Goal: Task Accomplishment & Management: Manage account settings

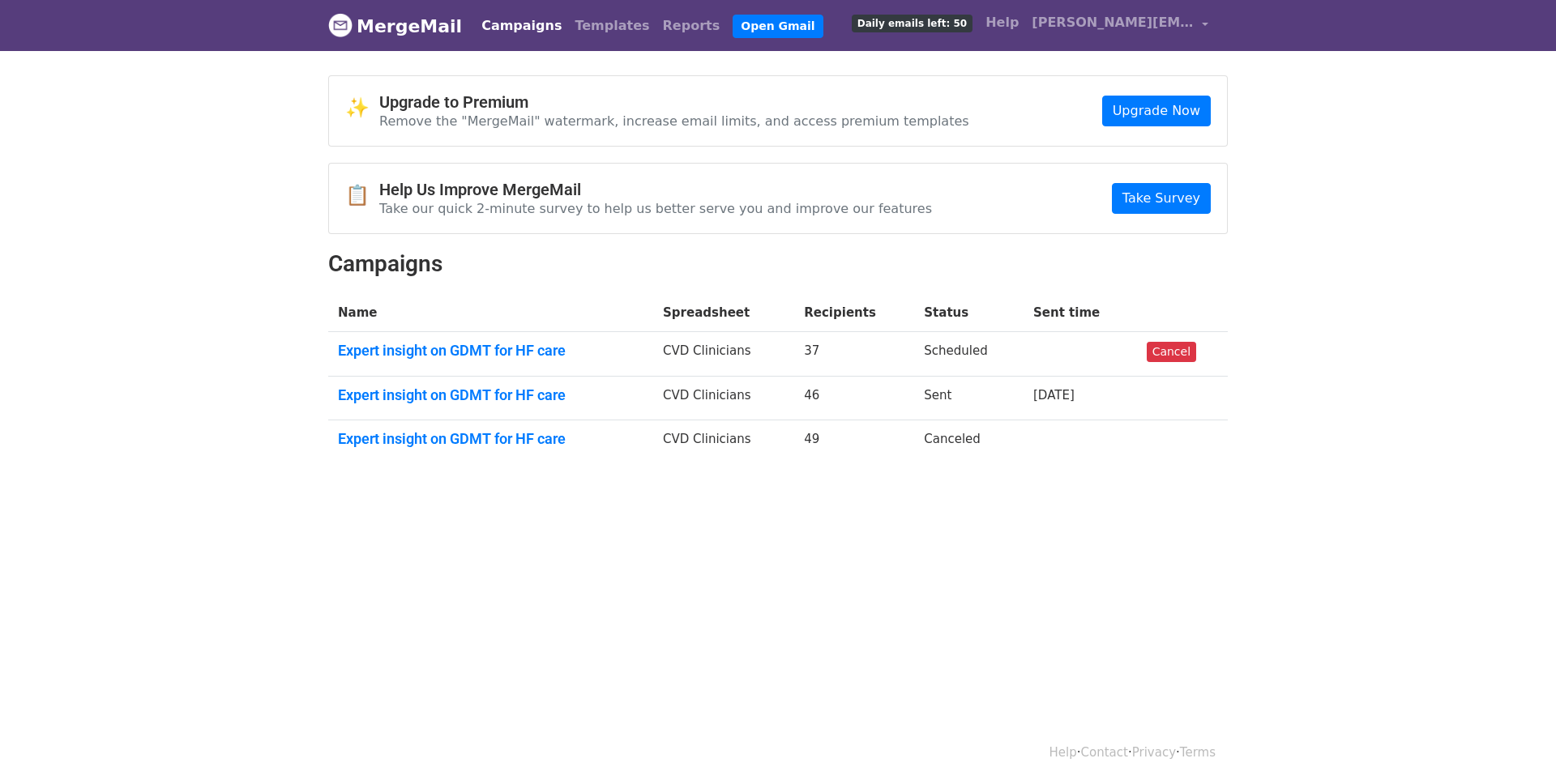
click at [322, 536] on body "MergeMail Campaigns Templates Reports Open Gmail Daily emails left: 50 Help vib…" at bounding box center [778, 270] width 1556 height 541
click at [86, 396] on body "MergeMail Campaigns Templates Reports Open Gmail Daily emails left: 50 Help vib…" at bounding box center [778, 270] width 1556 height 541
click at [806, 398] on tr "Expert insight on GDMT for HF care CVD Clinicians 46 Sent 5 days ago" at bounding box center [778, 398] width 899 height 44
click at [504, 391] on link "Expert insight on GDMT for HF care" at bounding box center [490, 395] width 306 height 18
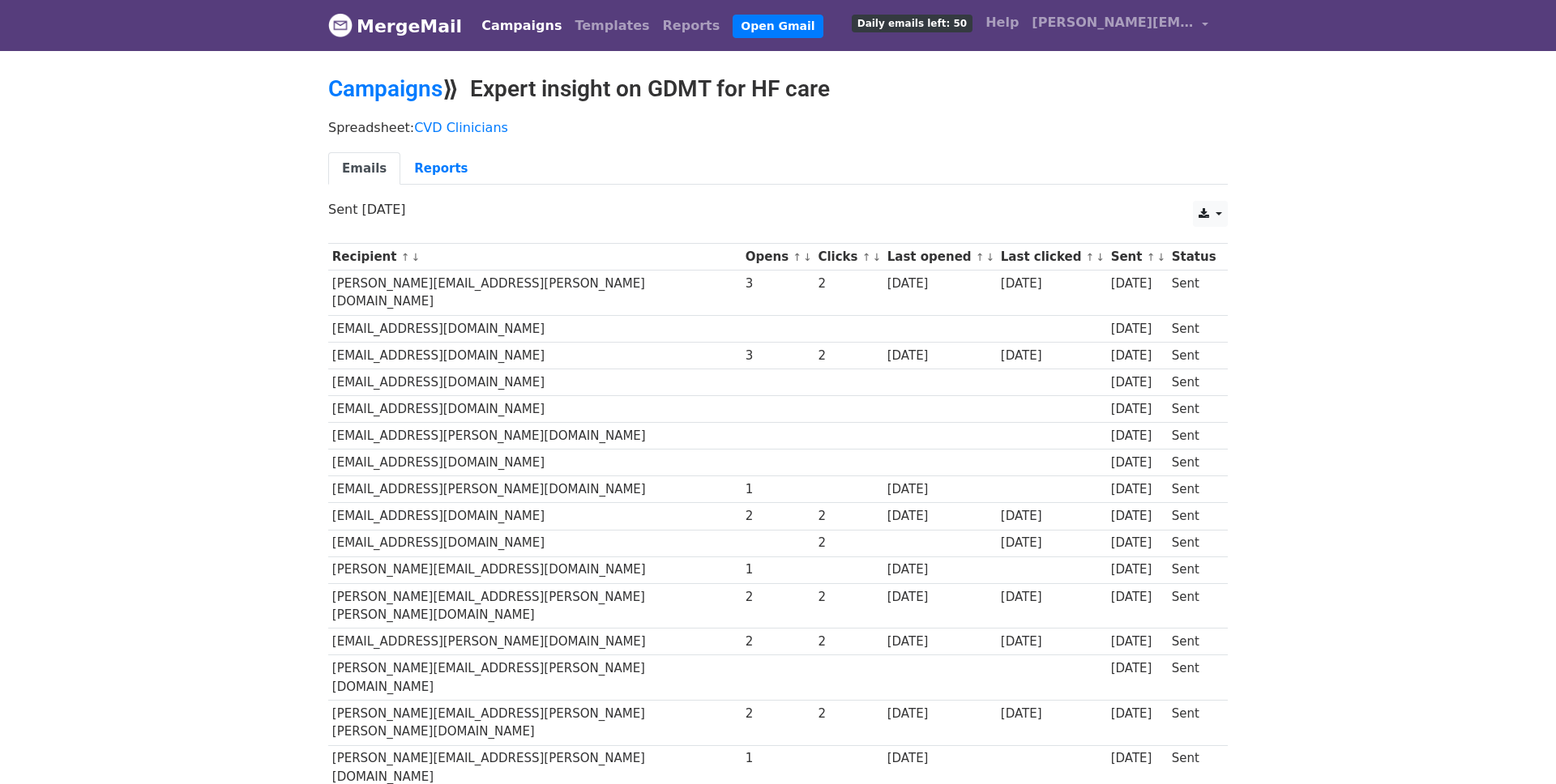
click at [793, 256] on link "↑" at bounding box center [797, 257] width 9 height 12
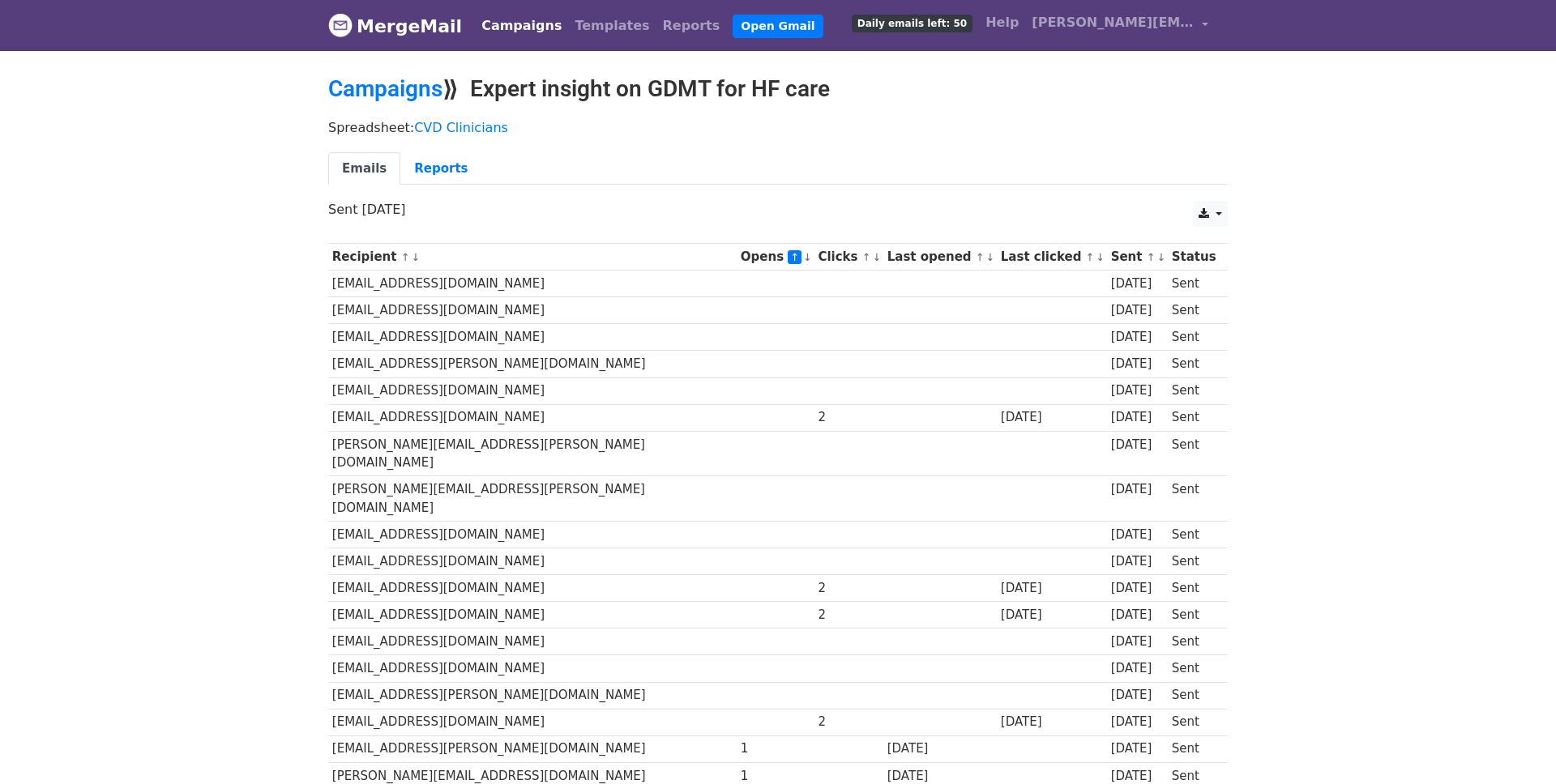
click at [803, 260] on link "↓" at bounding box center [807, 257] width 9 height 12
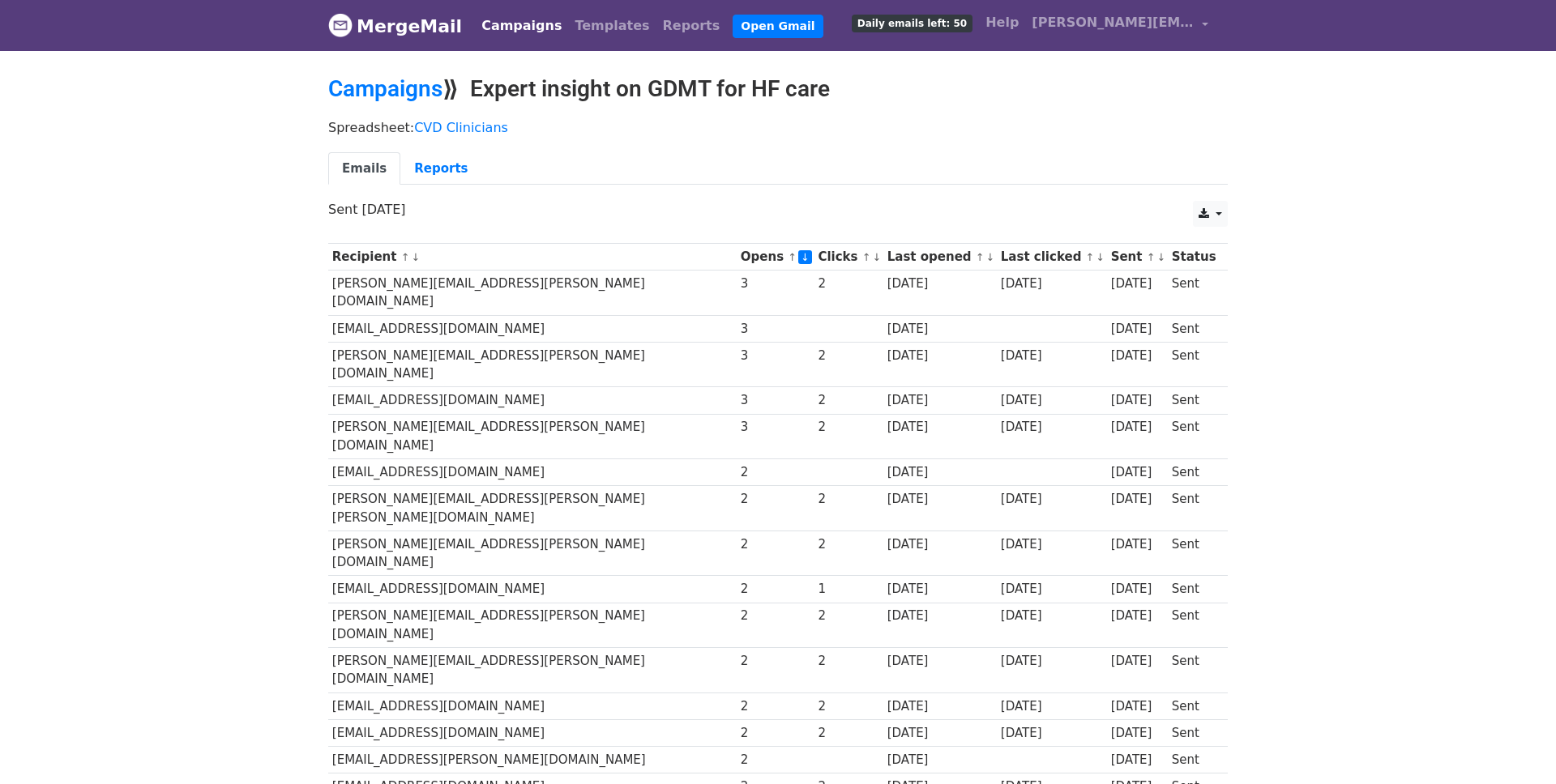
scroll to position [12, 0]
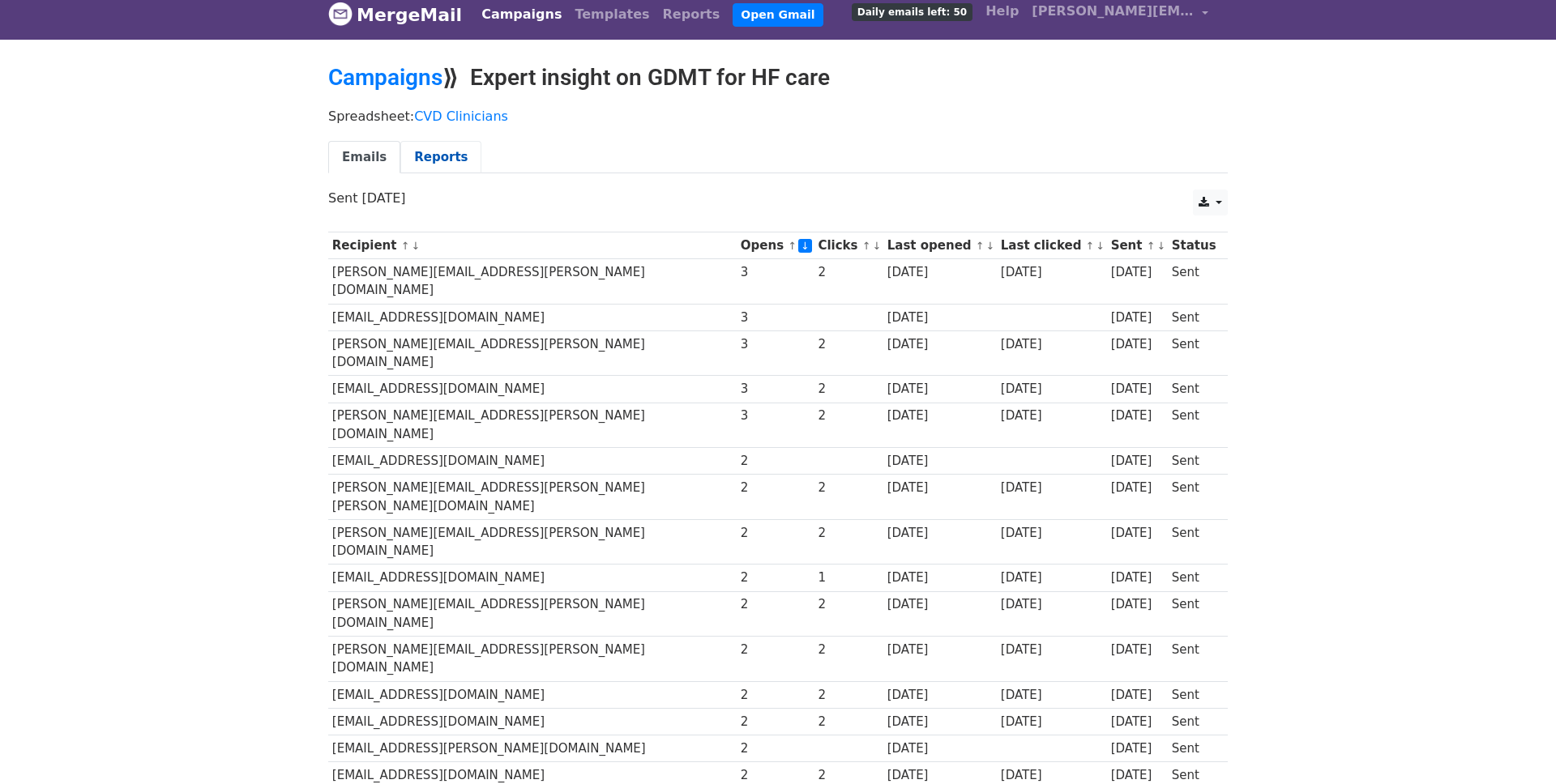
click at [422, 160] on link "Reports" at bounding box center [441, 158] width 81 height 34
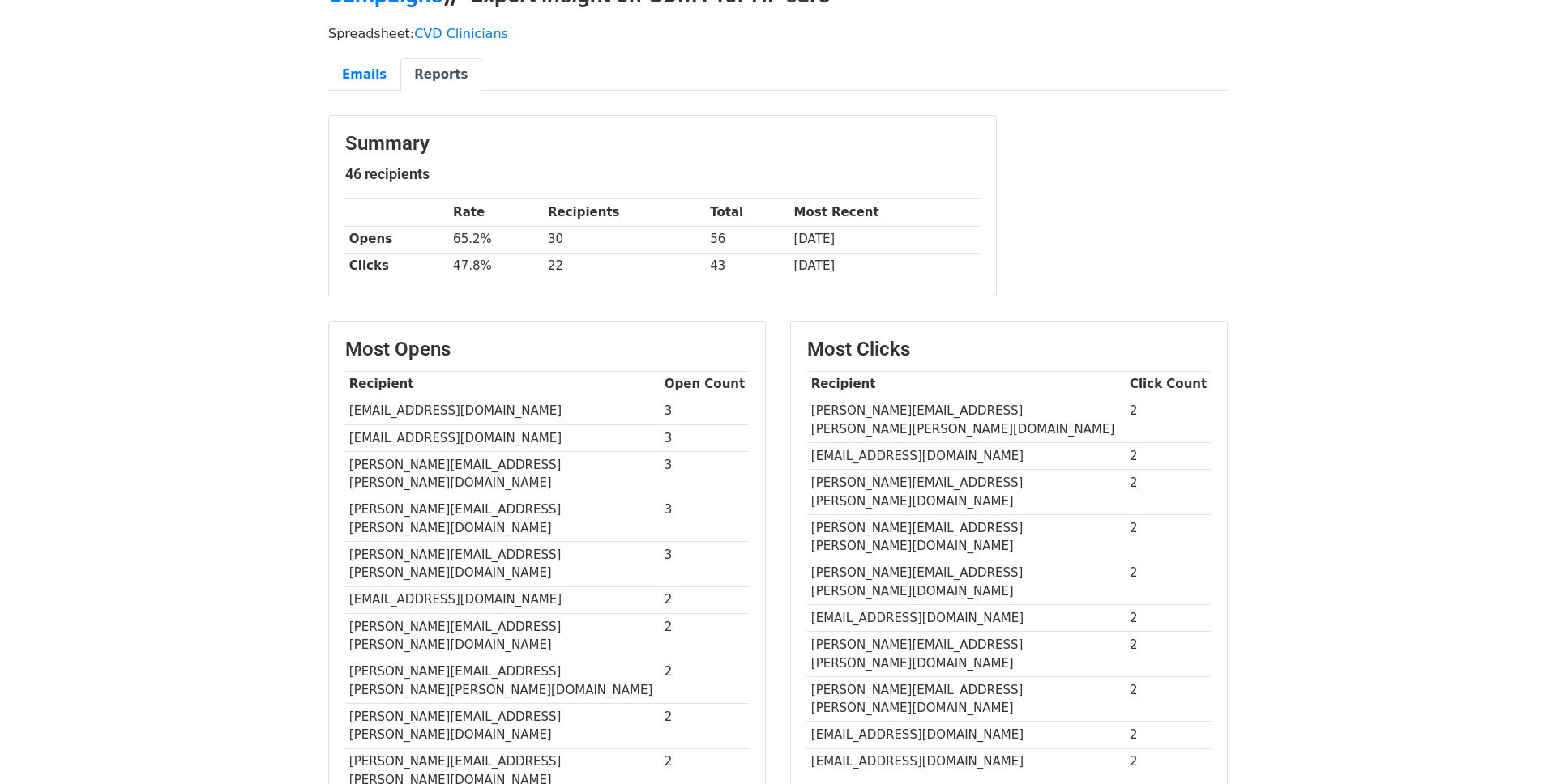
scroll to position [95, 0]
click at [833, 241] on td "[DATE]" at bounding box center [885, 238] width 190 height 27
click at [376, 77] on link "Emails" at bounding box center [364, 75] width 72 height 34
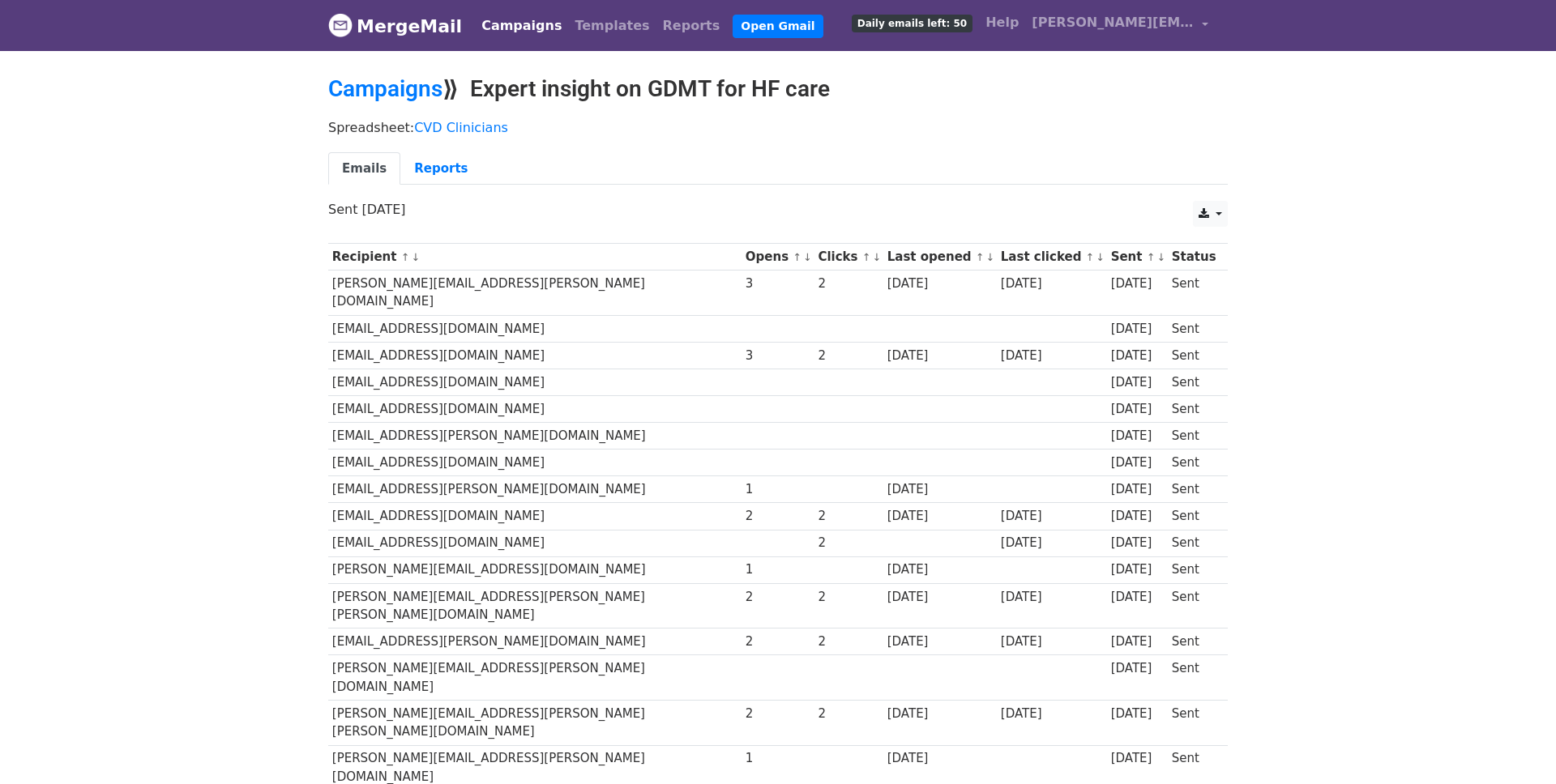
click at [1146, 256] on link "↑" at bounding box center [1150, 257] width 9 height 12
click at [1156, 259] on link "↓" at bounding box center [1160, 257] width 9 height 12
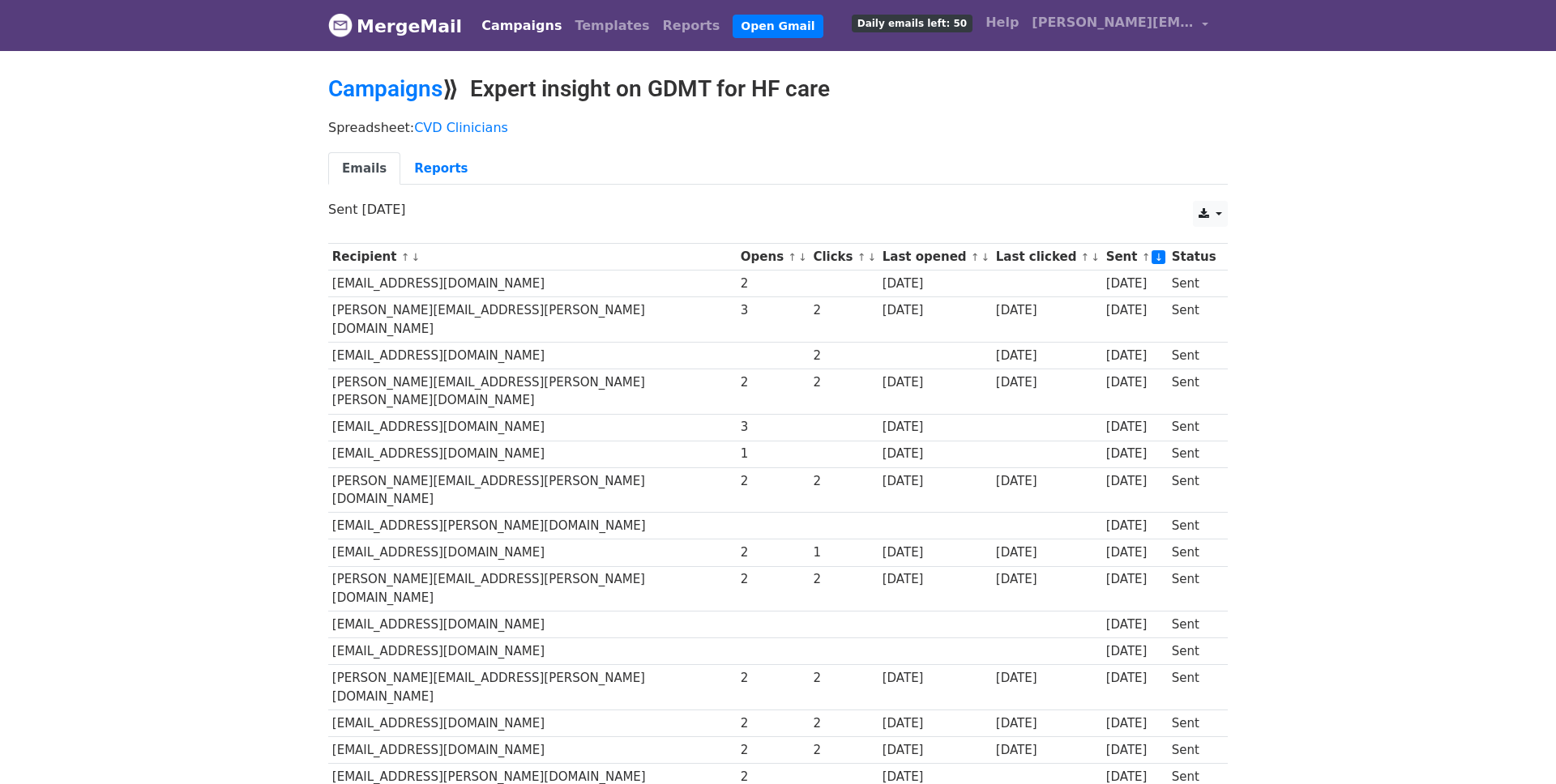
click at [1091, 259] on link "↓" at bounding box center [1095, 257] width 9 height 12
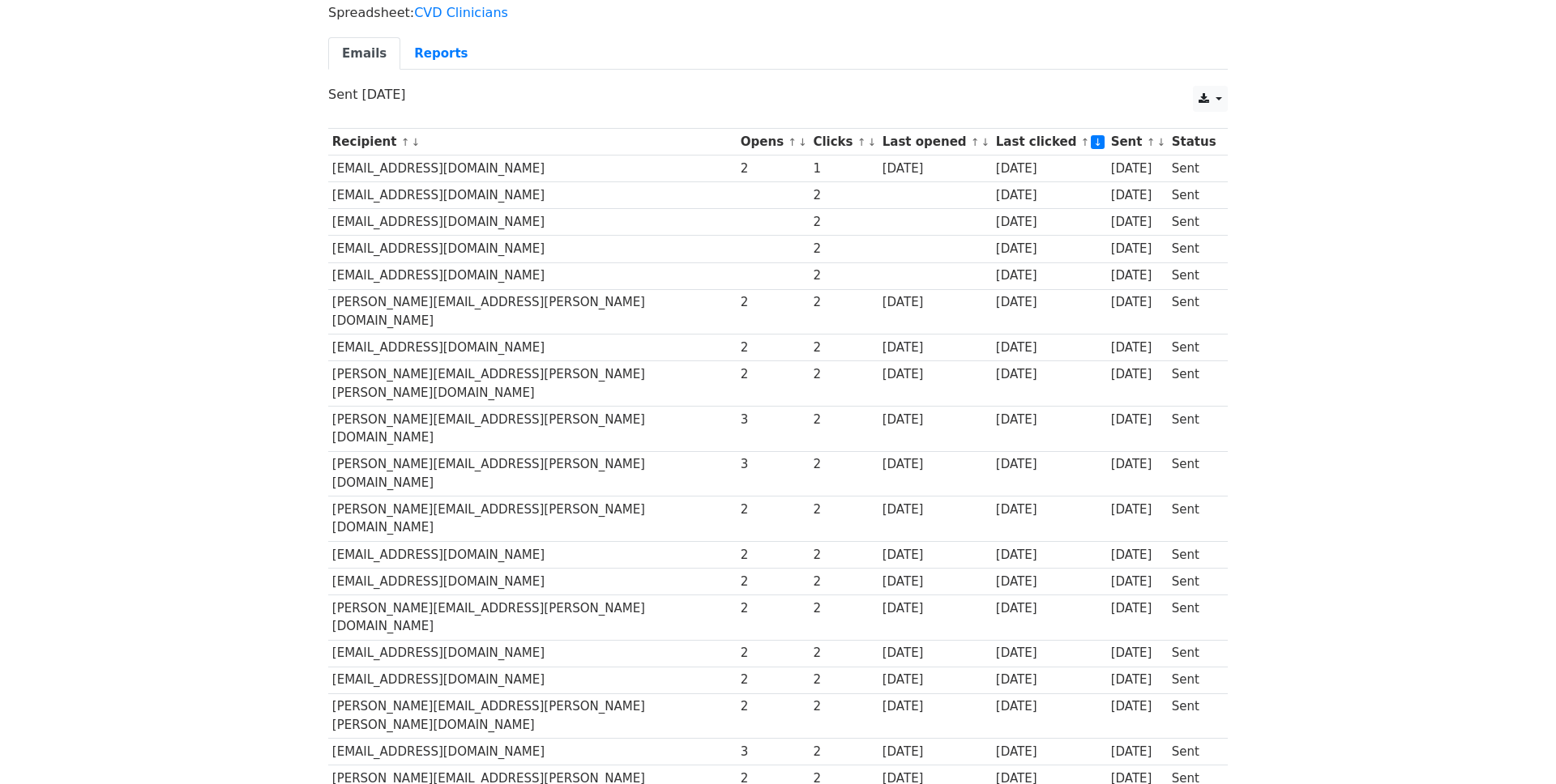
scroll to position [112, 0]
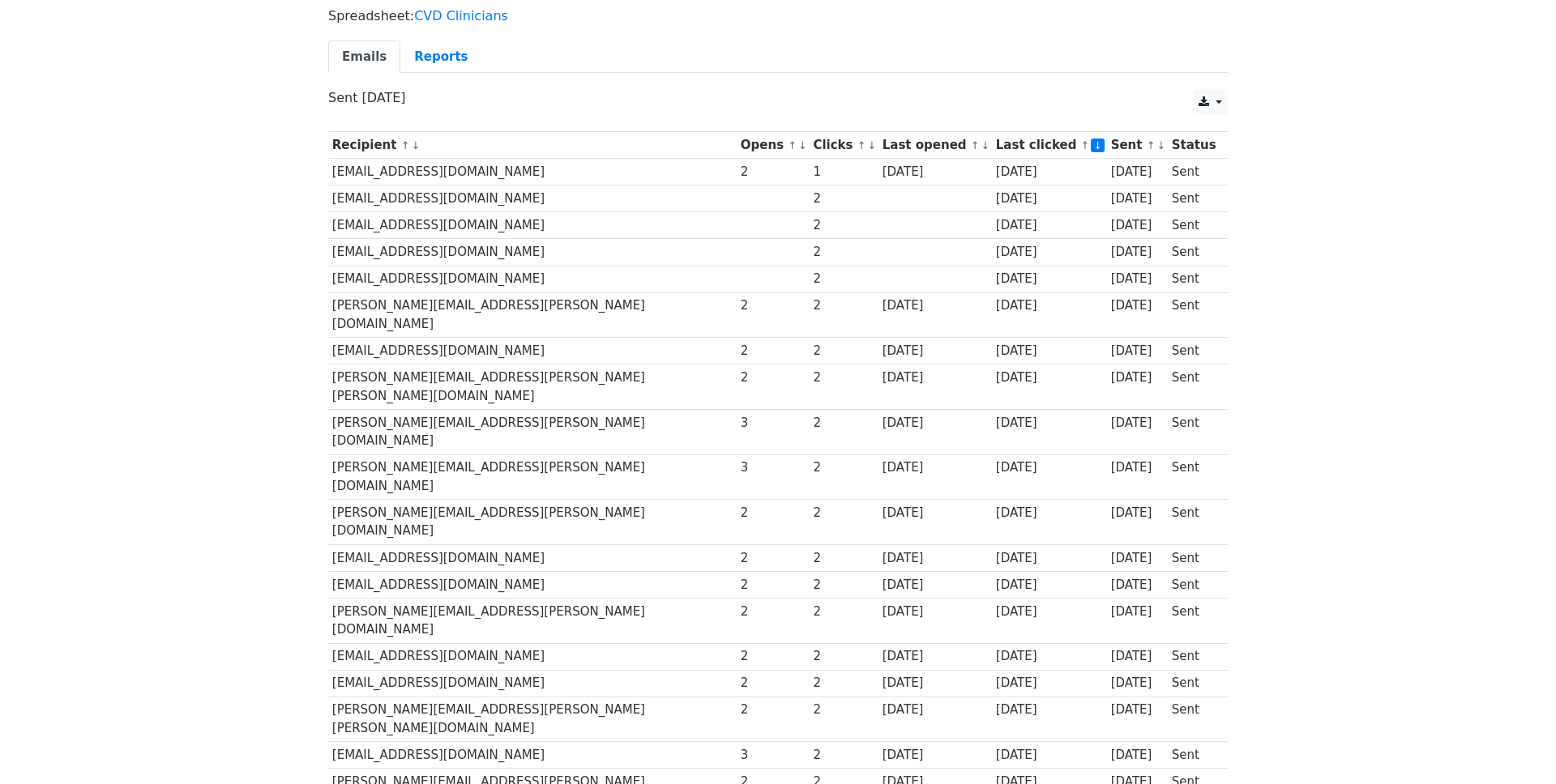
click at [981, 145] on link "↓" at bounding box center [985, 145] width 9 height 12
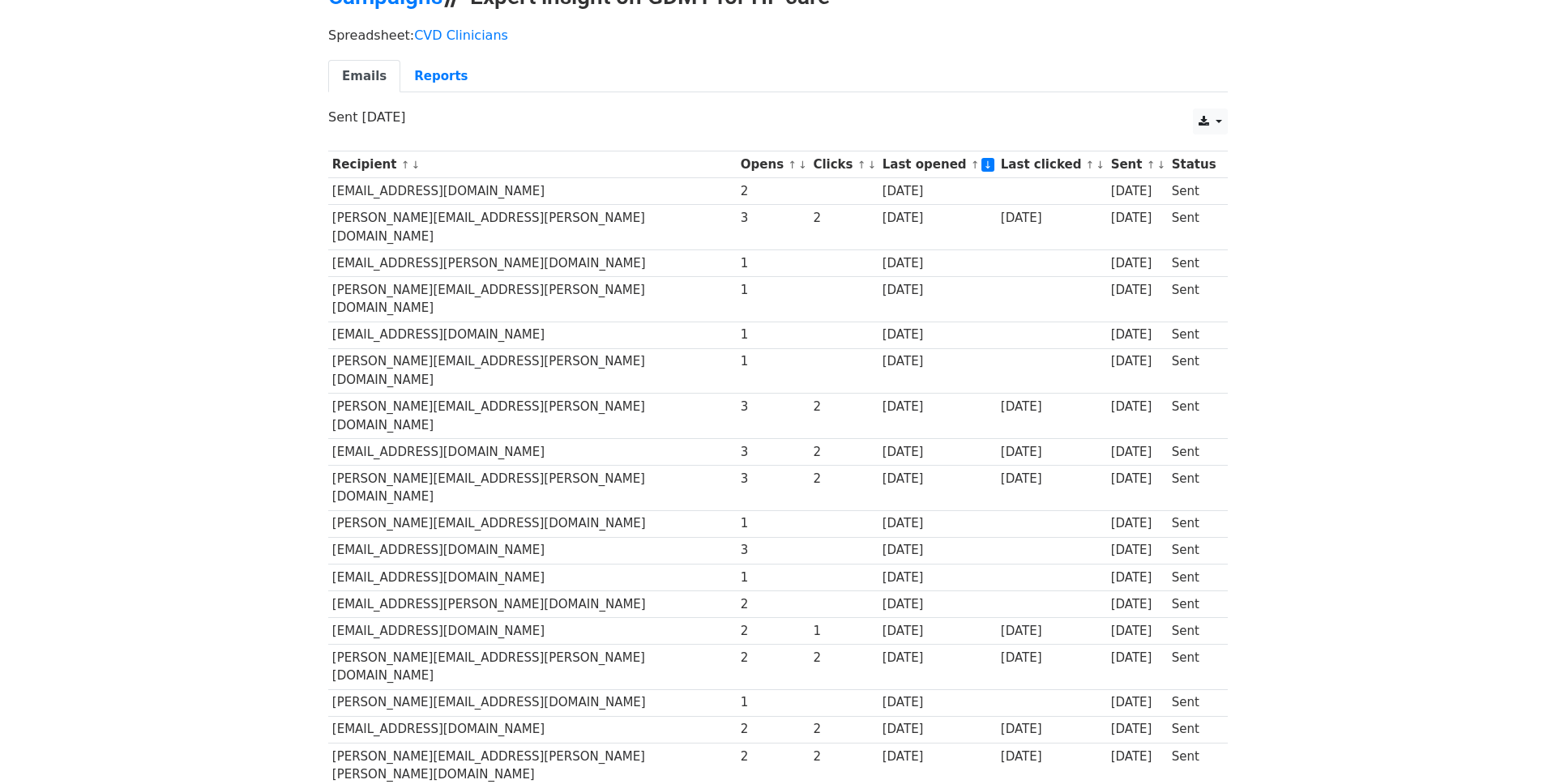
scroll to position [94, 0]
drag, startPoint x: 866, startPoint y: 327, endPoint x: 793, endPoint y: 178, distance: 165.9
click at [904, 253] on div "[DATE]" at bounding box center [937, 262] width 110 height 18
click at [450, 82] on link "Reports" at bounding box center [441, 75] width 81 height 34
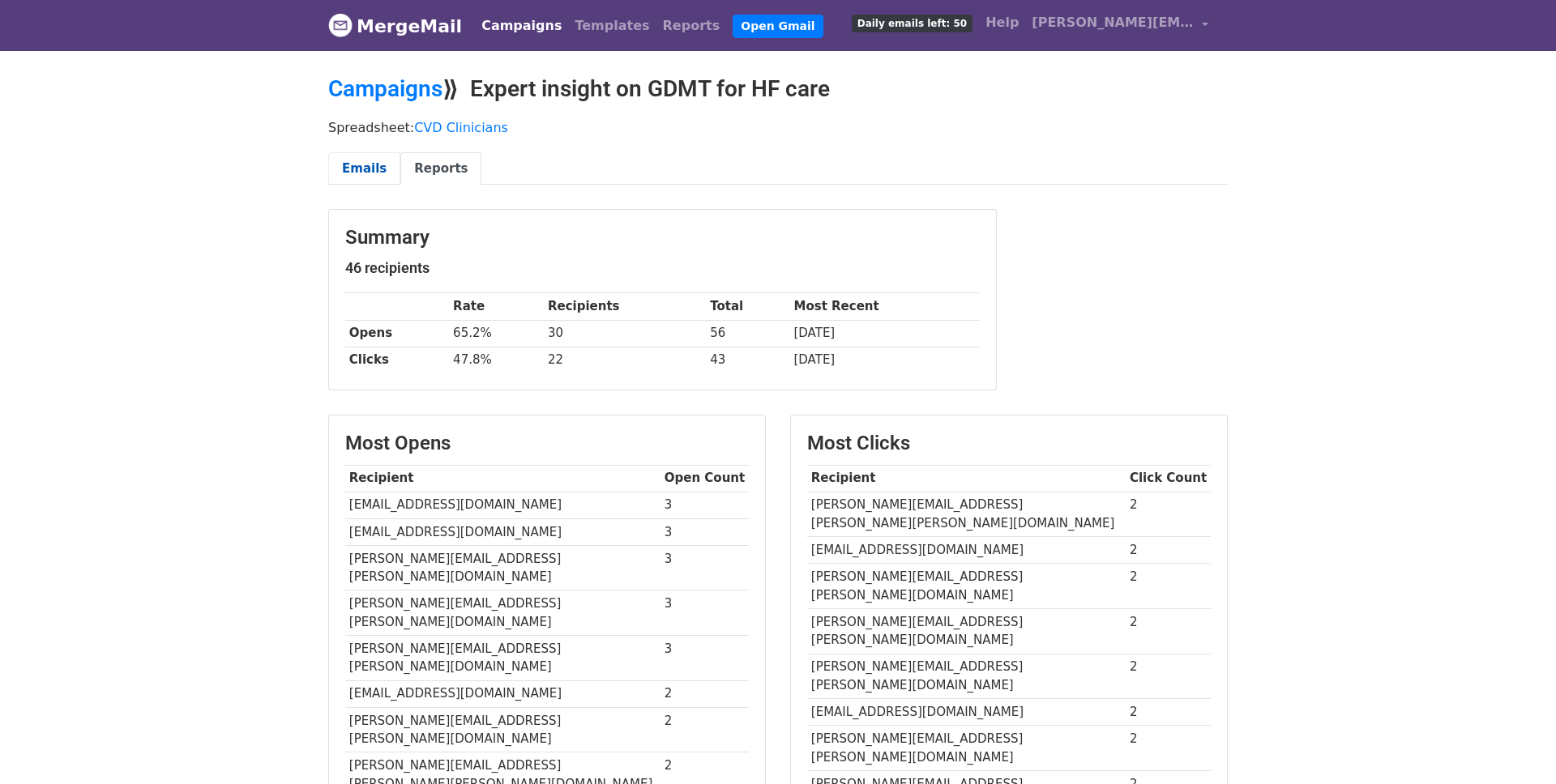
click at [366, 168] on link "Emails" at bounding box center [364, 169] width 72 height 34
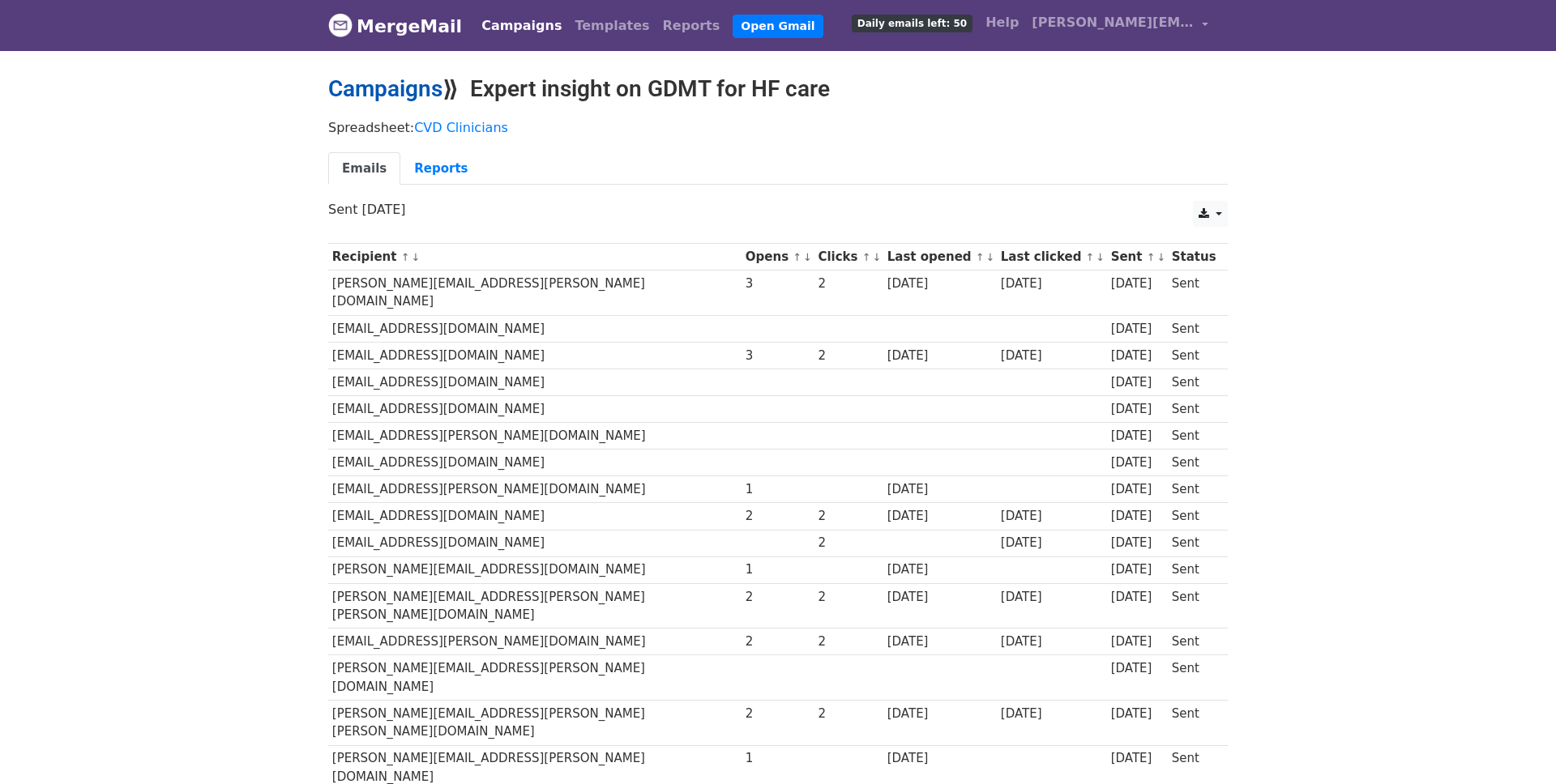
click at [388, 81] on link "Campaigns" at bounding box center [385, 89] width 114 height 27
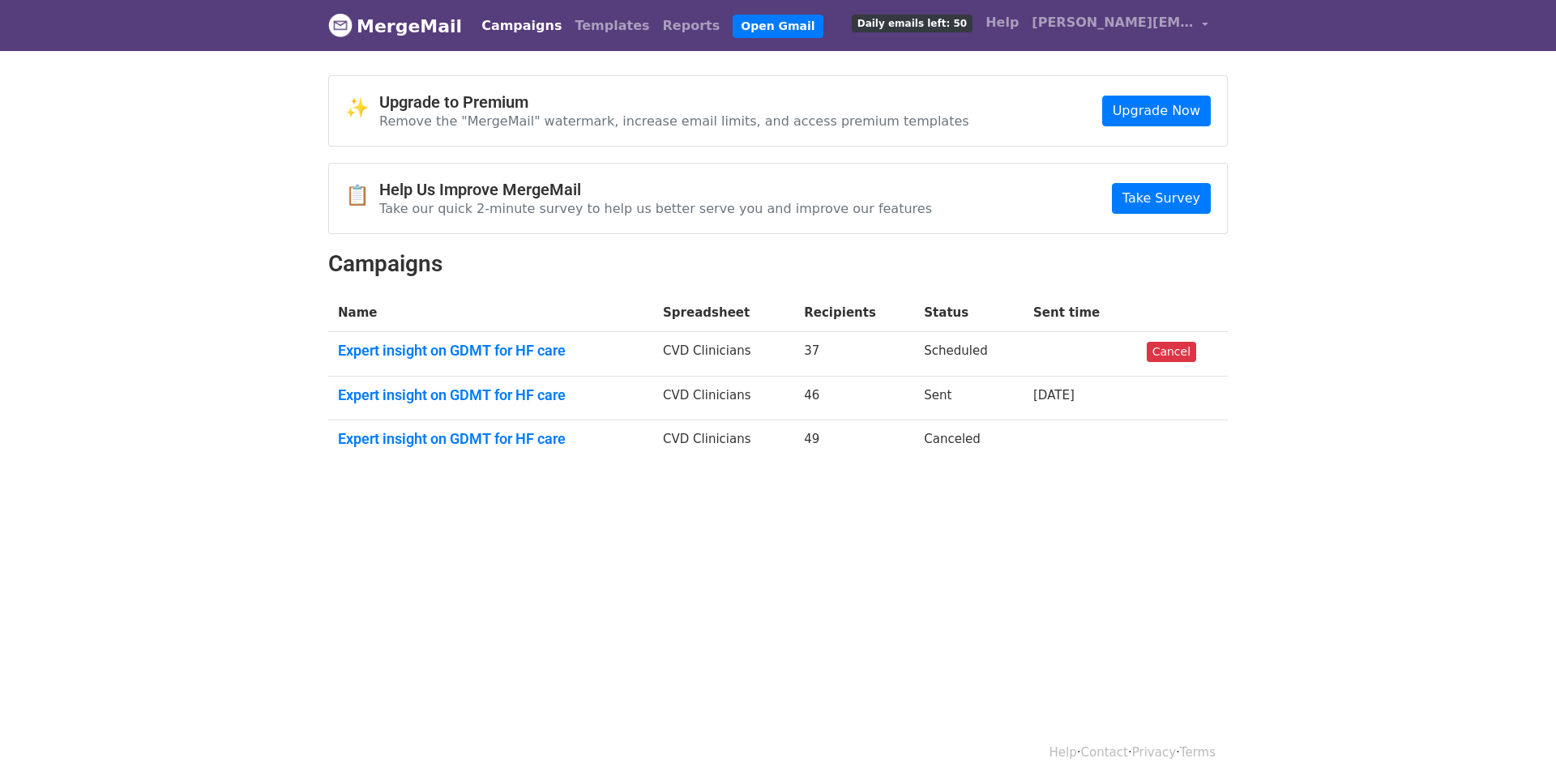
drag, startPoint x: 834, startPoint y: 392, endPoint x: 815, endPoint y: 395, distance: 19.2
click at [815, 396] on td "46" at bounding box center [854, 398] width 120 height 44
click at [1197, 572] on html "MergeMail Campaigns Templates Reports Open Gmail Daily emails left: 50 Help vib…" at bounding box center [778, 392] width 1556 height 784
drag, startPoint x: 840, startPoint y: 394, endPoint x: 815, endPoint y: 395, distance: 25.0
click at [815, 395] on td "46" at bounding box center [854, 398] width 120 height 44
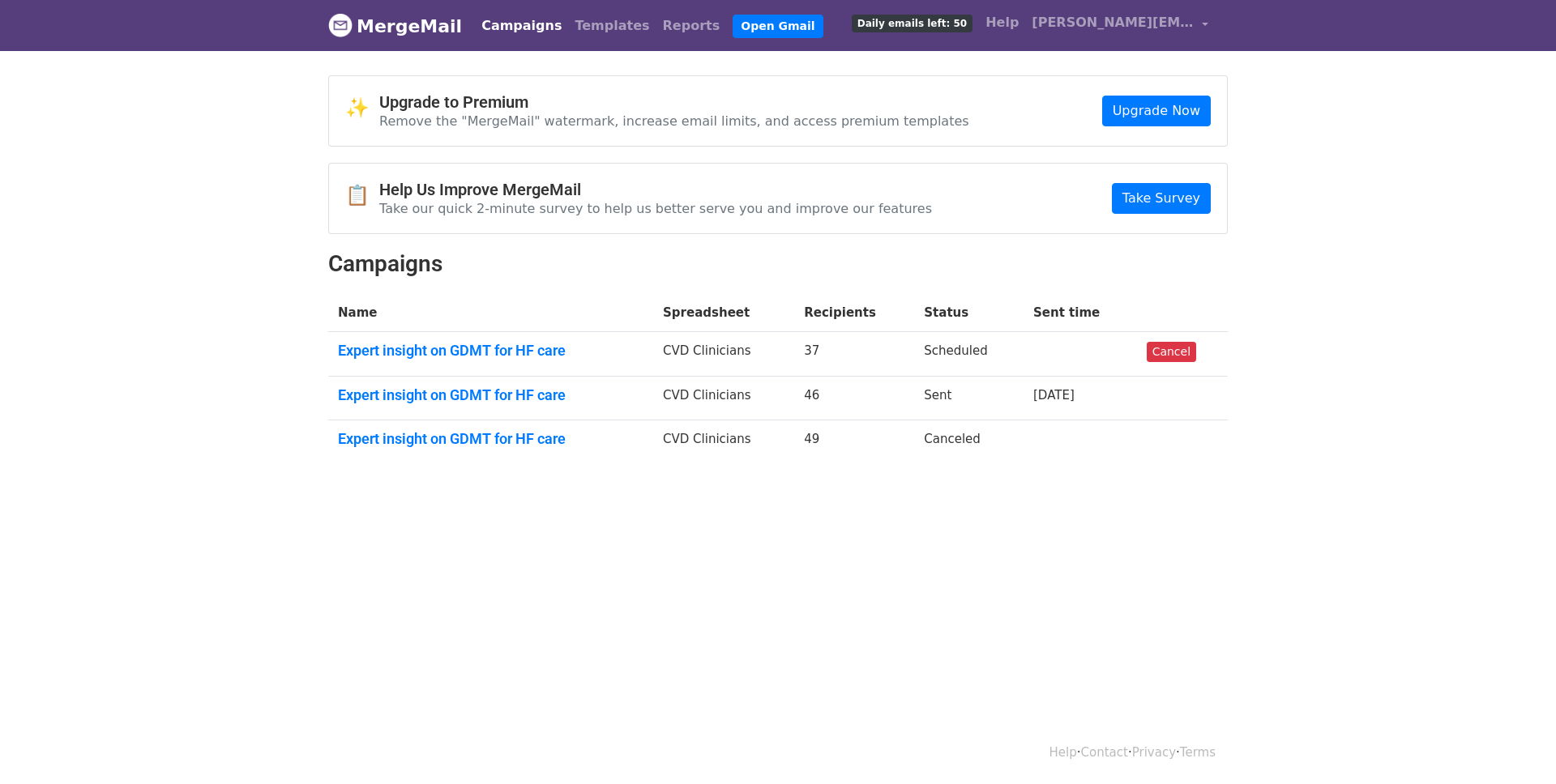
click at [869, 480] on body "MergeMail Campaigns Templates Reports Open Gmail Daily emails left: 50 Help vib…" at bounding box center [778, 270] width 1556 height 541
click at [568, 22] on link "Templates" at bounding box center [611, 26] width 87 height 33
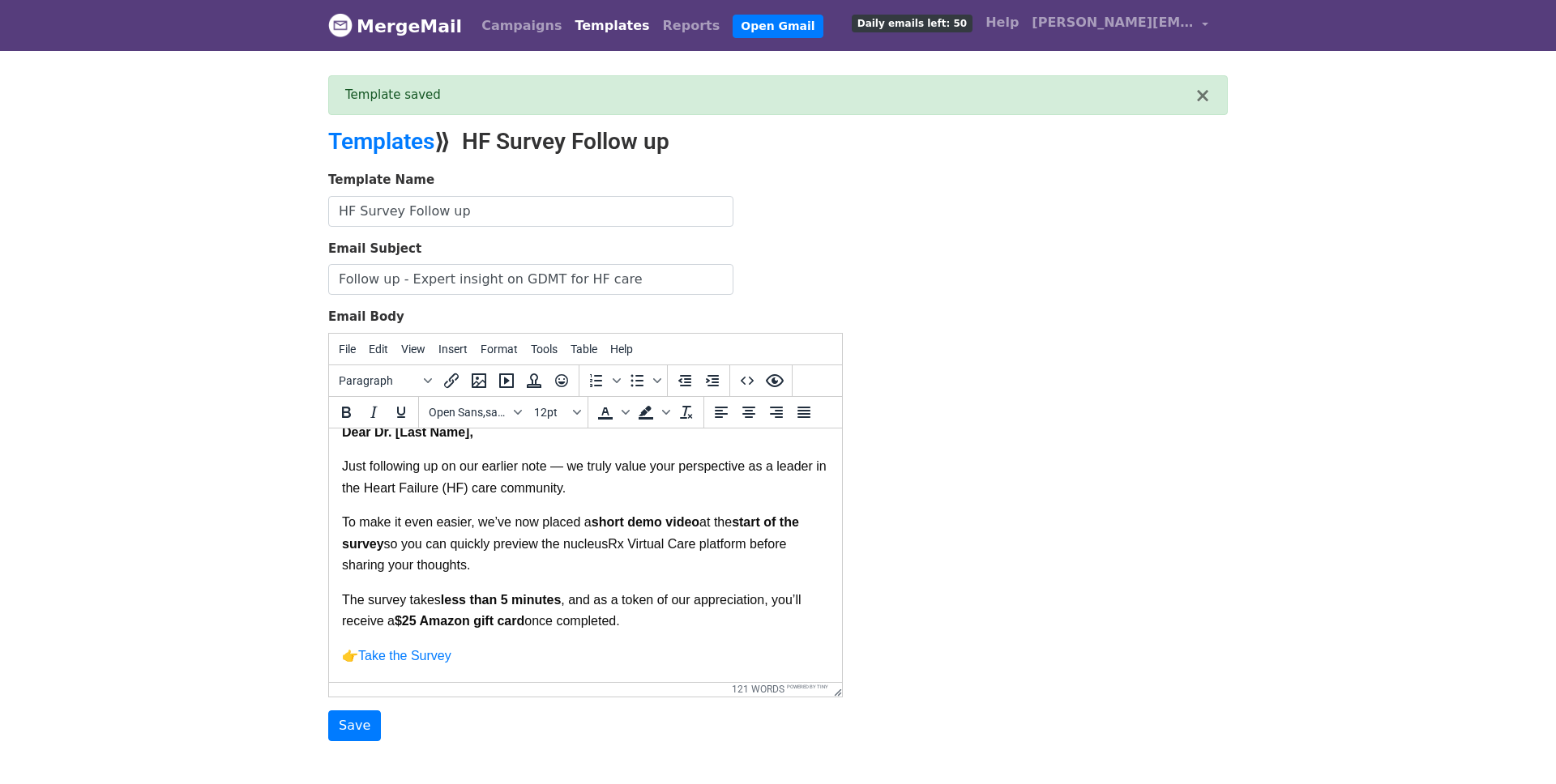
scroll to position [13, 0]
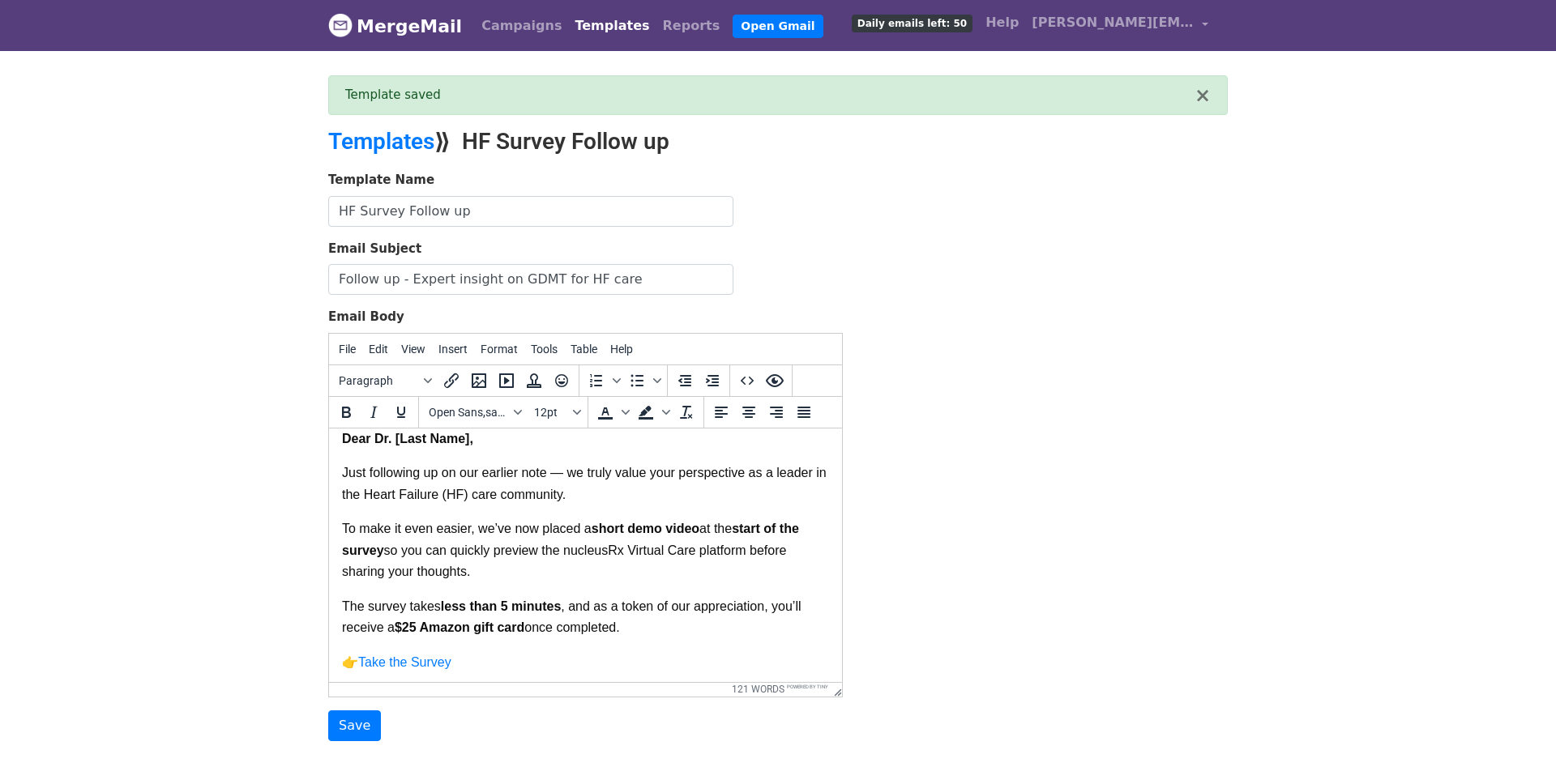
click at [492, 499] on span "Just following up on our earlier note — we truly value your perspective as a le…" at bounding box center [585, 482] width 488 height 34
click at [496, 497] on span "Just following up on our earlier note — we truly value your perspective as a le…" at bounding box center [585, 482] width 488 height 34
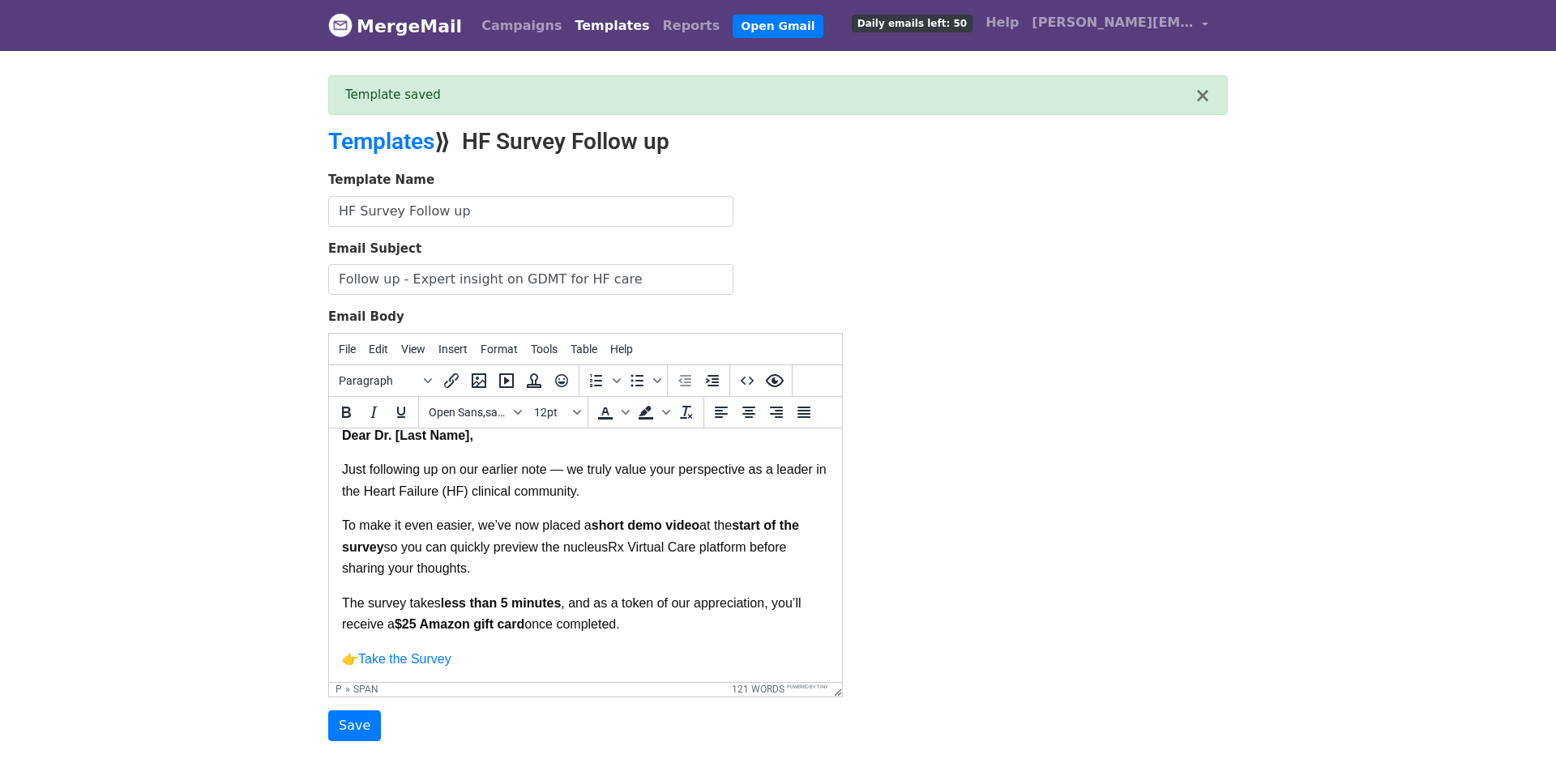
scroll to position [18, 0]
drag, startPoint x: 481, startPoint y: 572, endPoint x: 327, endPoint y: 509, distance: 166.4
click at [329, 509] on html "Dear Dr. [Last Name], Just following up on our earlier note — we truly value yo…" at bounding box center [585, 659] width 513 height 499
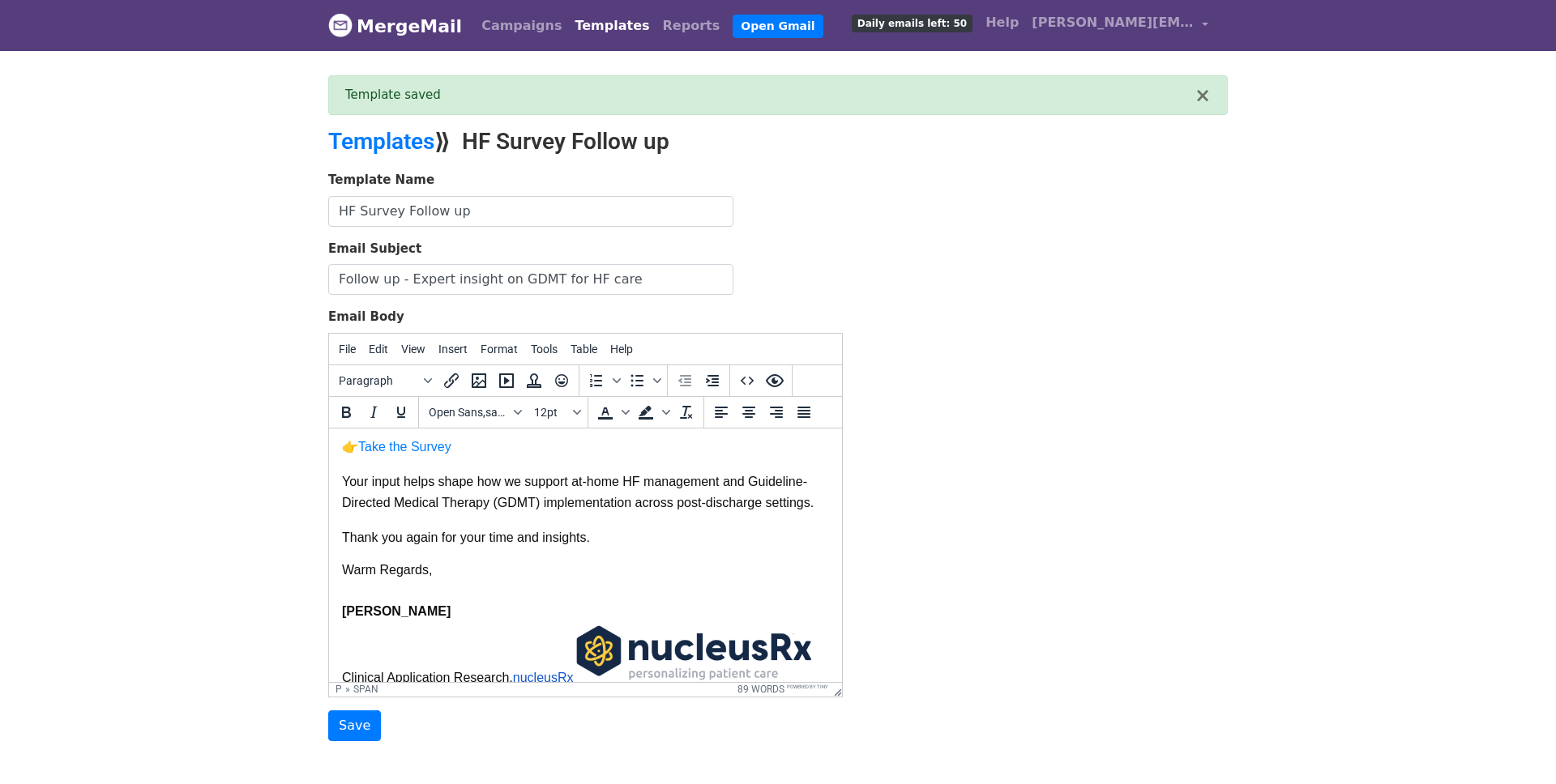
scroll to position [161, 0]
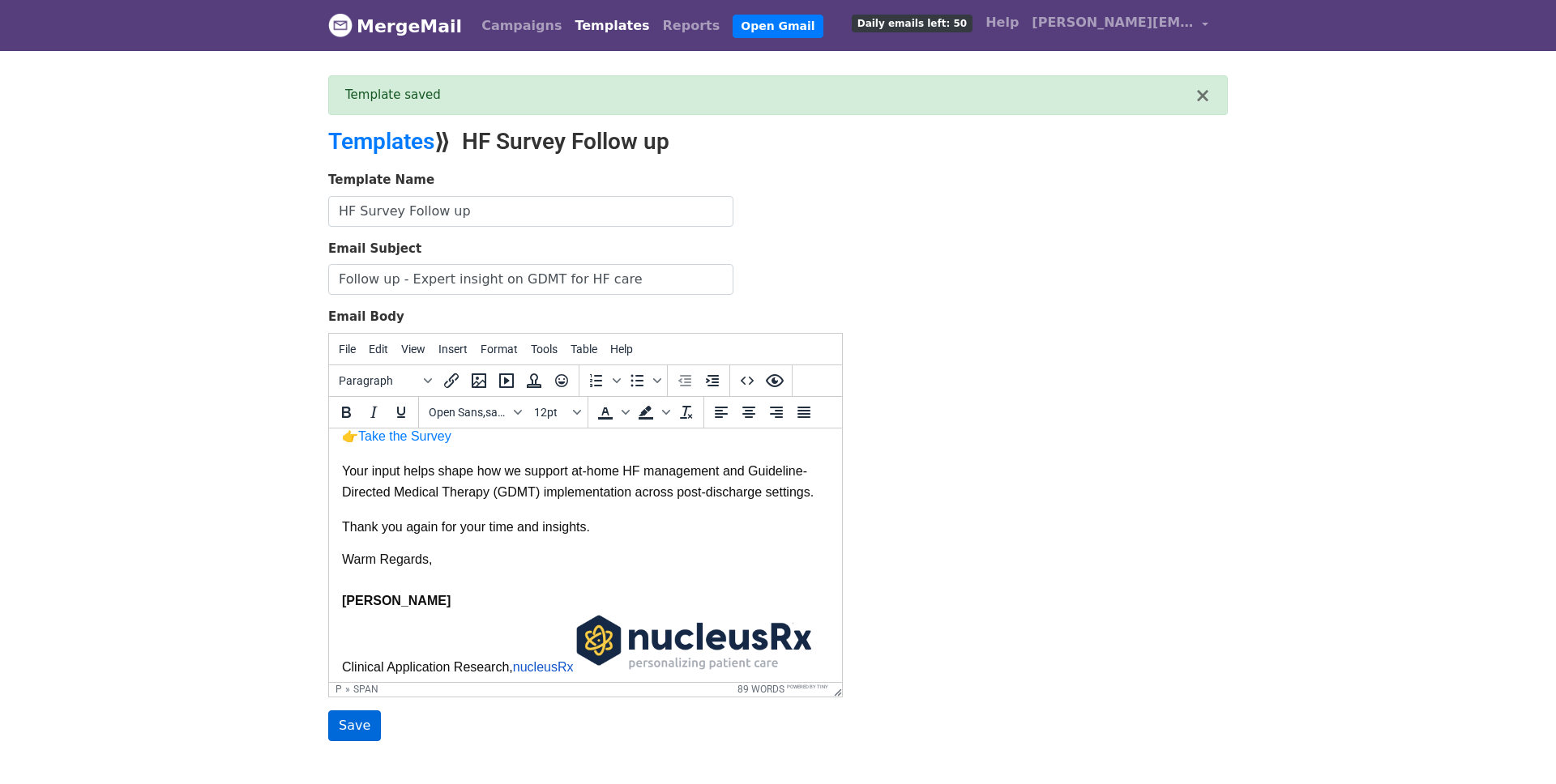
click at [360, 724] on input "Save" at bounding box center [354, 725] width 53 height 31
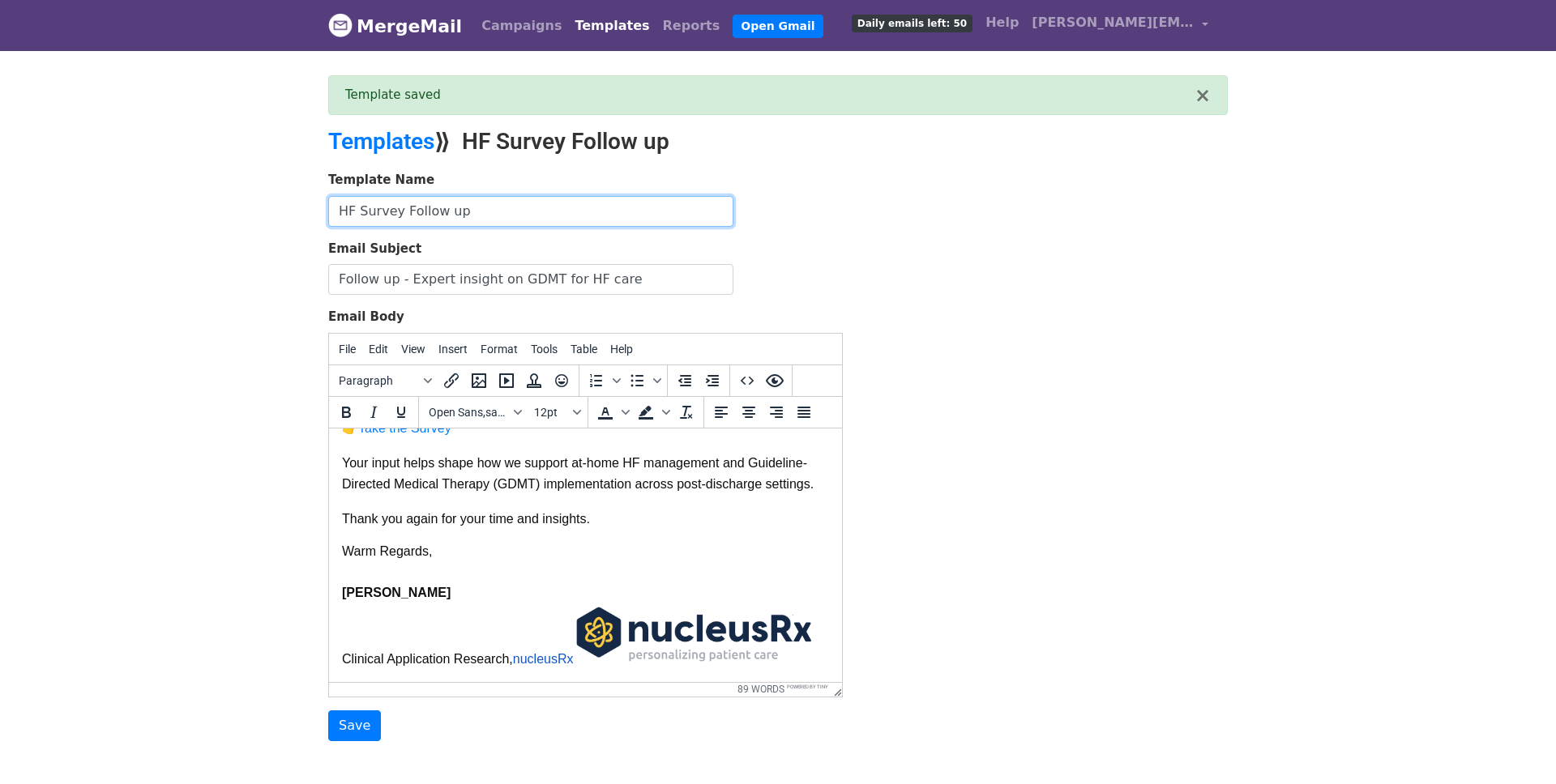
click at [555, 215] on input "HF Survey Follow up" at bounding box center [531, 211] width 405 height 31
type input "HF Survey Follow up 1"
click at [361, 727] on input "Save" at bounding box center [354, 725] width 53 height 31
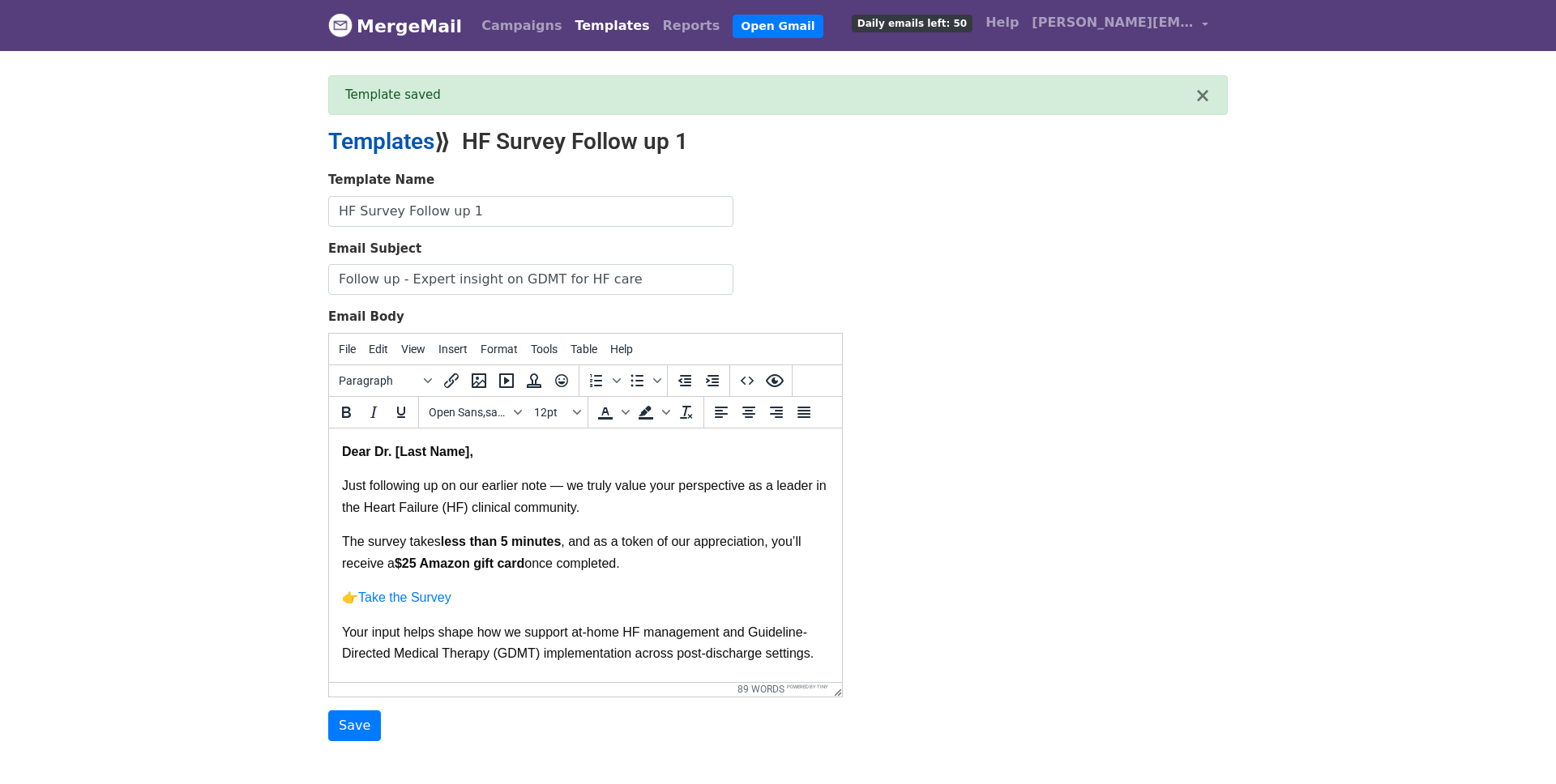
click at [396, 144] on link "Templates" at bounding box center [381, 141] width 106 height 27
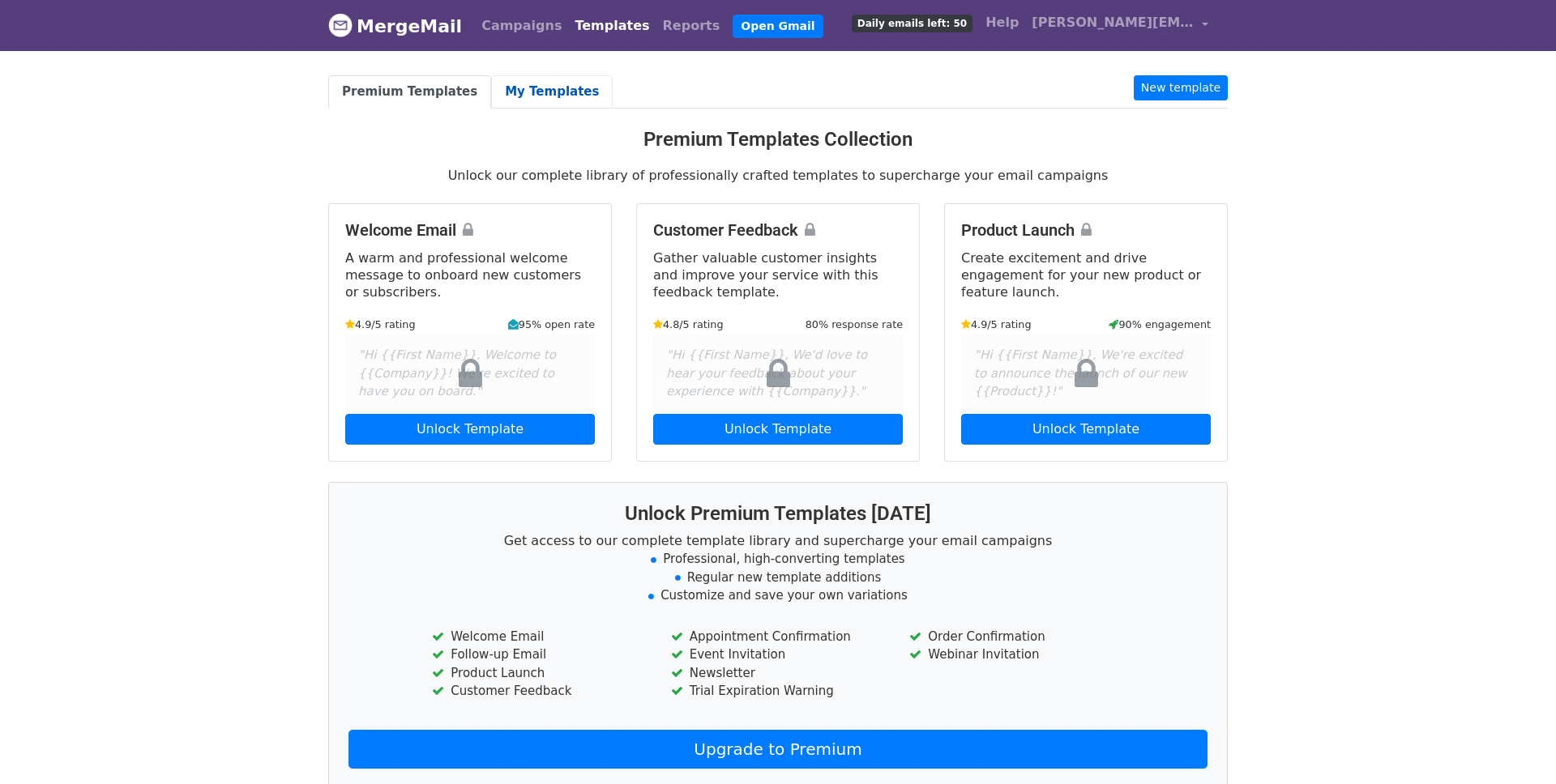
click at [521, 98] on link "My Templates" at bounding box center [552, 92] width 122 height 34
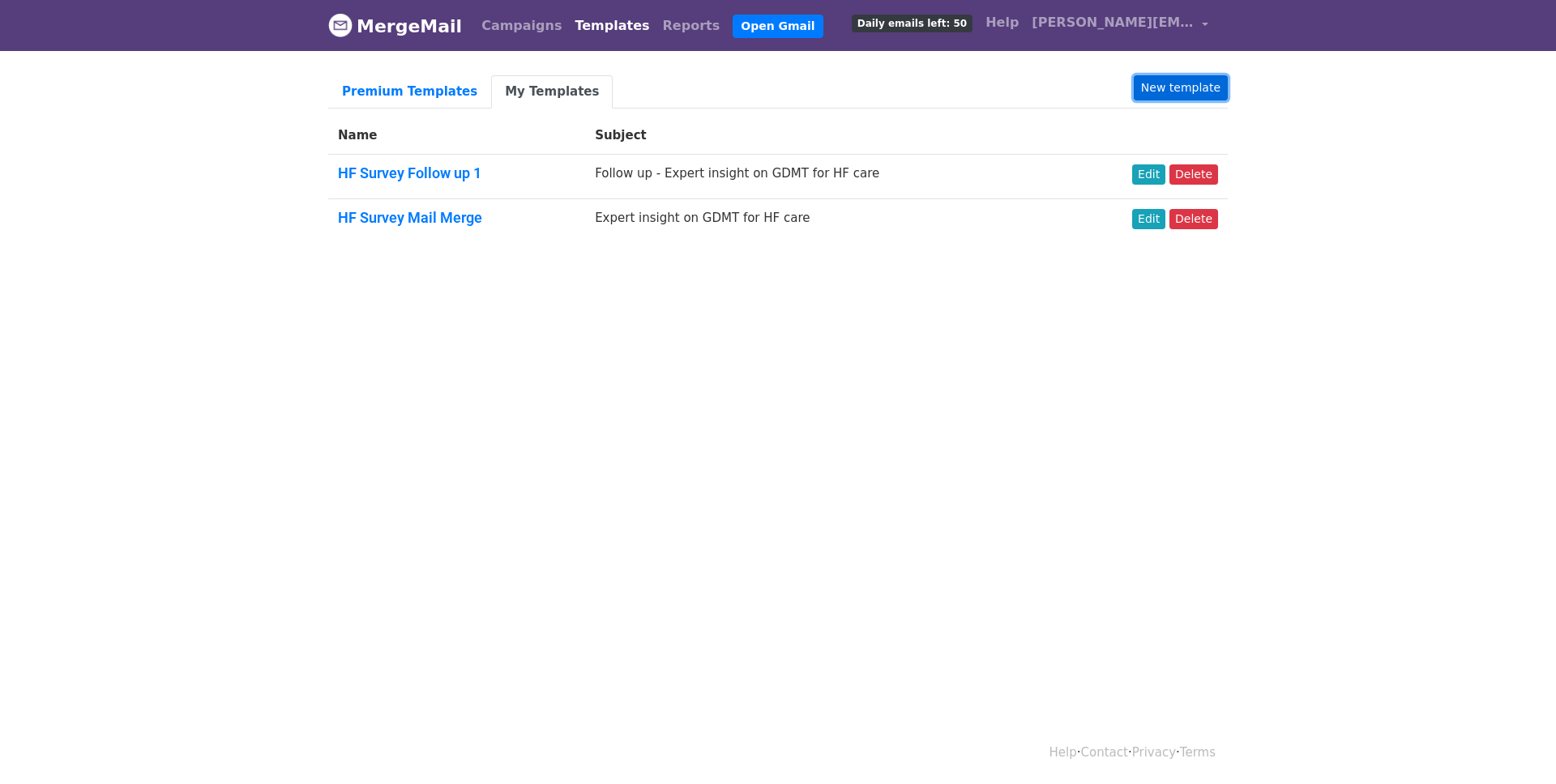
click at [1202, 83] on link "New template" at bounding box center [1181, 88] width 94 height 25
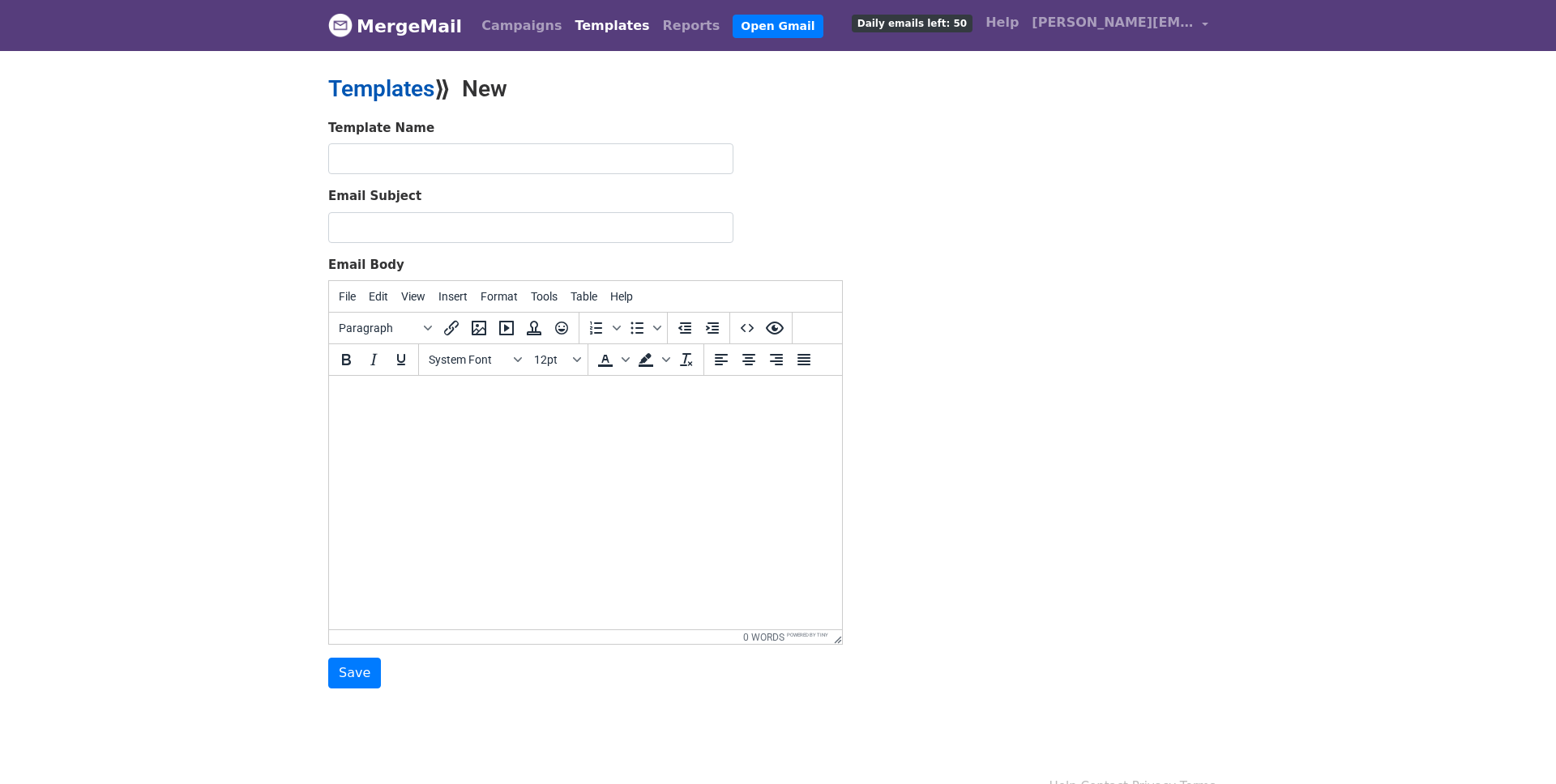
click at [400, 90] on link "Templates" at bounding box center [381, 89] width 106 height 27
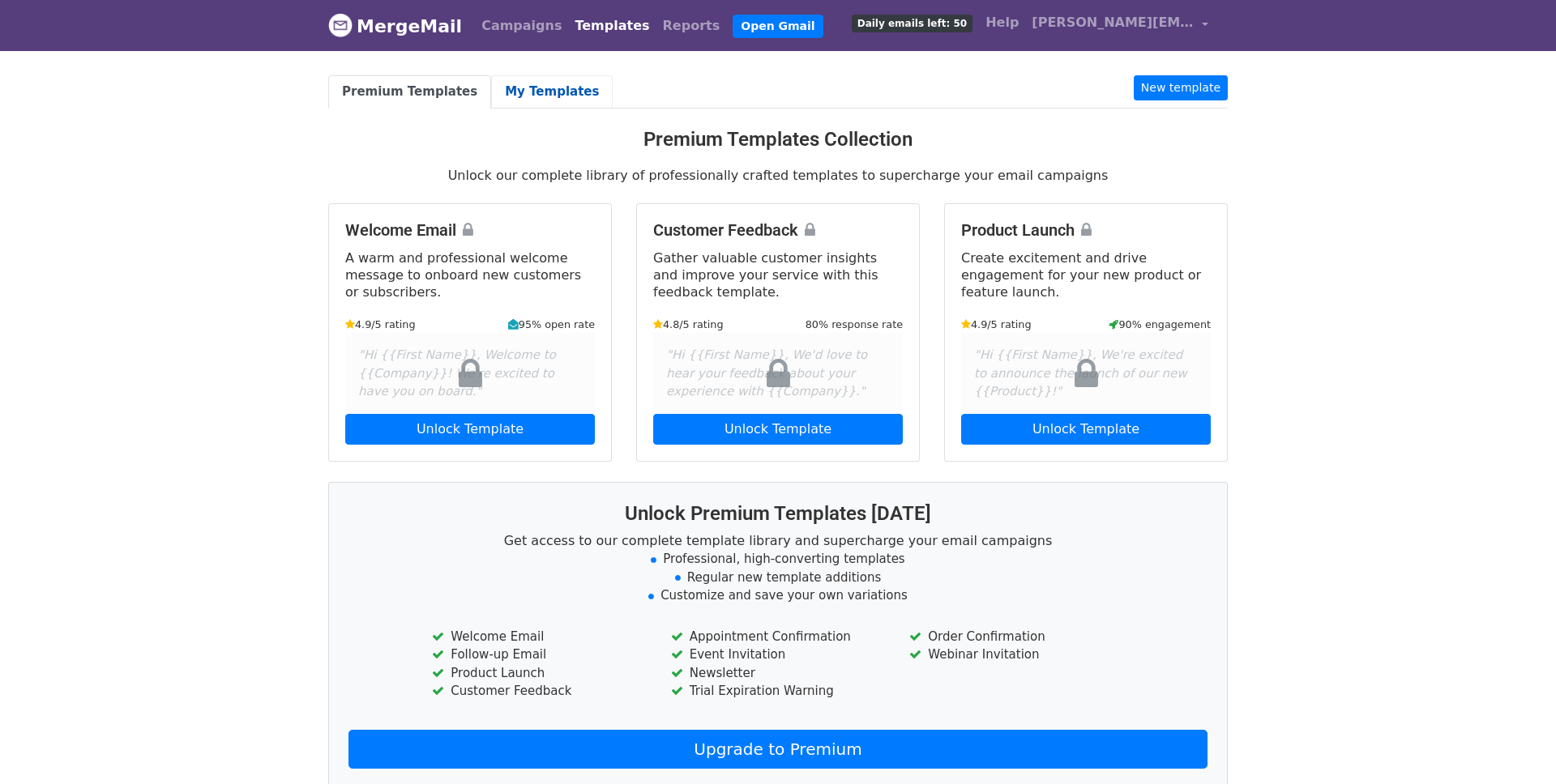
click at [532, 90] on link "My Templates" at bounding box center [552, 92] width 122 height 34
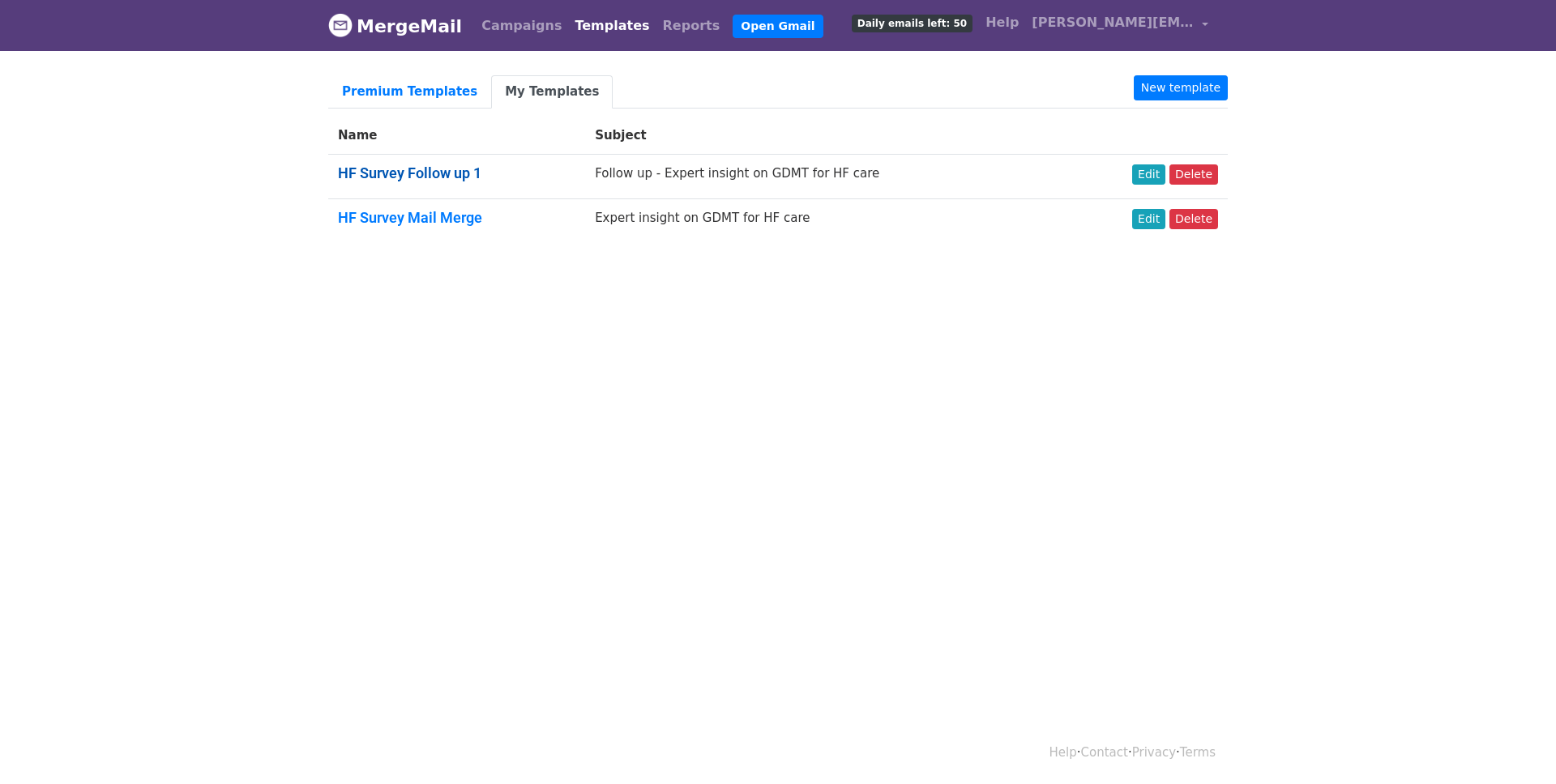
click at [434, 172] on link "HF Survey Follow up 1" at bounding box center [409, 173] width 144 height 17
click at [1154, 178] on link "Edit" at bounding box center [1149, 175] width 34 height 20
click at [1210, 86] on link "New template" at bounding box center [1181, 88] width 94 height 25
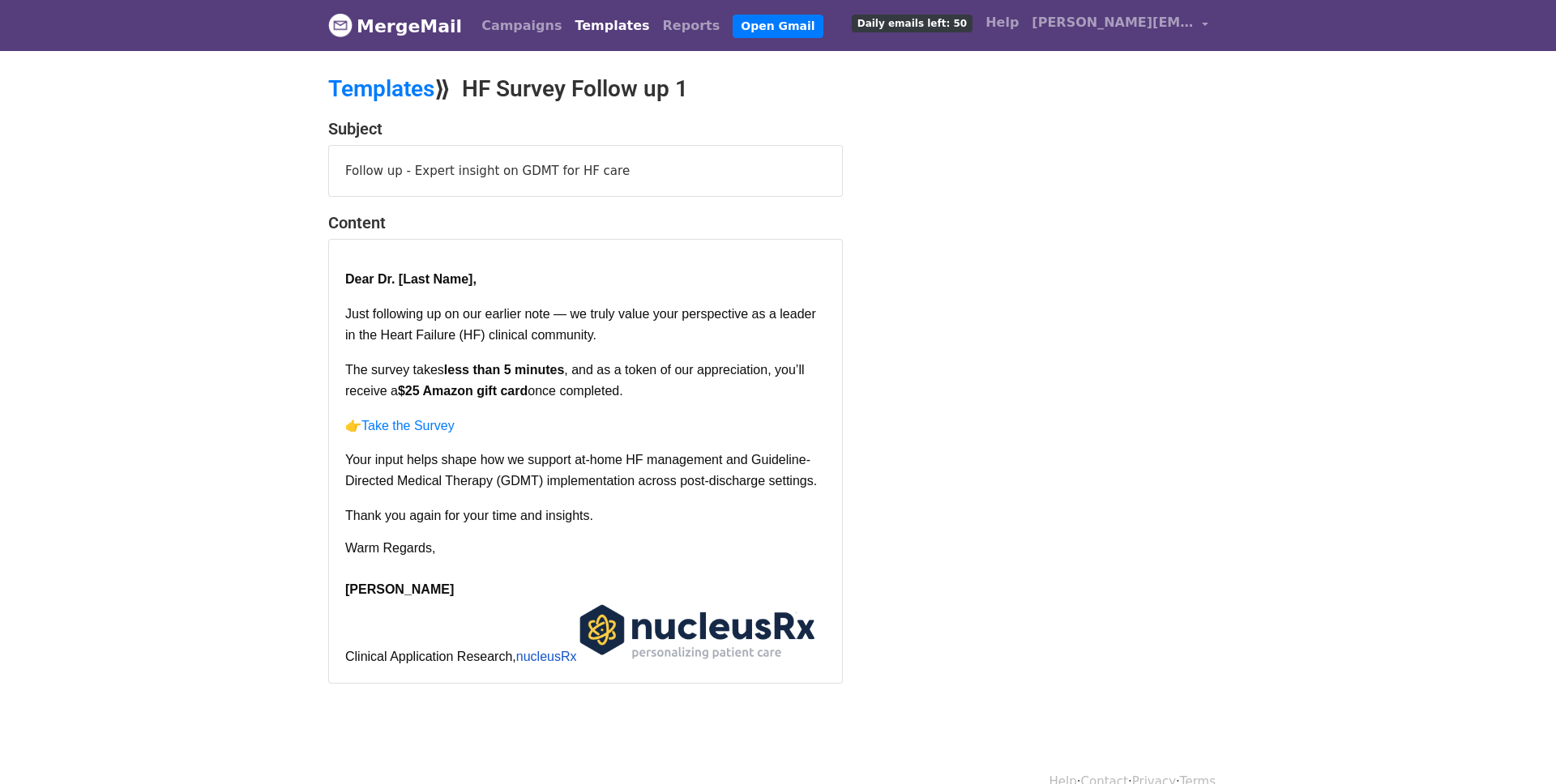
scroll to position [39, 0]
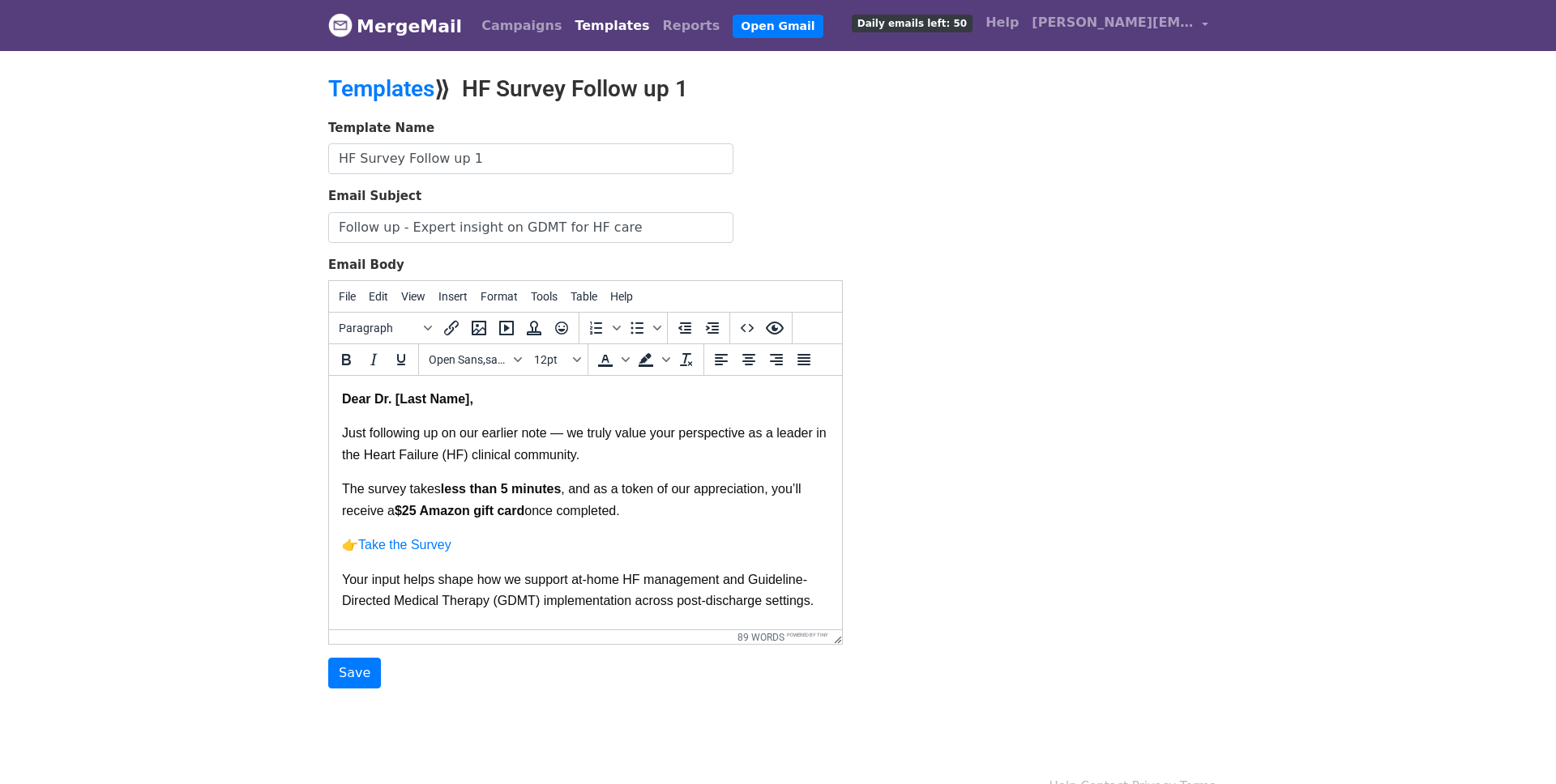
scroll to position [13, 0]
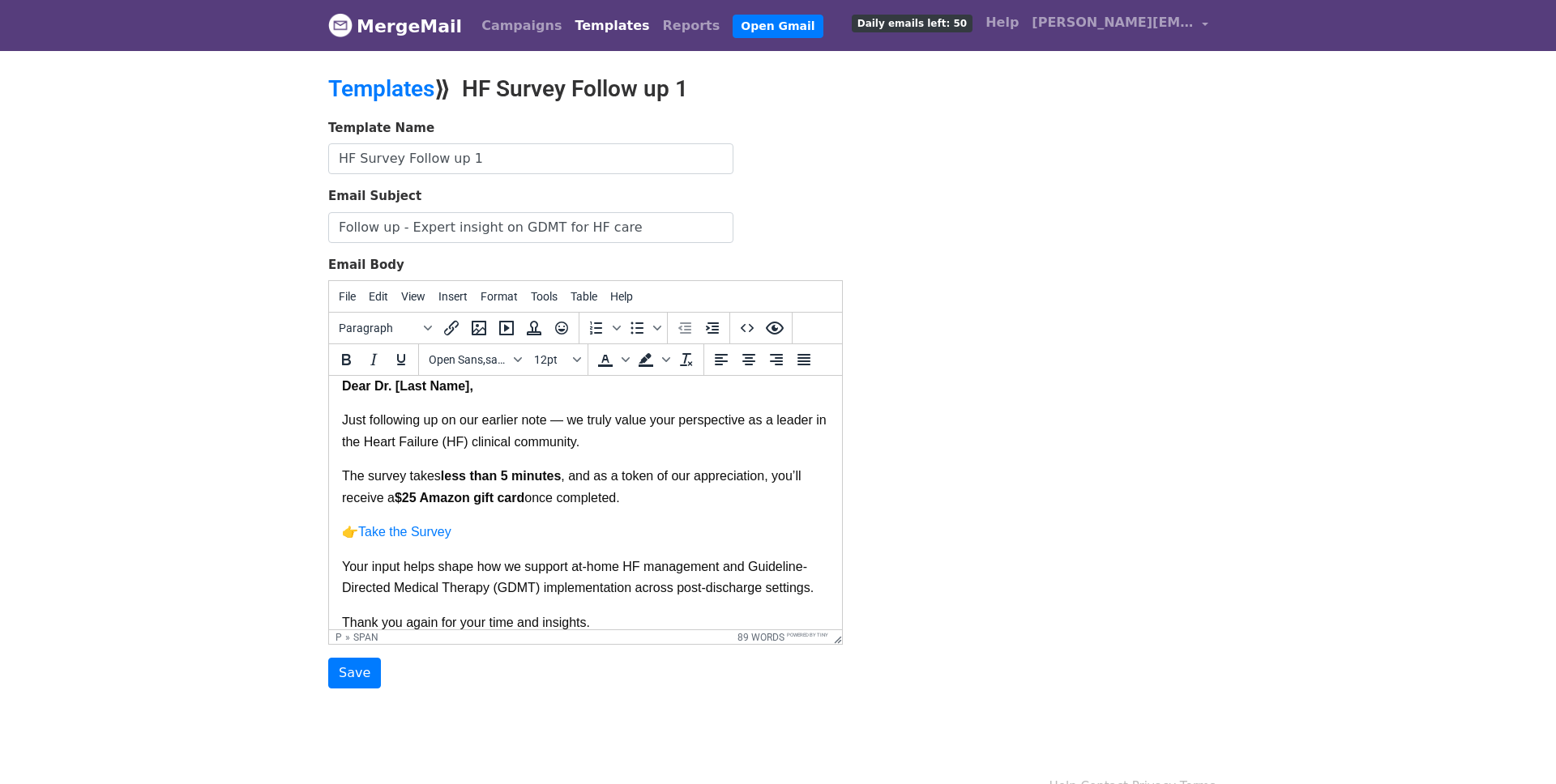
click at [589, 494] on span "once completed." at bounding box center [571, 498] width 95 height 13
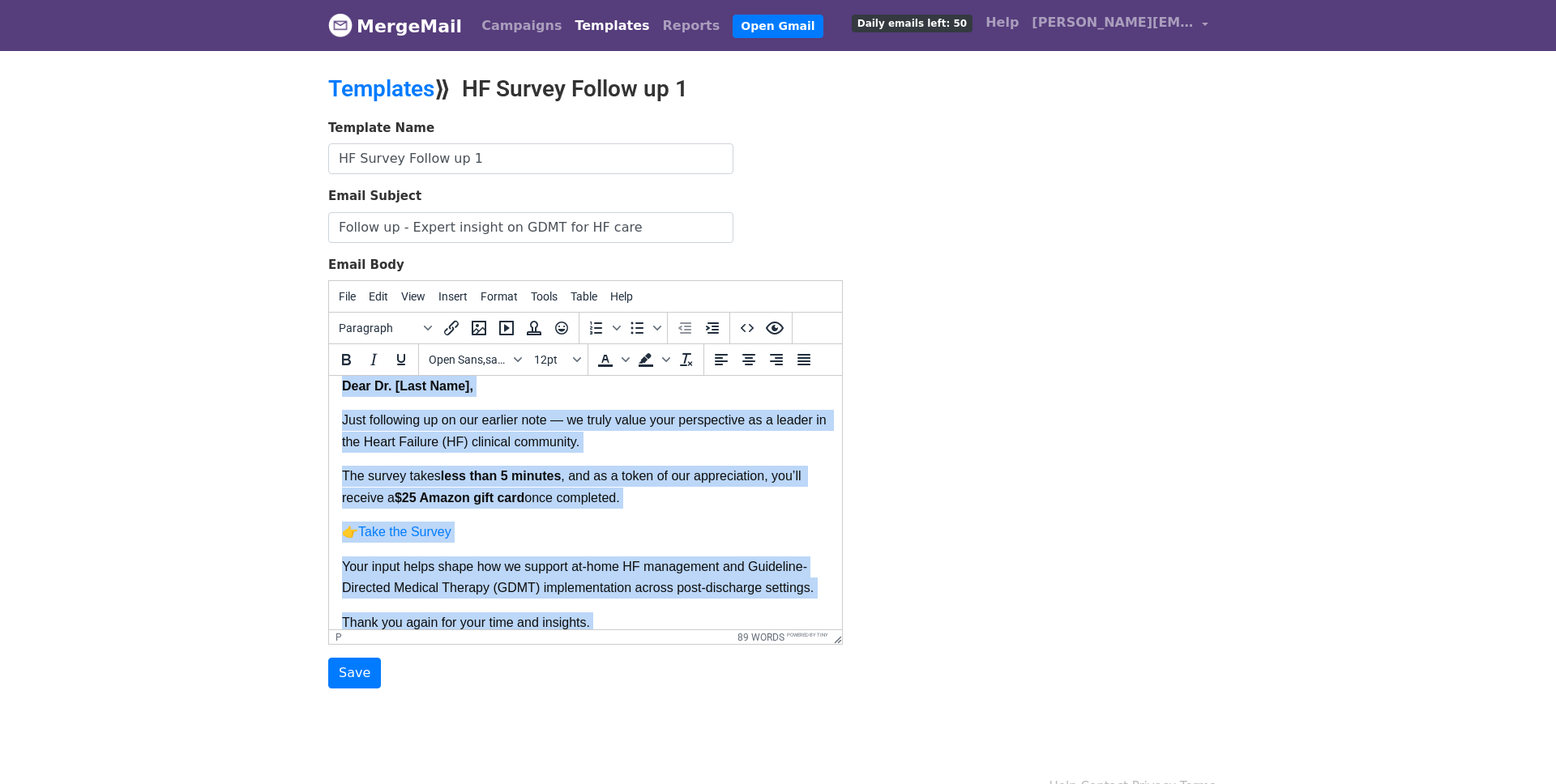
copy body "Dear Dr. [Last Name], Just following up on our earlier note — we truly value yo…"
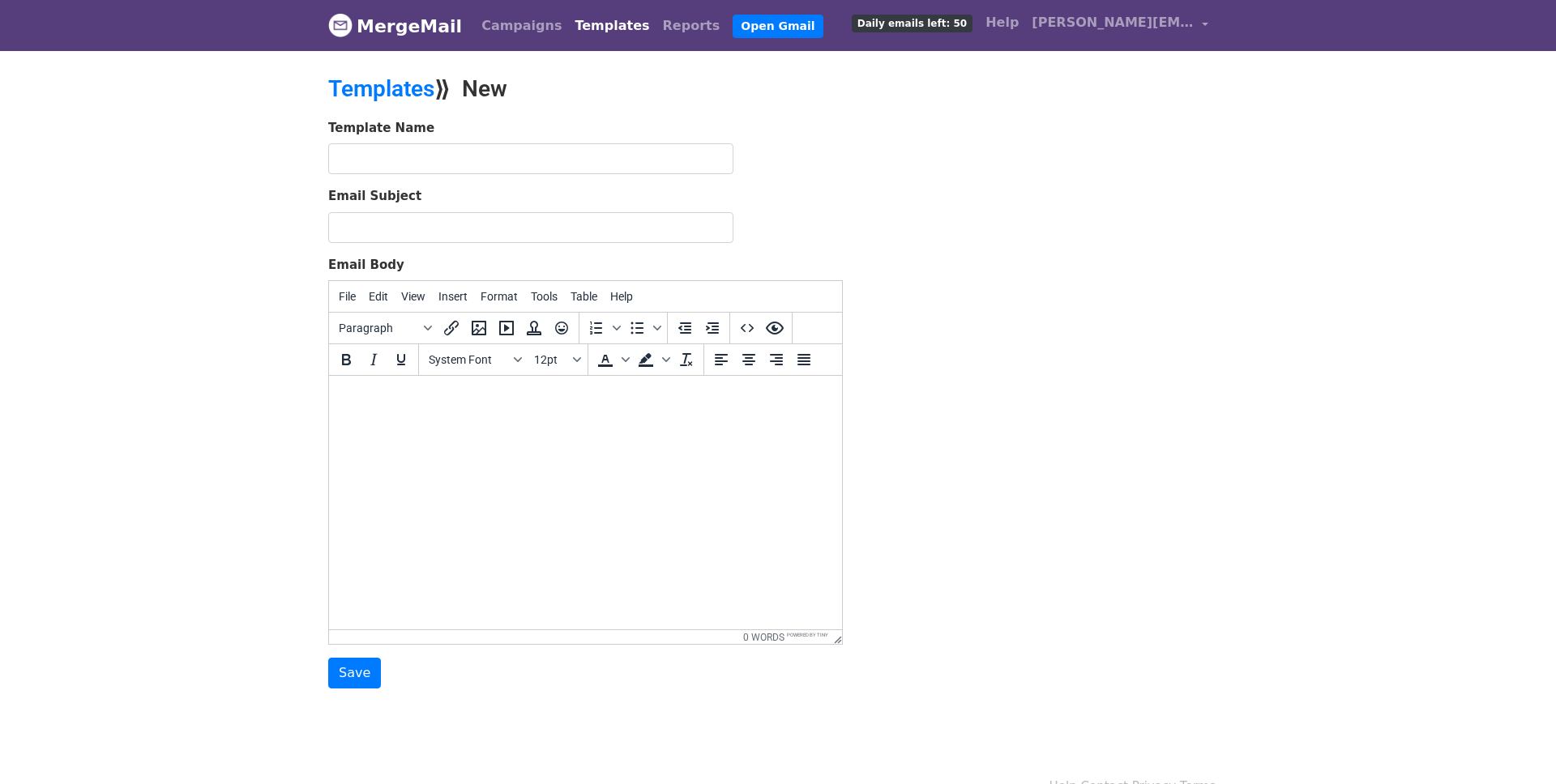
click at [385, 420] on html at bounding box center [585, 398] width 513 height 44
paste body
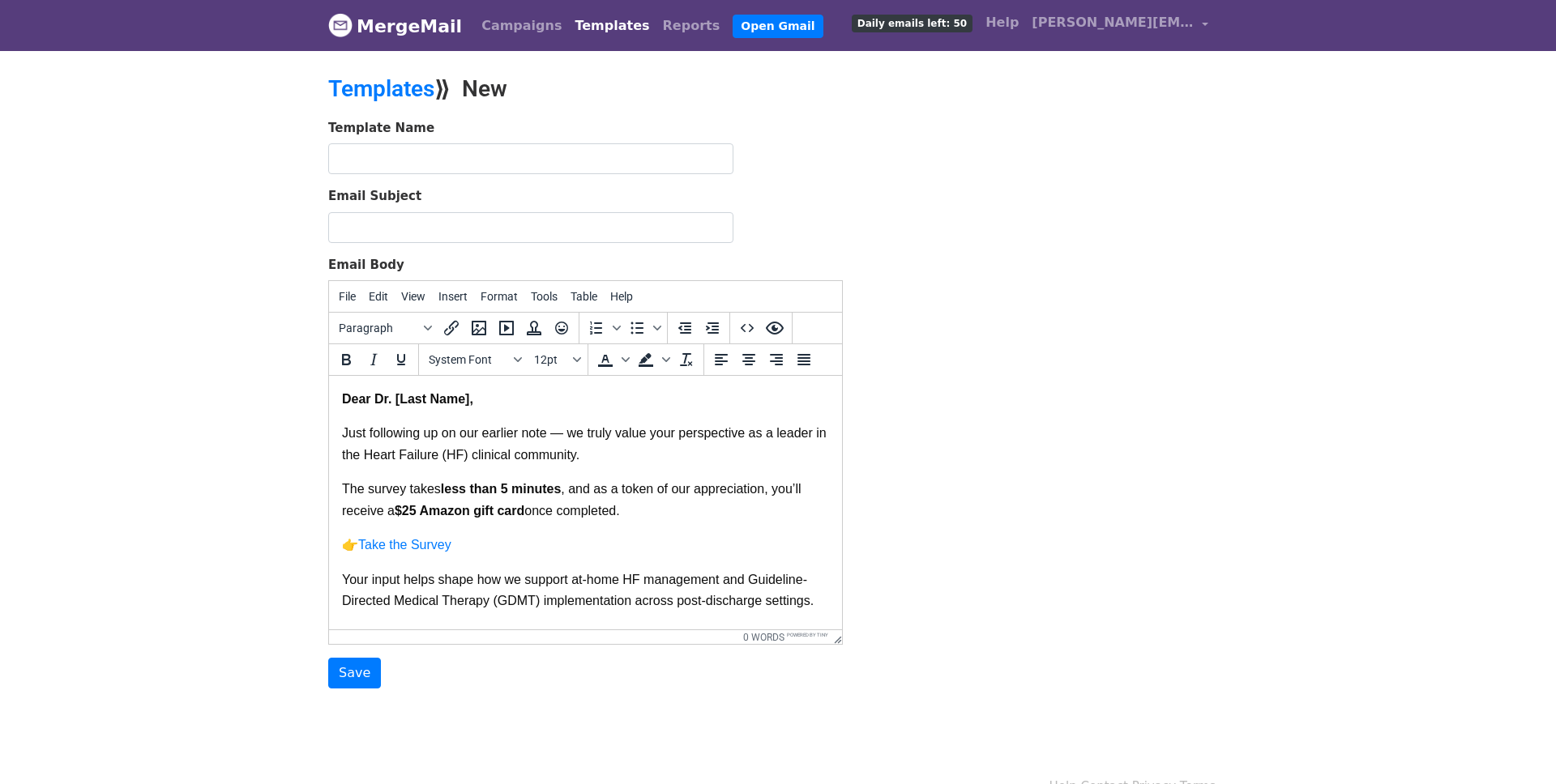
scroll to position [159, 0]
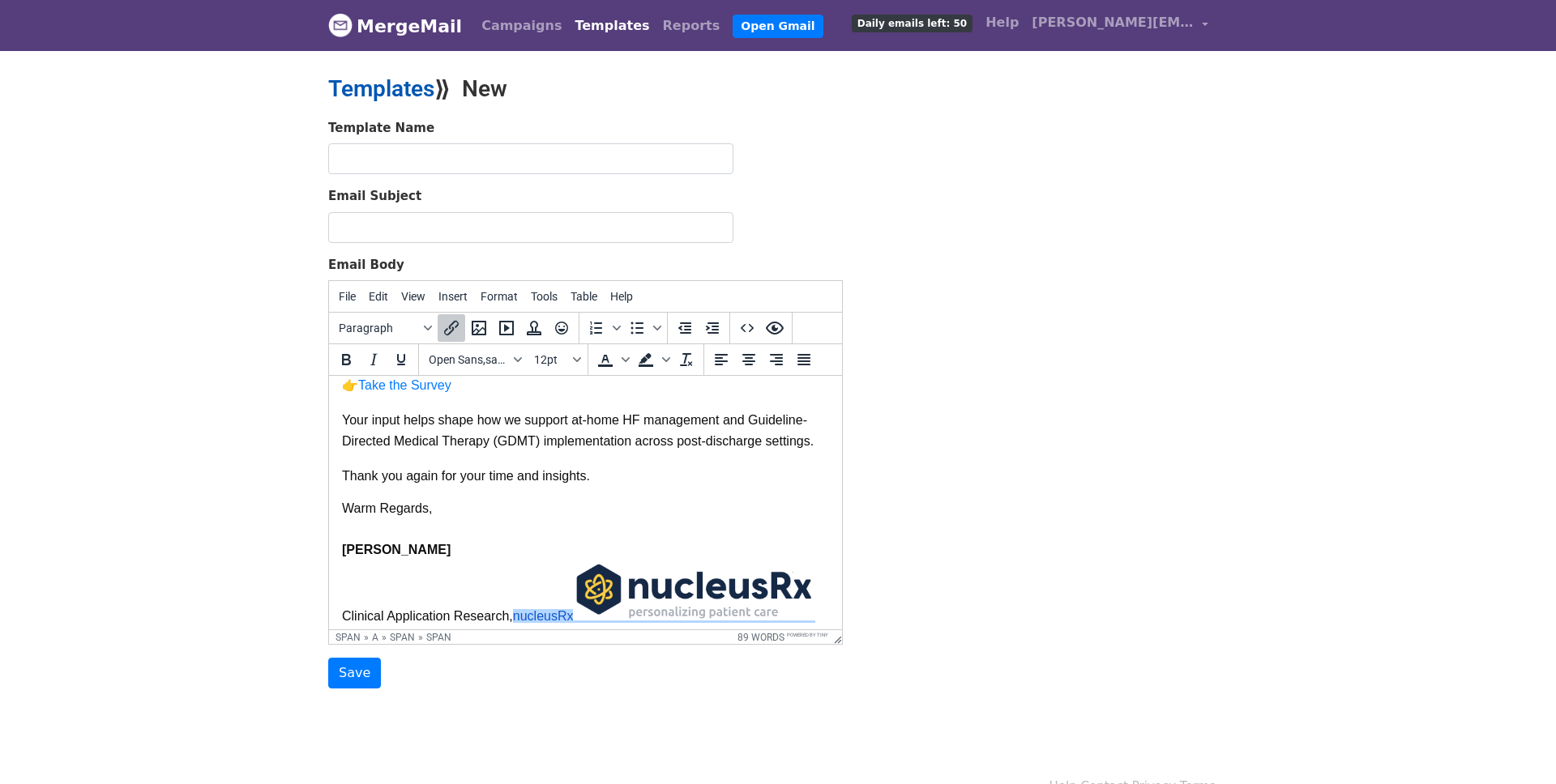
click at [360, 89] on link "Templates" at bounding box center [381, 89] width 106 height 27
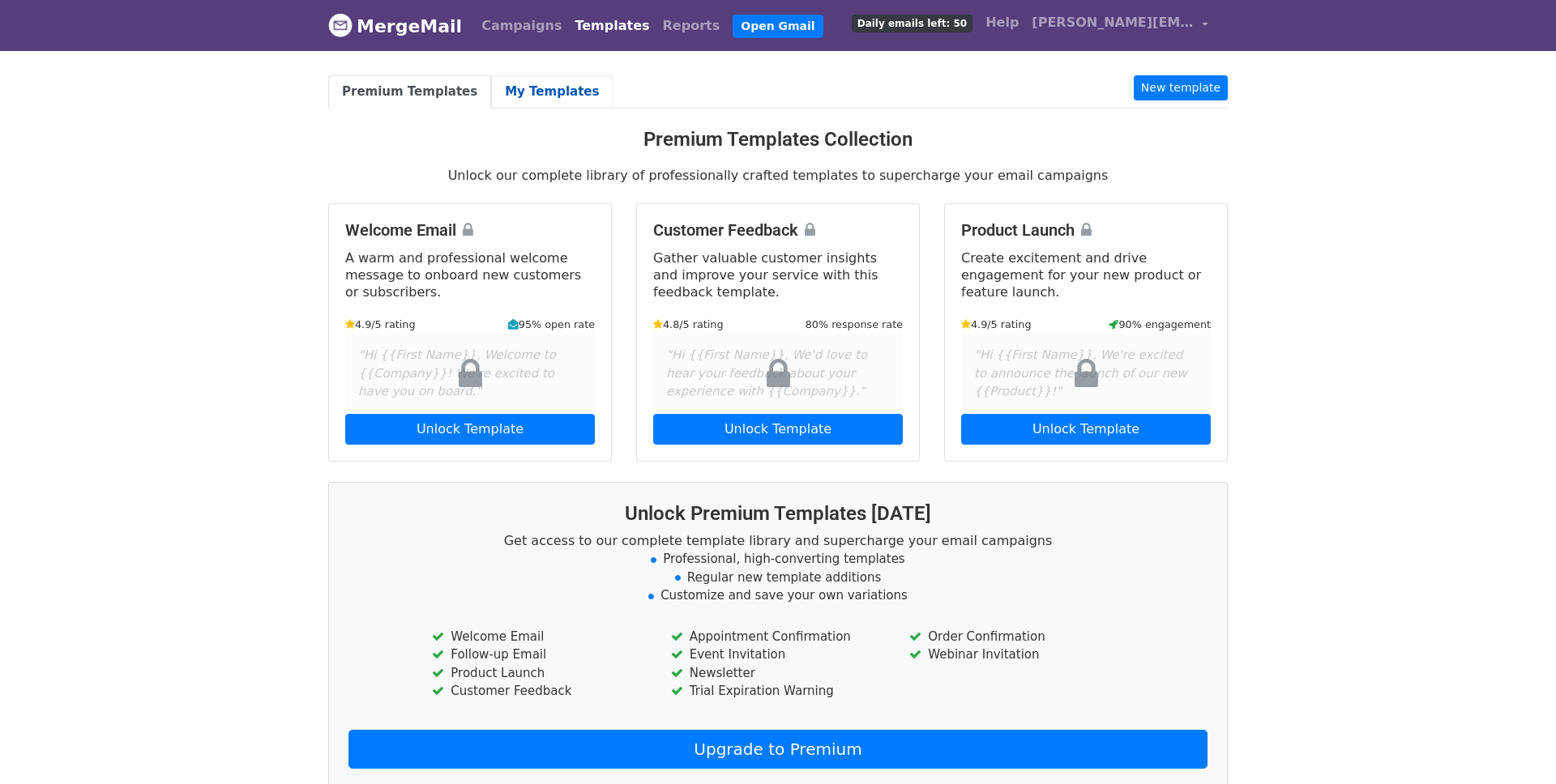
click at [552, 99] on link "My Templates" at bounding box center [552, 92] width 122 height 34
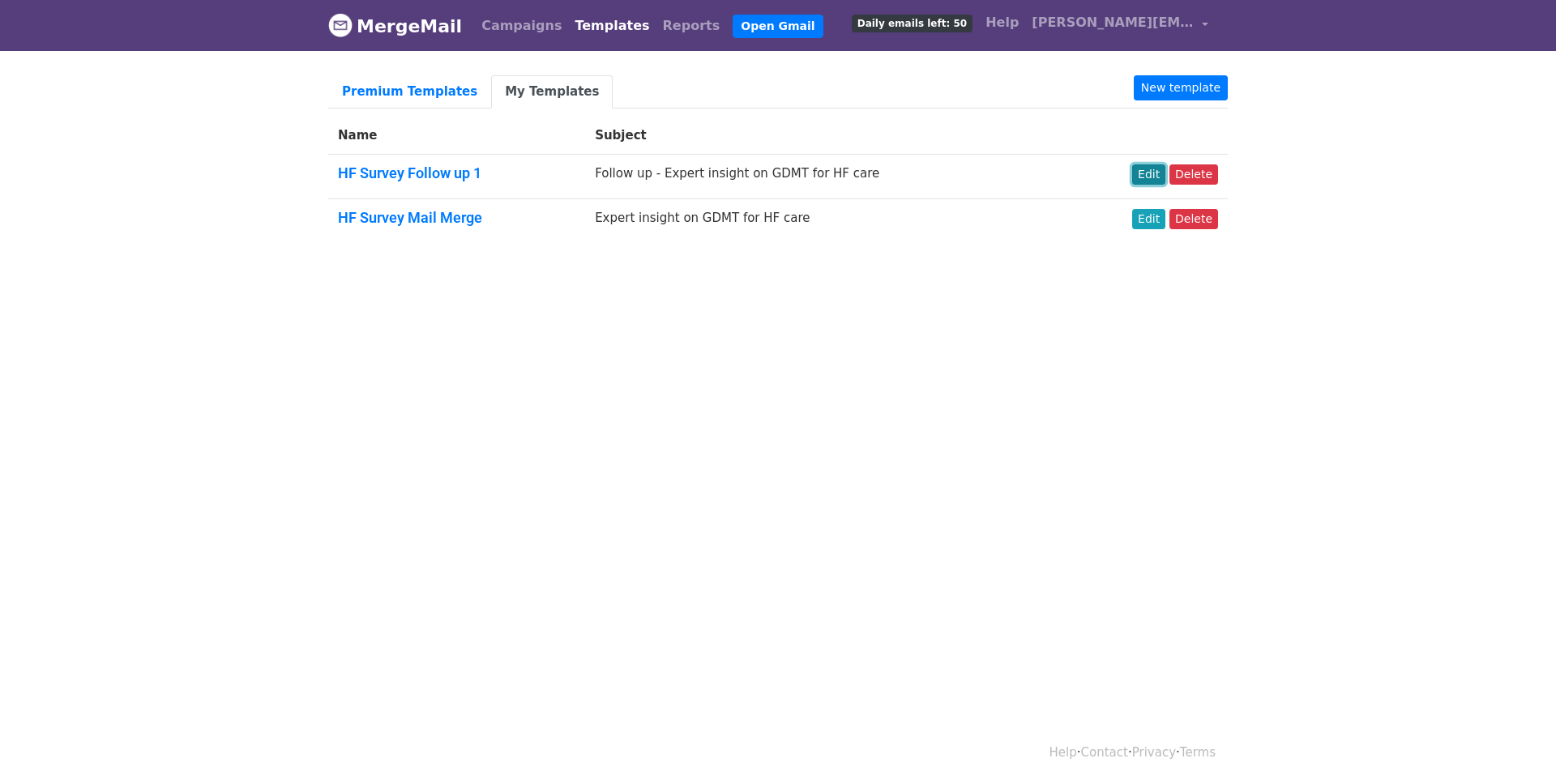
click at [1152, 173] on link "Edit" at bounding box center [1149, 175] width 34 height 20
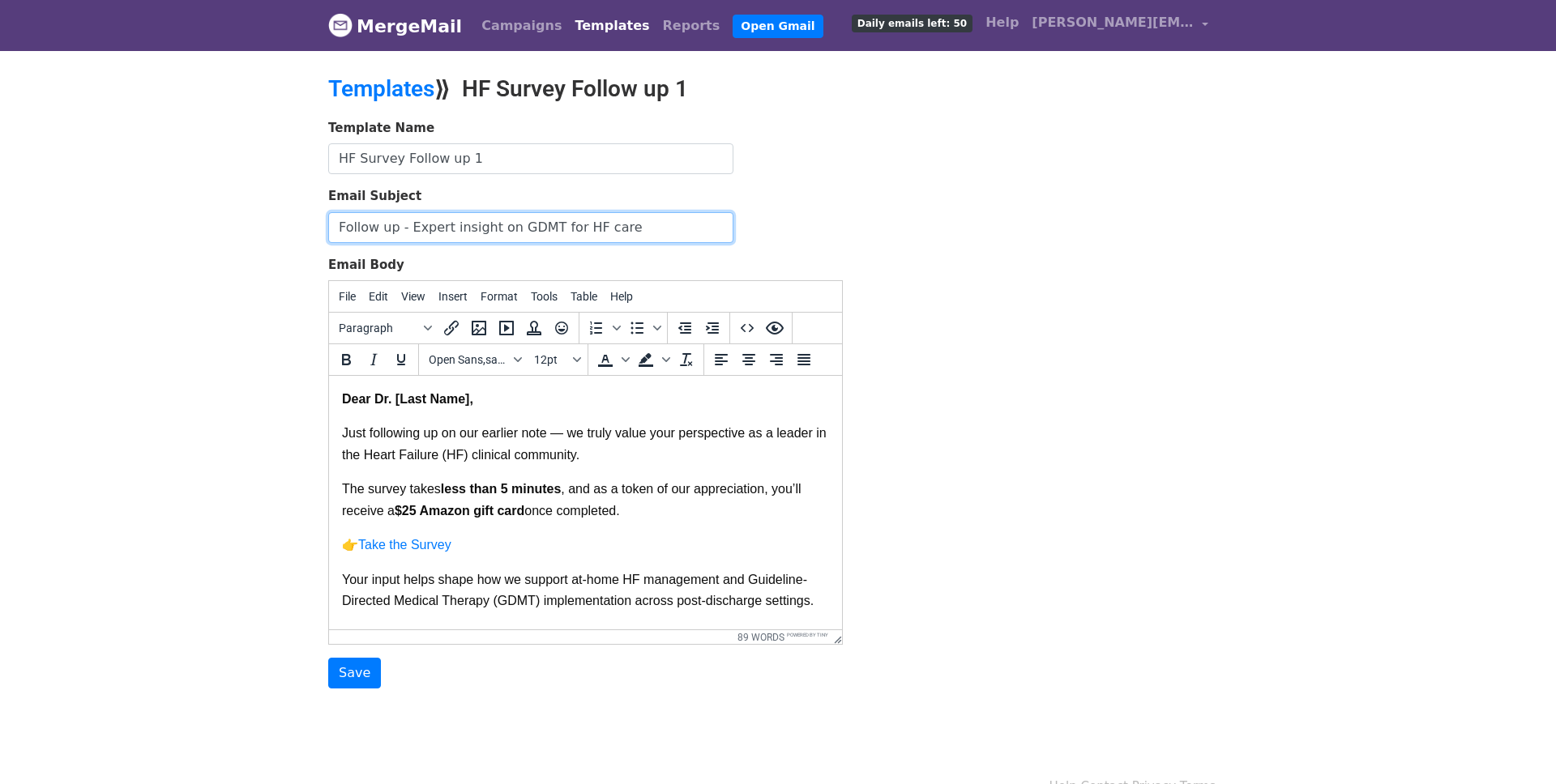
click at [543, 230] on input "Follow up - Expert insight on GDMT for HF care" at bounding box center [531, 227] width 405 height 31
click at [589, 226] on input "Follow up - Expert insight on HF care" at bounding box center [531, 227] width 405 height 31
type input "Follow up - Expert insight on HF care including GDMT"
click at [354, 668] on input "Save" at bounding box center [354, 672] width 53 height 31
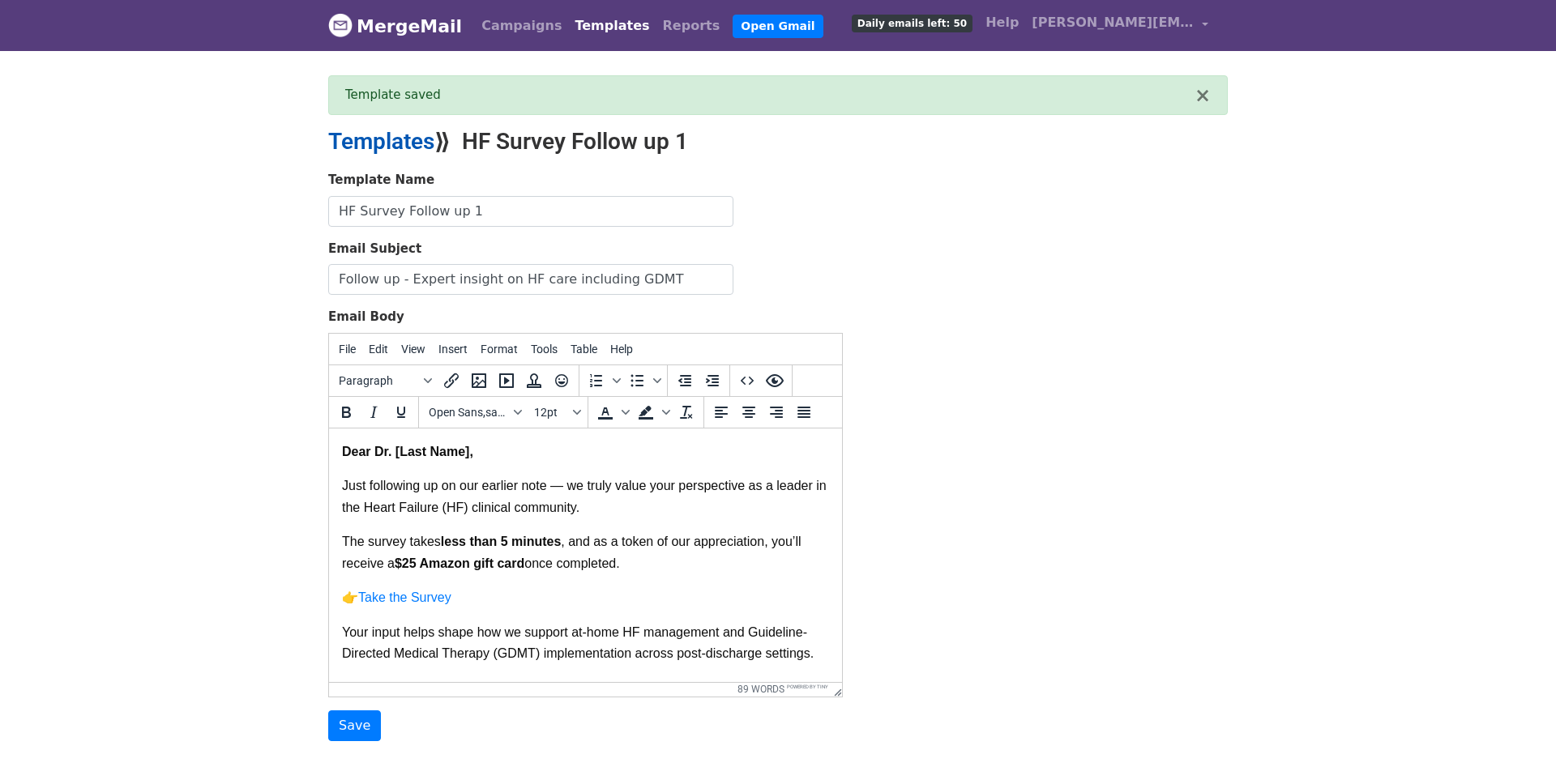
click at [406, 148] on link "Templates" at bounding box center [381, 141] width 106 height 27
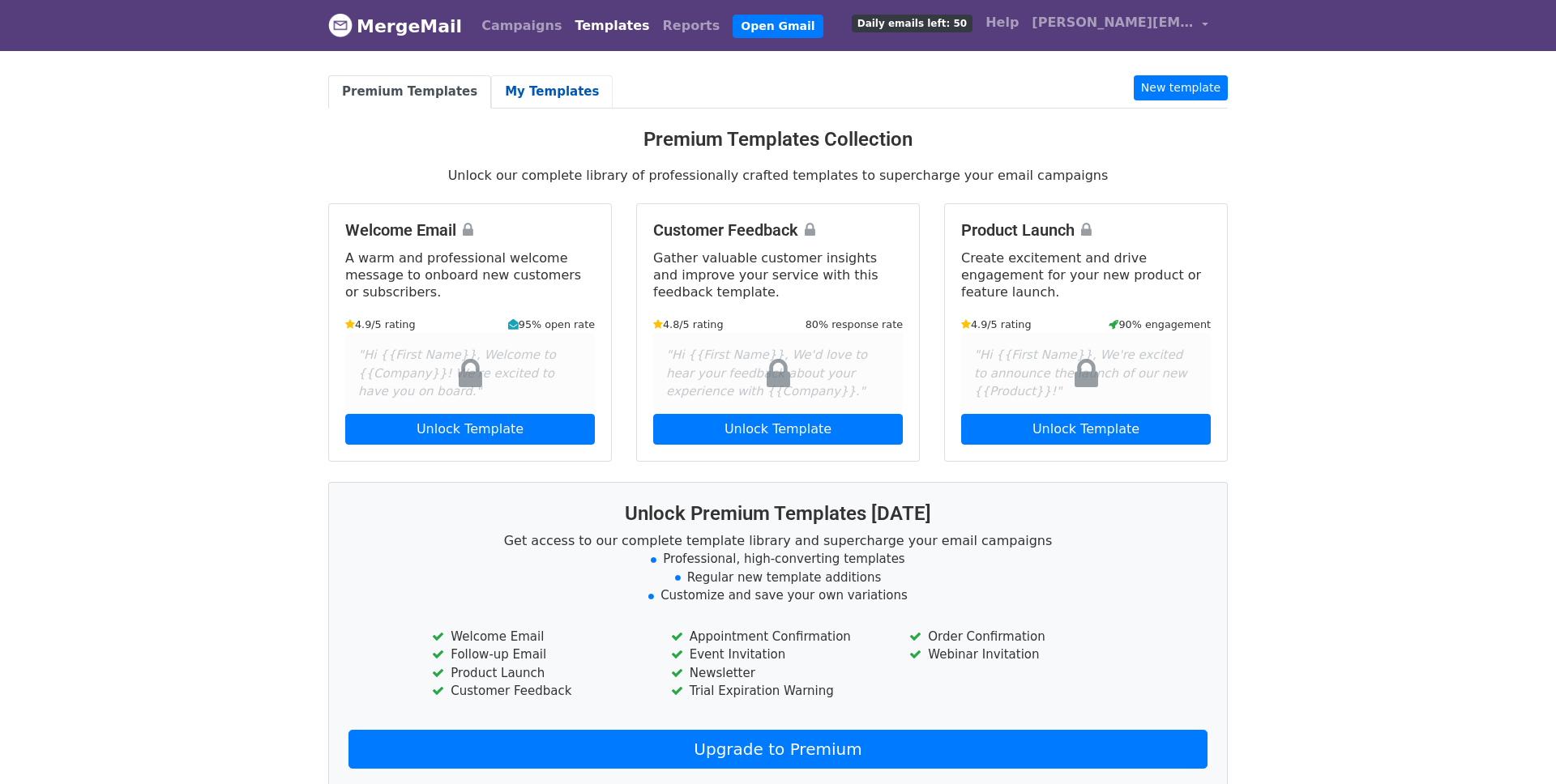
click at [546, 97] on link "My Templates" at bounding box center [552, 92] width 122 height 34
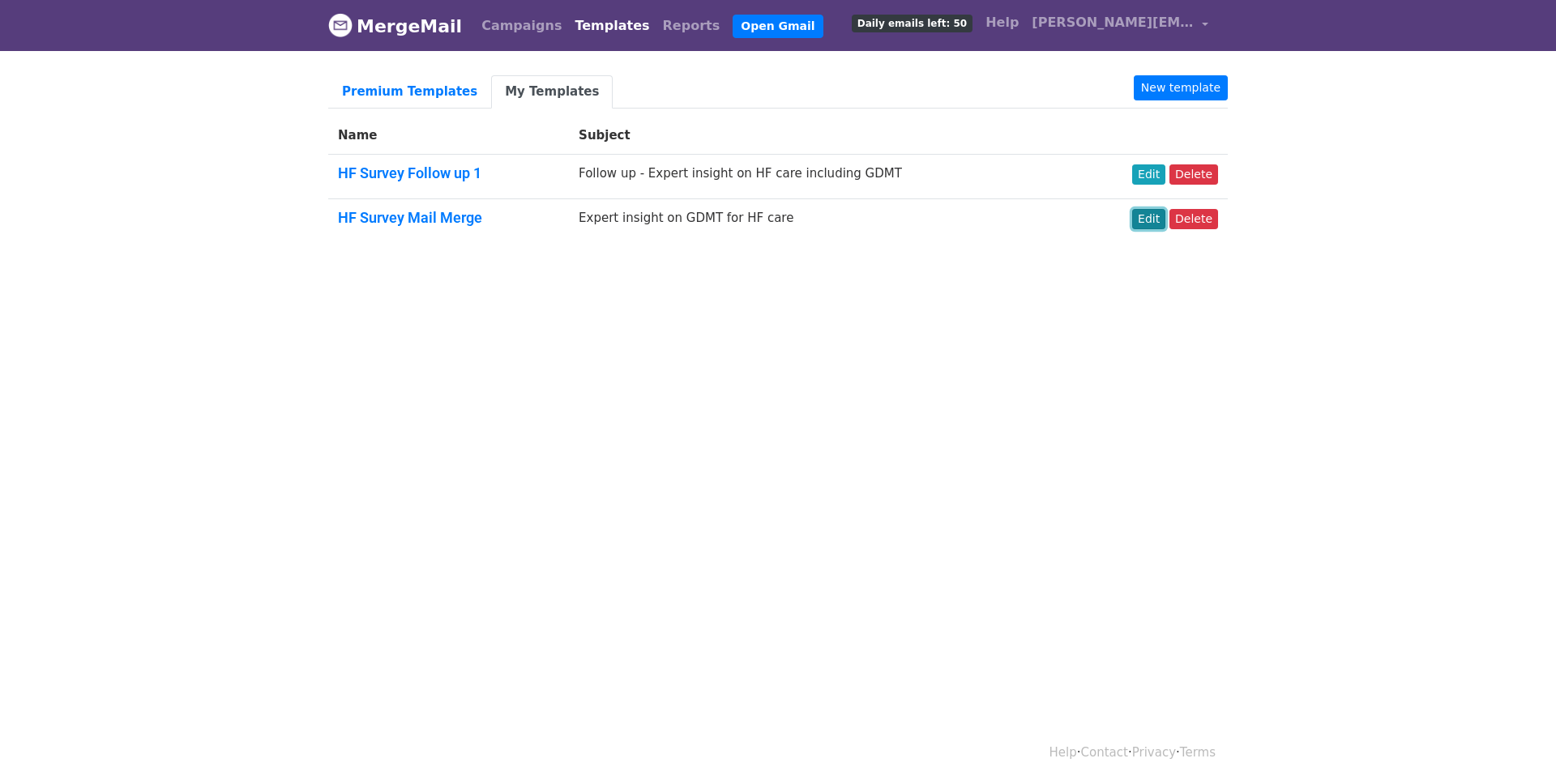
click at [1143, 217] on link "Edit" at bounding box center [1149, 219] width 34 height 20
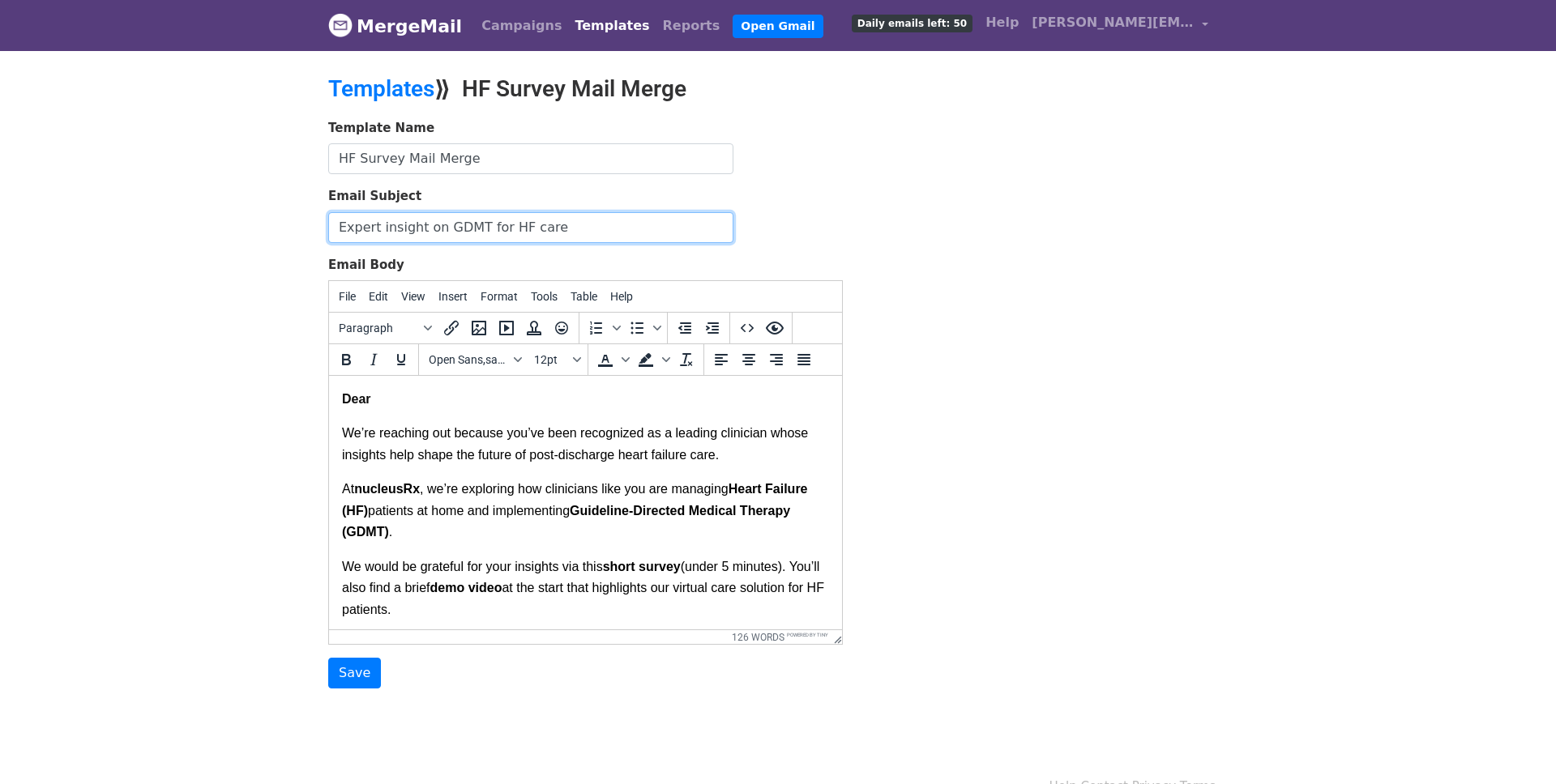
click at [574, 227] on input "Expert insight on GDMT for HF care" at bounding box center [531, 227] width 405 height 31
type input "Expert insight on HF care including GDMT"
click at [364, 670] on input "Save" at bounding box center [354, 672] width 53 height 31
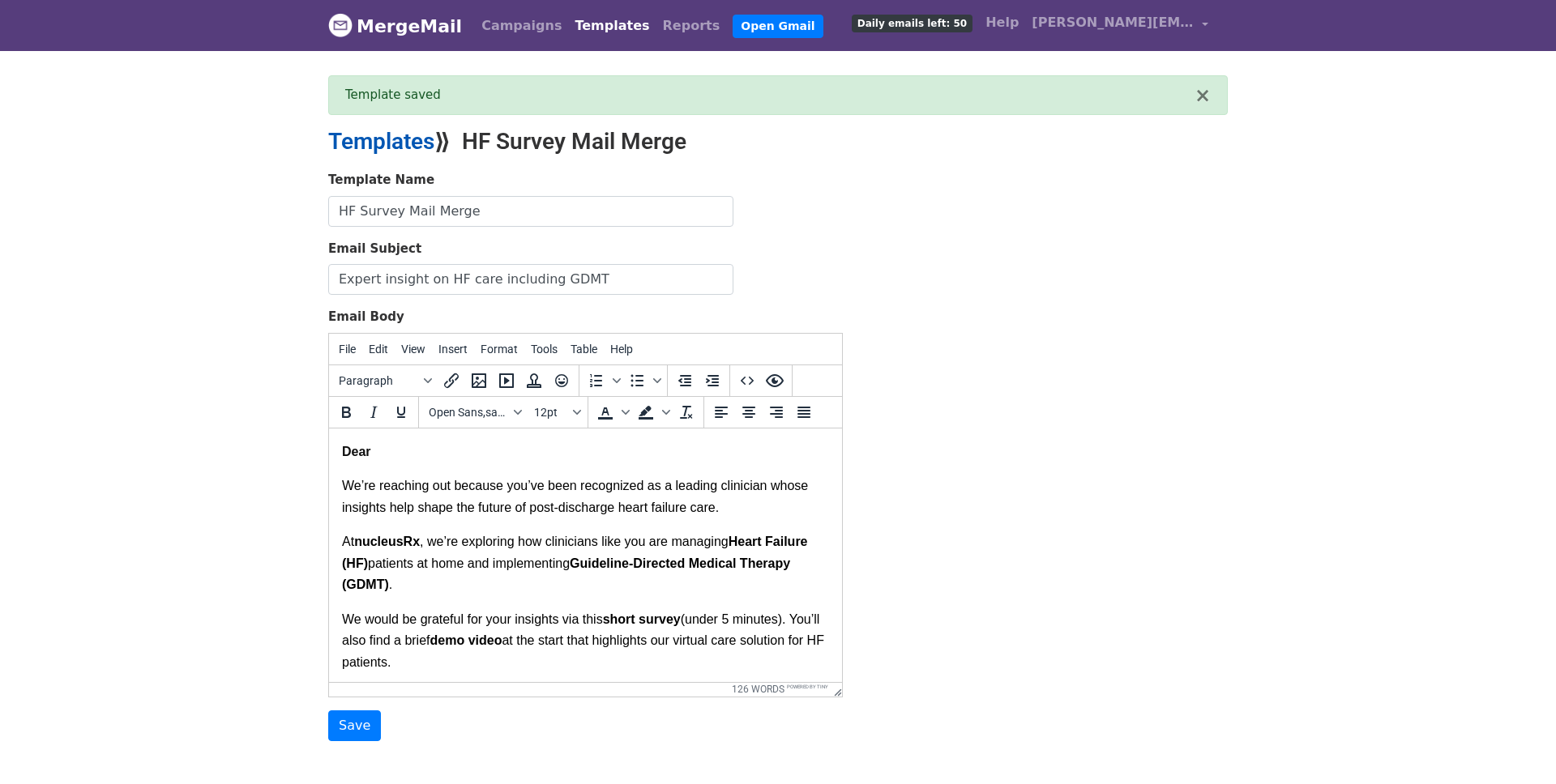
click at [381, 146] on link "Templates" at bounding box center [381, 141] width 106 height 27
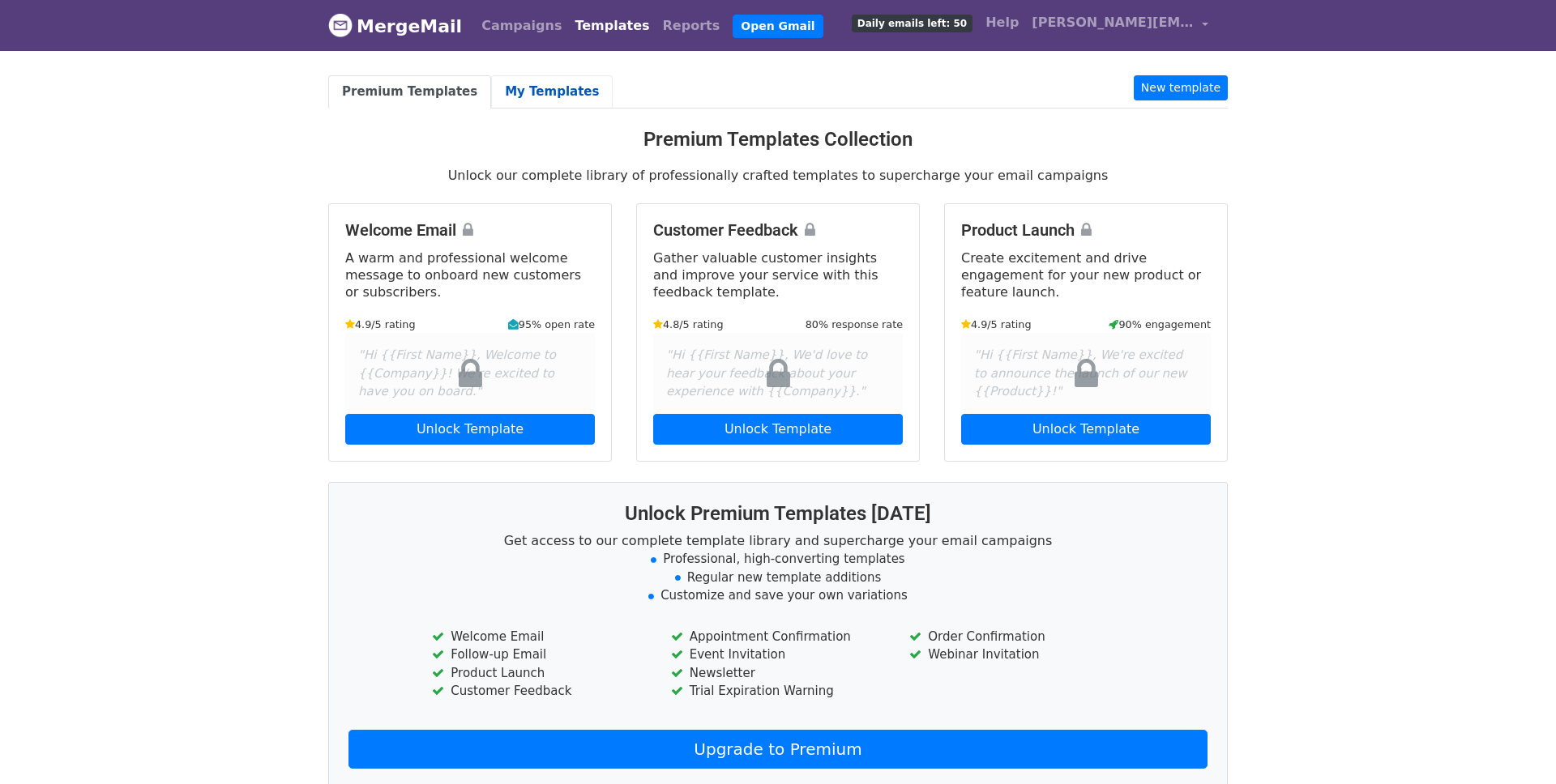
click at [516, 81] on link "My Templates" at bounding box center [552, 92] width 122 height 34
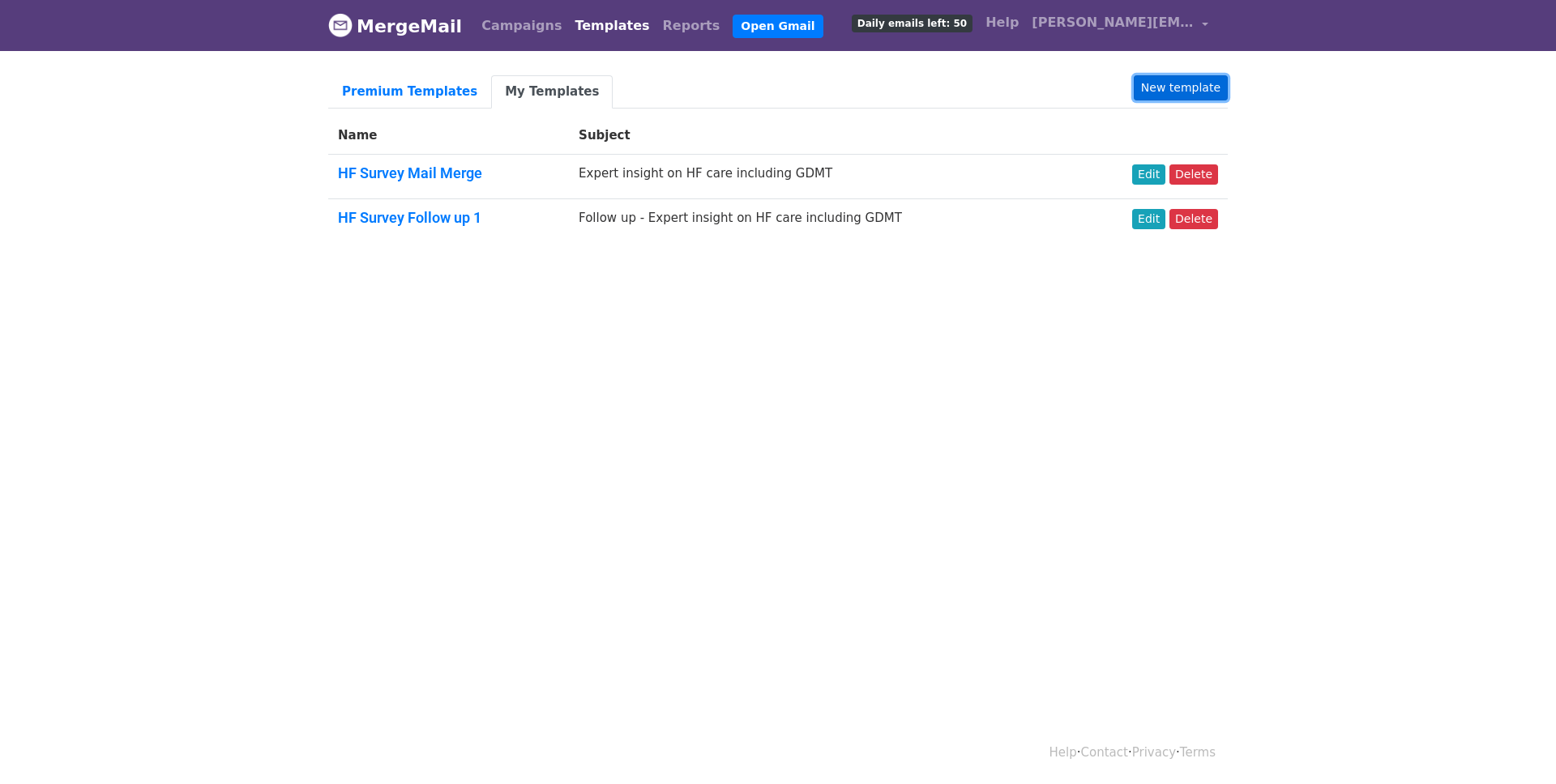
click at [1160, 85] on link "New template" at bounding box center [1181, 88] width 94 height 25
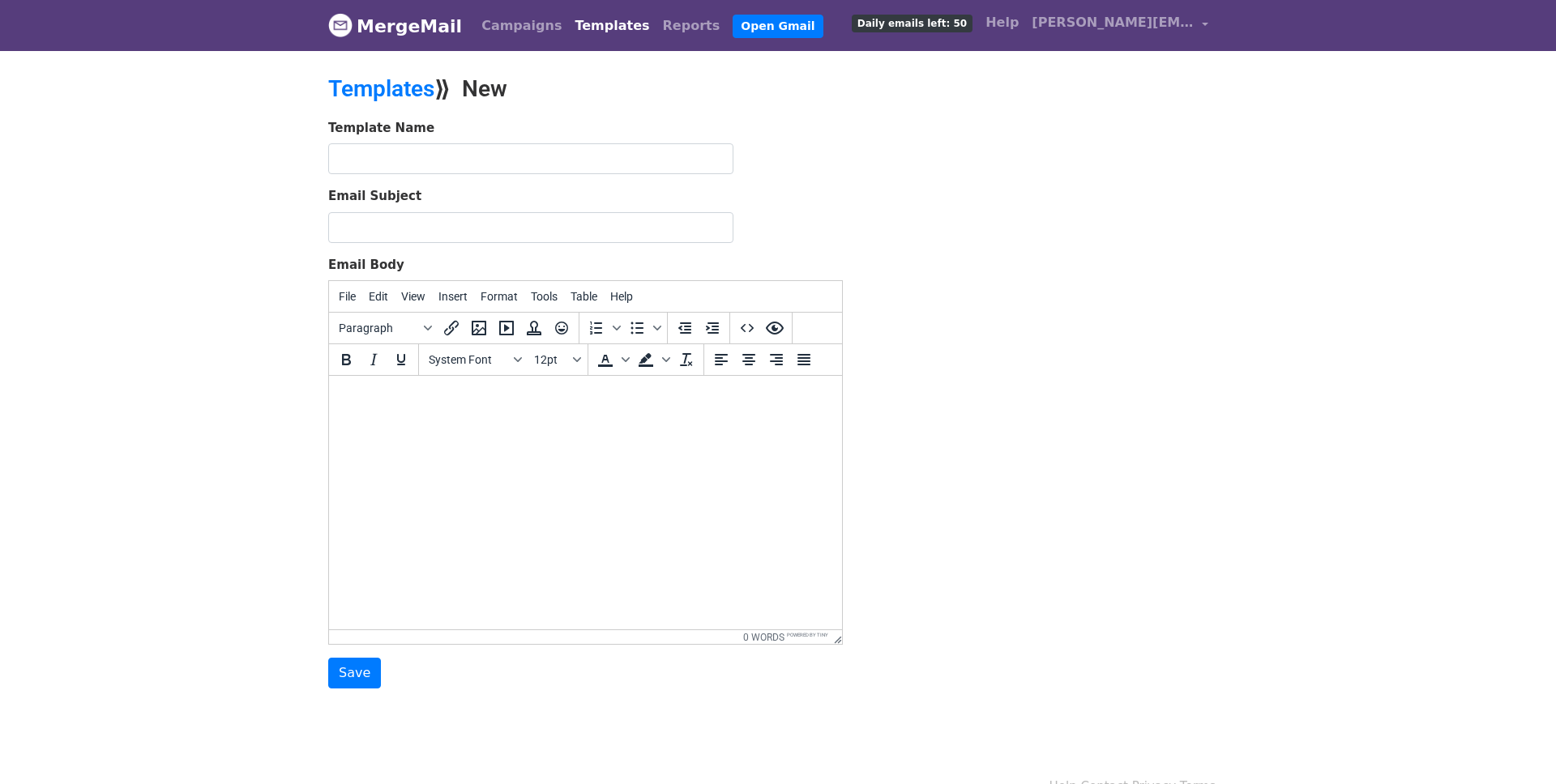
click at [393, 420] on html at bounding box center [585, 398] width 513 height 44
paste body
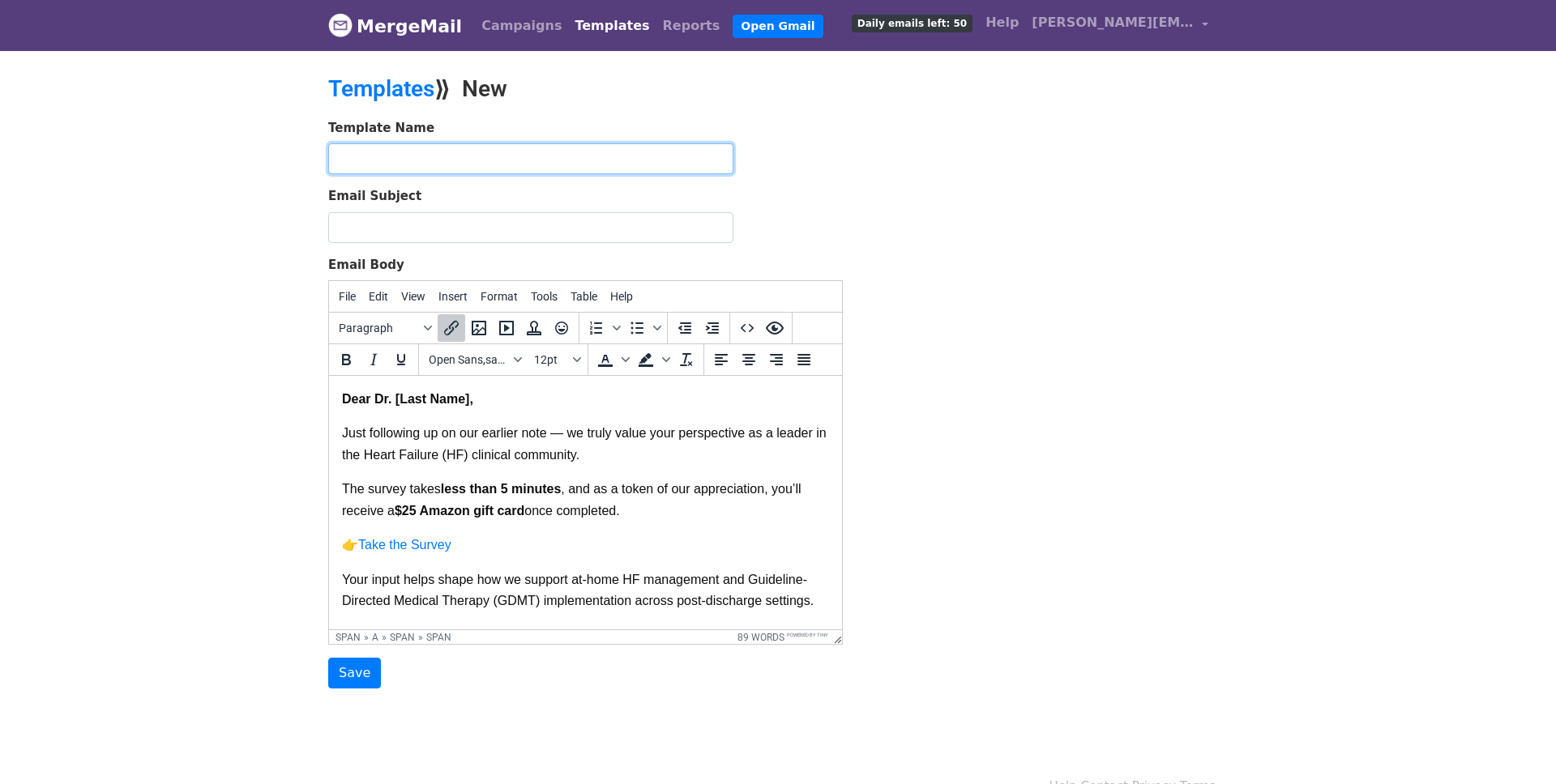
click at [576, 166] on input "text" at bounding box center [531, 159] width 405 height 31
paste input "HF Survey Follow up 1"
click at [576, 166] on input "HF Survey Follow up 1" at bounding box center [531, 159] width 405 height 31
type input "HF Survey Follow up 2"
click at [516, 233] on input "Email Subject" at bounding box center [531, 227] width 405 height 31
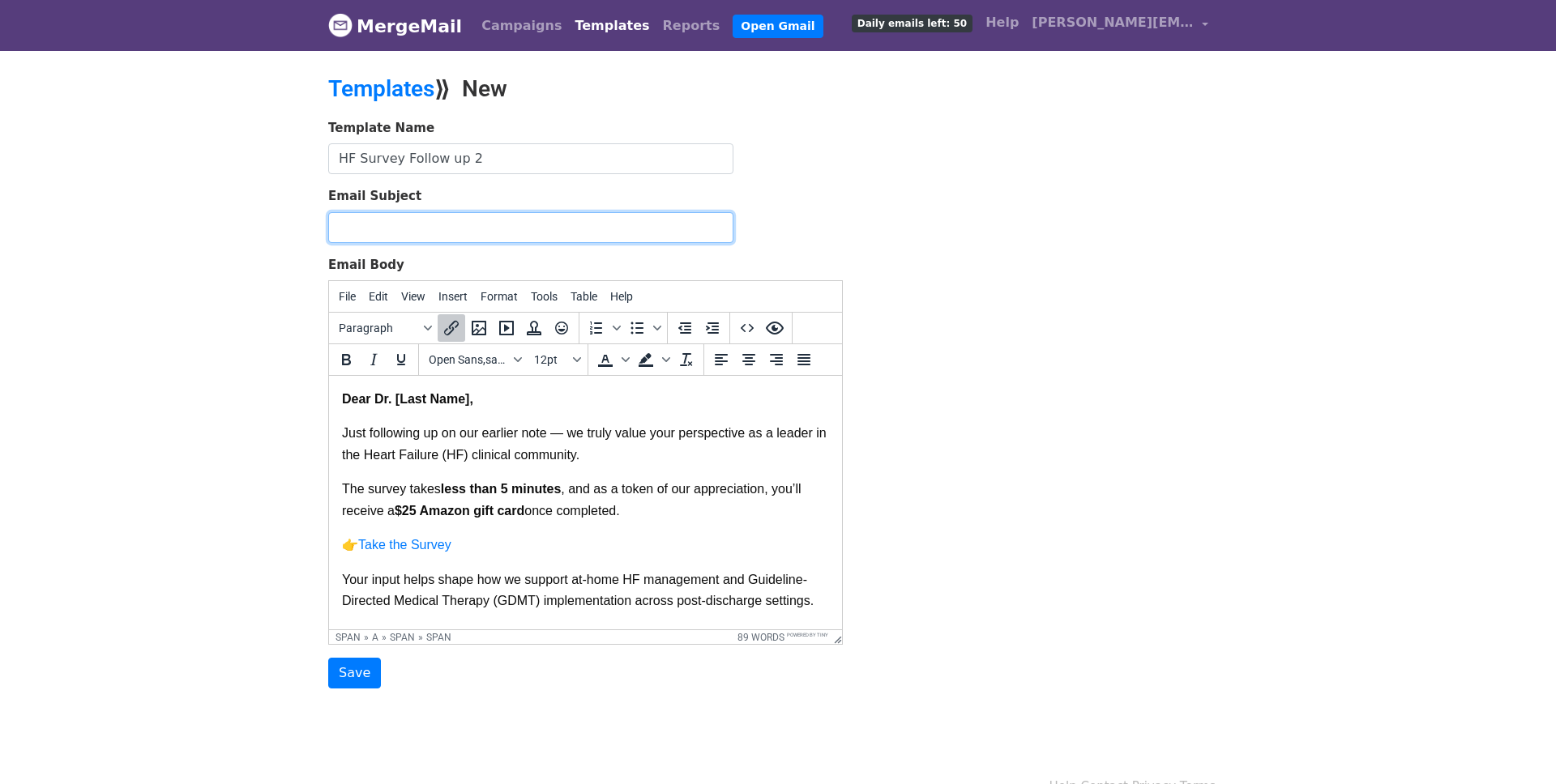
paste input "Follow up - Expert insight on HF care including GDMT"
click at [346, 225] on input "Follow up - Expert insight on HF care including GDMT" at bounding box center [531, 227] width 405 height 31
type input "Final follow up - Expert insight on HF care including GDMT"
click at [484, 458] on span "Just following up on our earlier note — we truly value your perspective as a le…" at bounding box center [585, 443] width 488 height 34
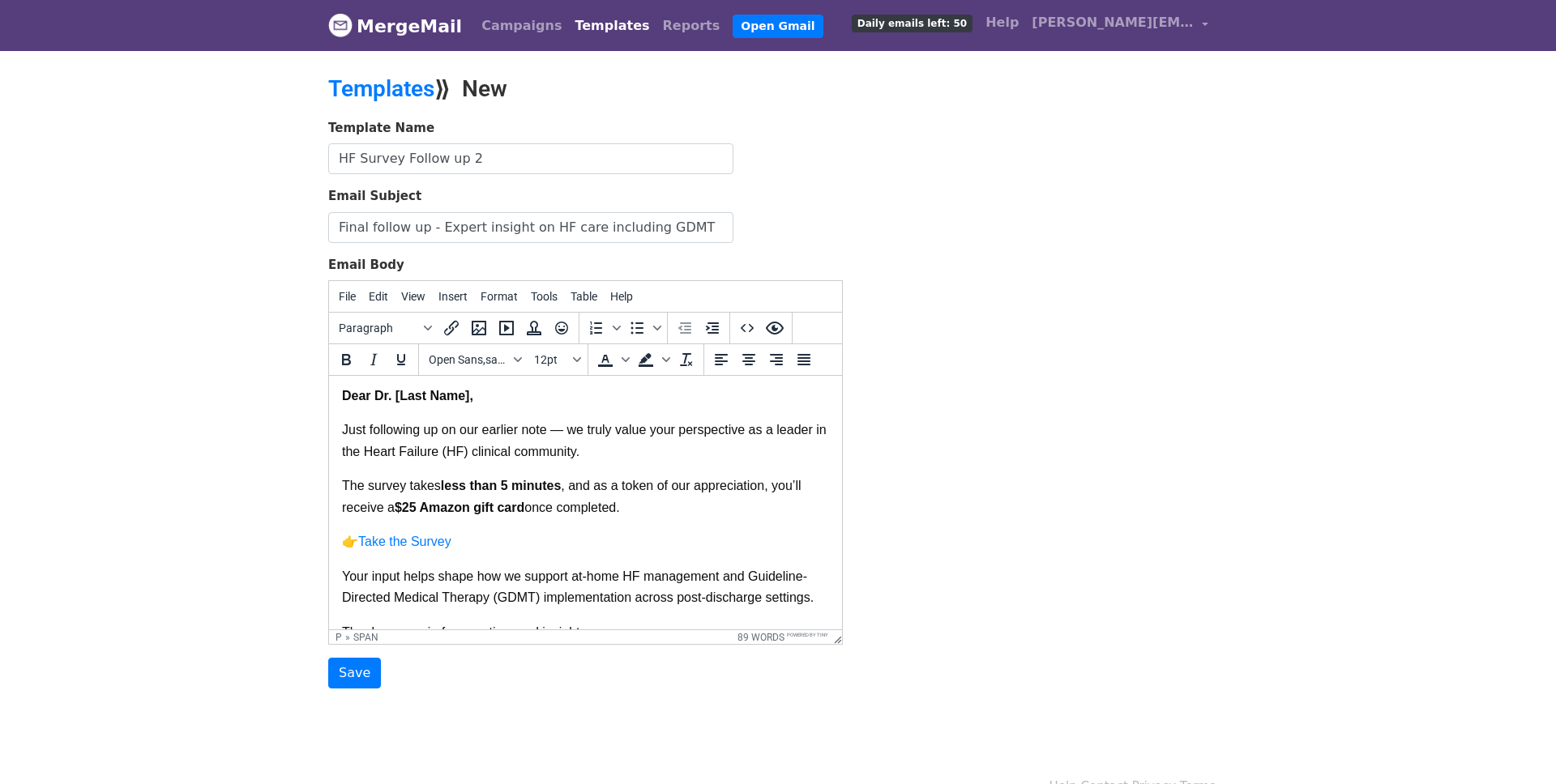
scroll to position [3, 0]
drag, startPoint x: 438, startPoint y: 432, endPoint x: 340, endPoint y: 436, distance: 98.1
click at [340, 436] on html "Dear Dr. [Last Name], Just following up on our earlier note — we truly value yo…" at bounding box center [585, 585] width 513 height 423
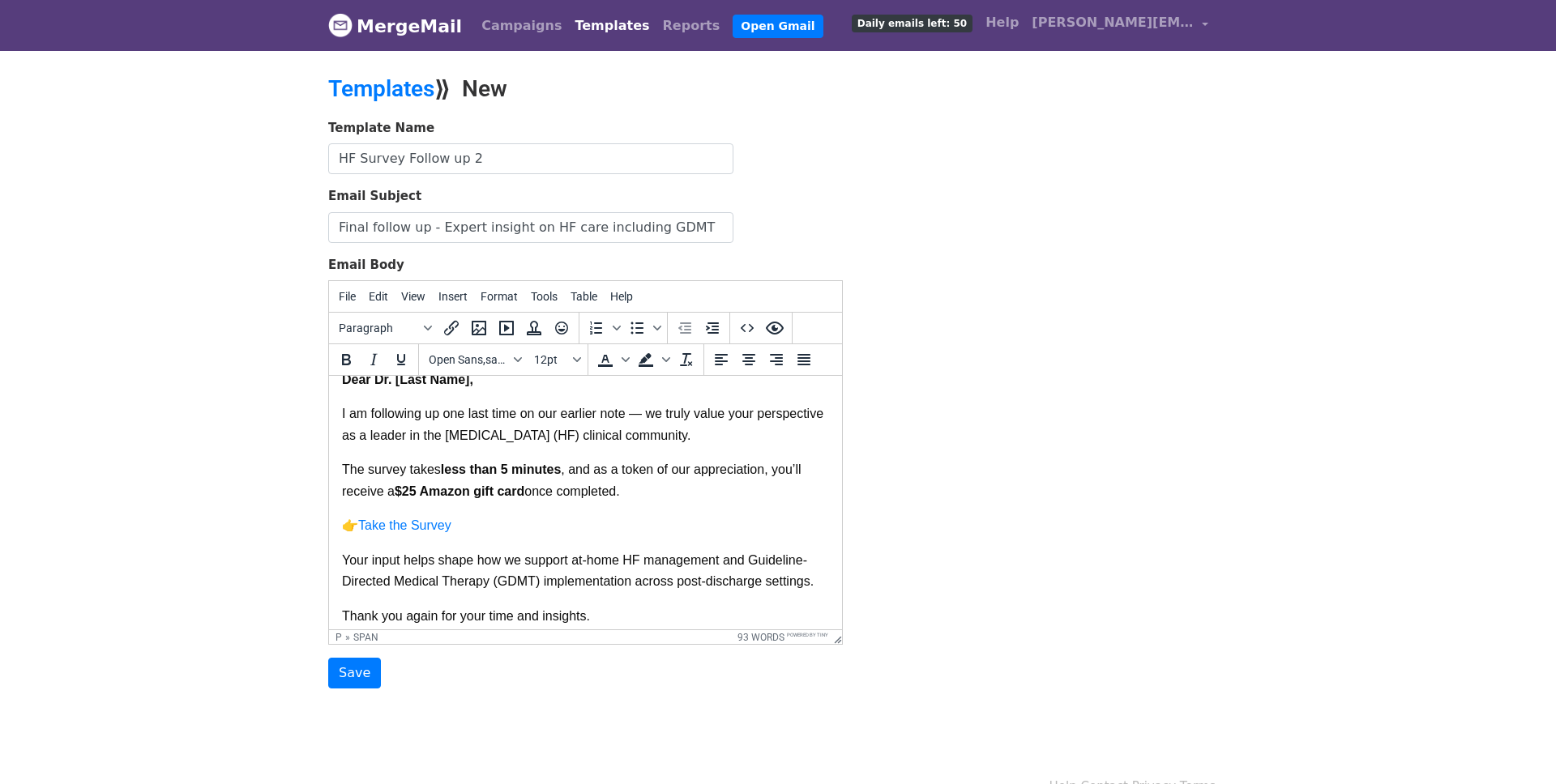
scroll to position [2, 0]
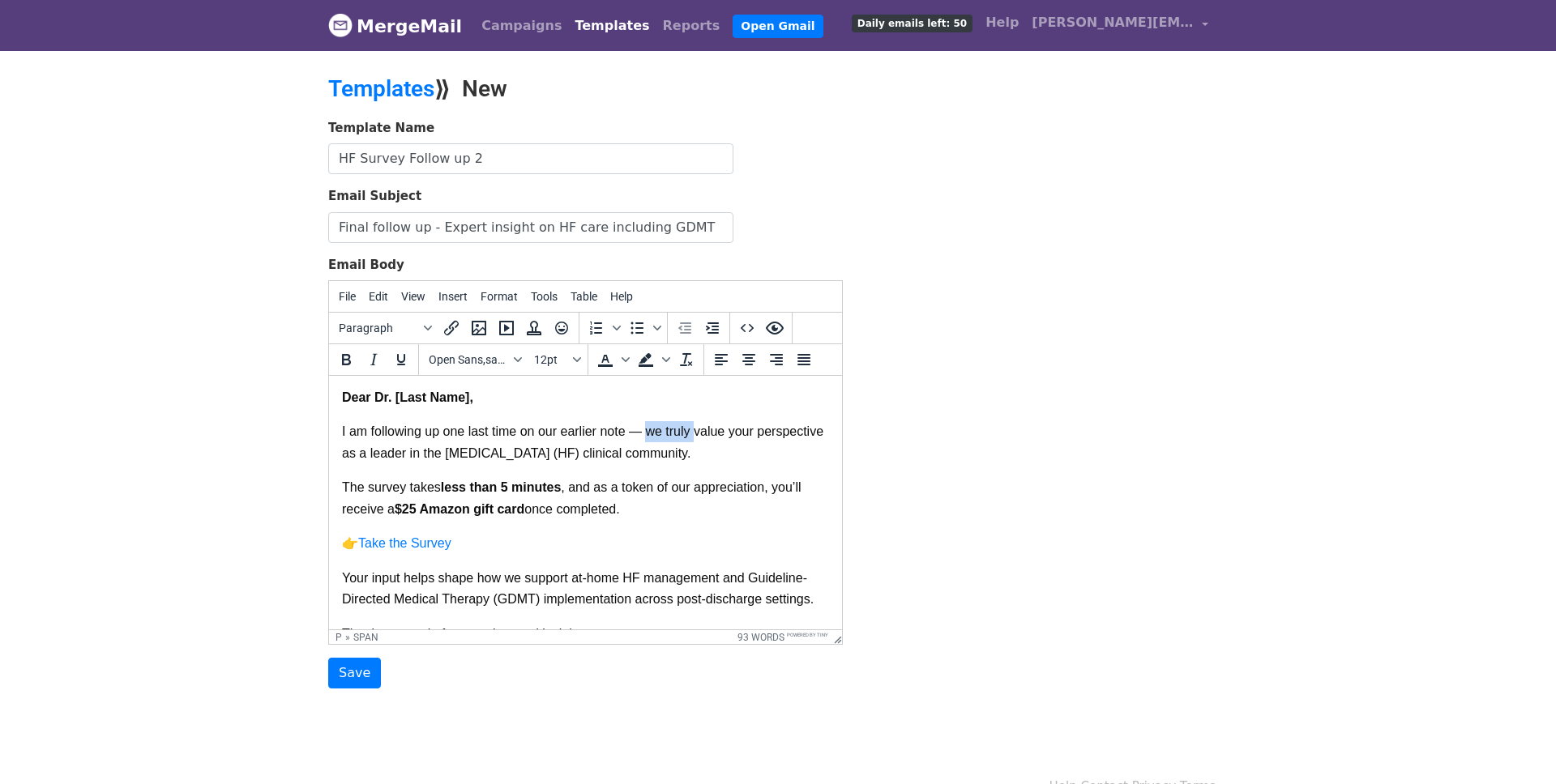
drag, startPoint x: 694, startPoint y: 437, endPoint x: 648, endPoint y: 437, distance: 46.0
click at [648, 437] on span "I am following up one last time on our earlier note — we truly value your persp…" at bounding box center [584, 442] width 485 height 34
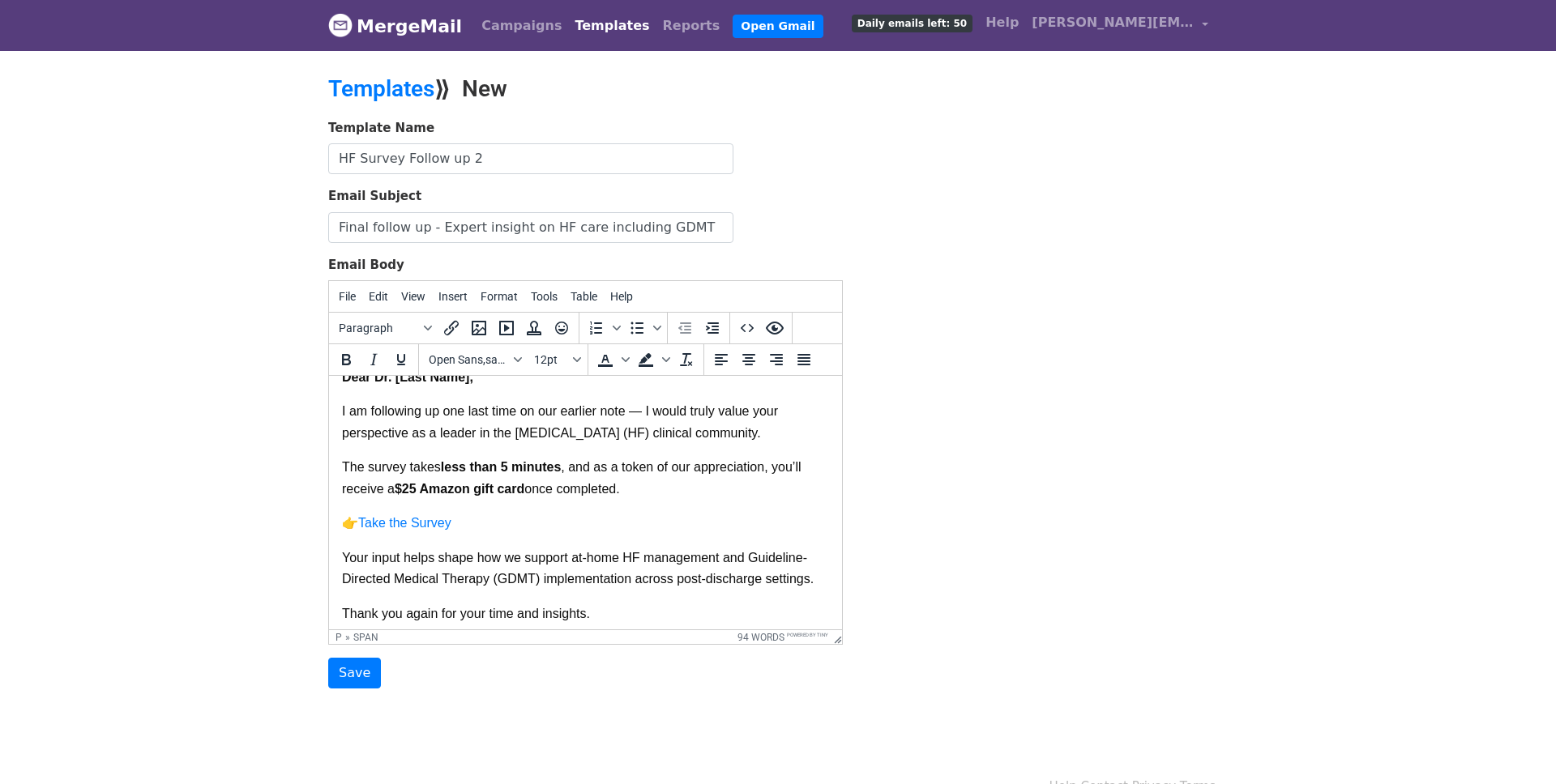
scroll to position [24, 0]
click at [556, 408] on span "I am following up one last time on our earlier note — I would truly value your …" at bounding box center [562, 420] width 440 height 34
click at [613, 447] on p "I am following up one last time on my earlier note — I would truly value your p…" at bounding box center [585, 427] width 487 height 56
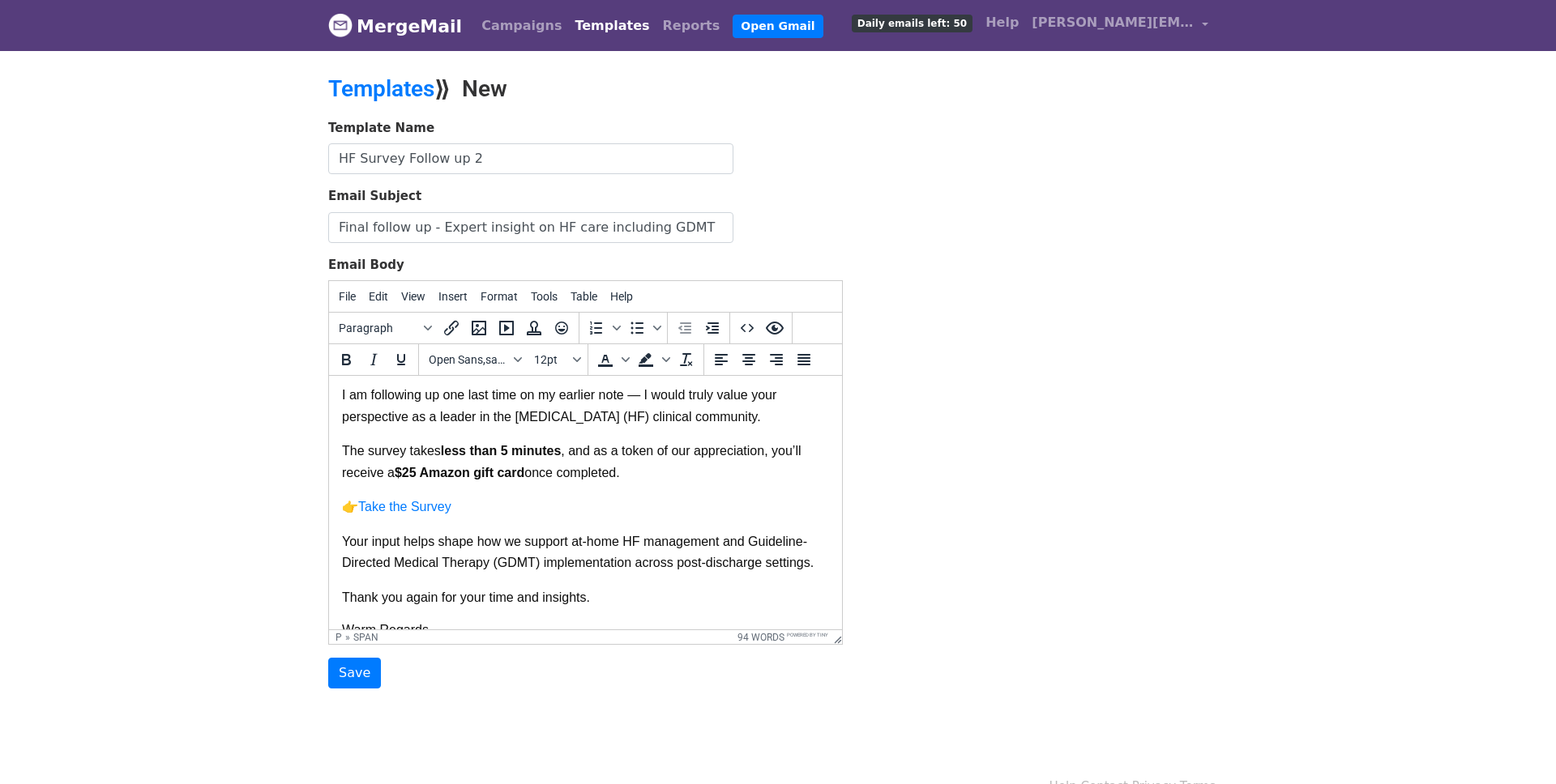
scroll to position [40, 0]
click at [349, 676] on input "Save" at bounding box center [354, 672] width 53 height 31
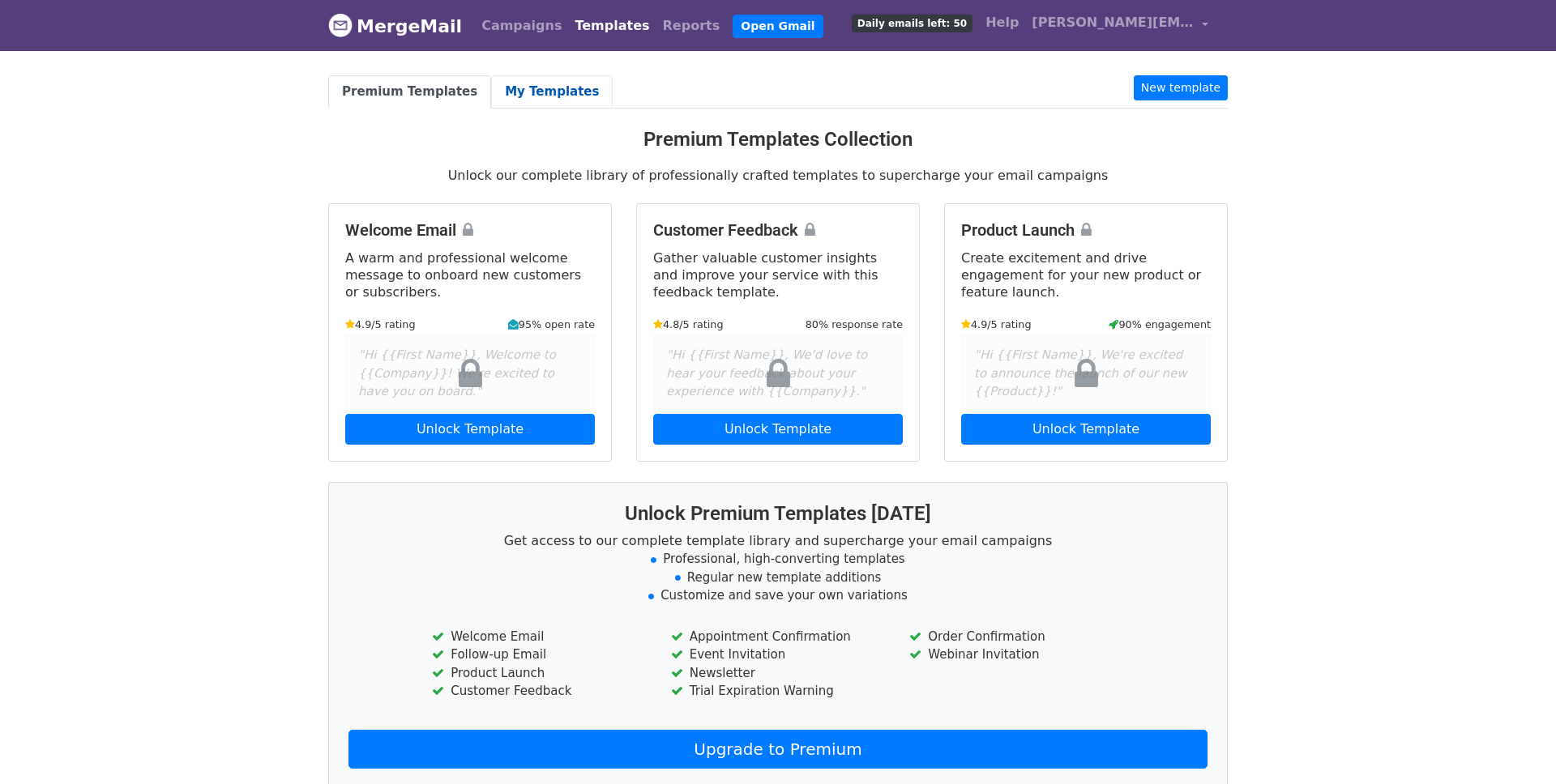
click at [516, 93] on link "My Templates" at bounding box center [552, 92] width 122 height 34
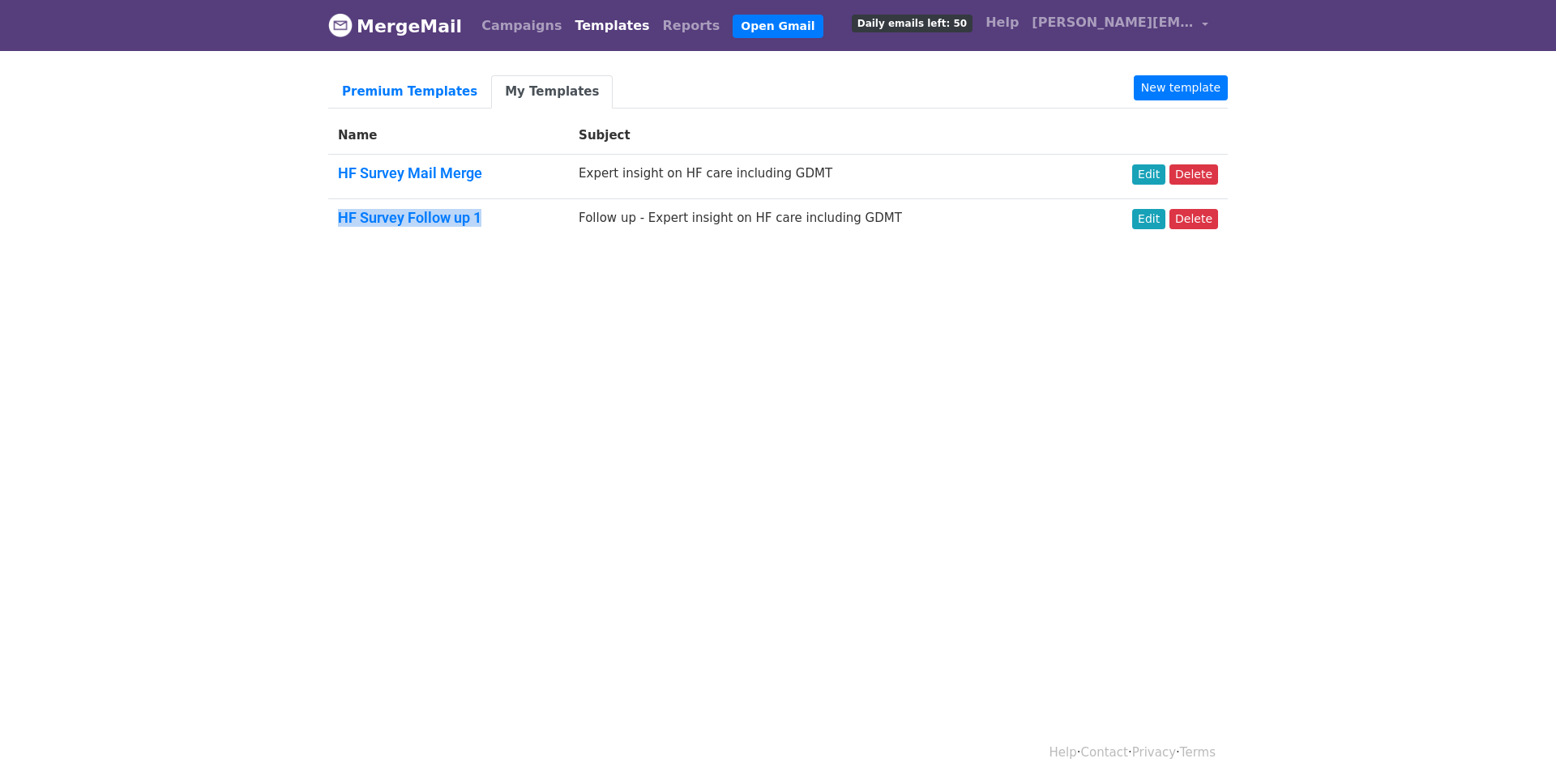
drag, startPoint x: 495, startPoint y: 219, endPoint x: 336, endPoint y: 220, distance: 159.0
click at [336, 220] on td "HF Survey Follow up 1" at bounding box center [448, 220] width 241 height 44
copy link "HF Survey Follow up 1"
click at [875, 170] on td "Expert insight on HF care including GDMT" at bounding box center [820, 176] width 504 height 44
drag, startPoint x: 904, startPoint y: 213, endPoint x: 588, endPoint y: 215, distance: 316.0
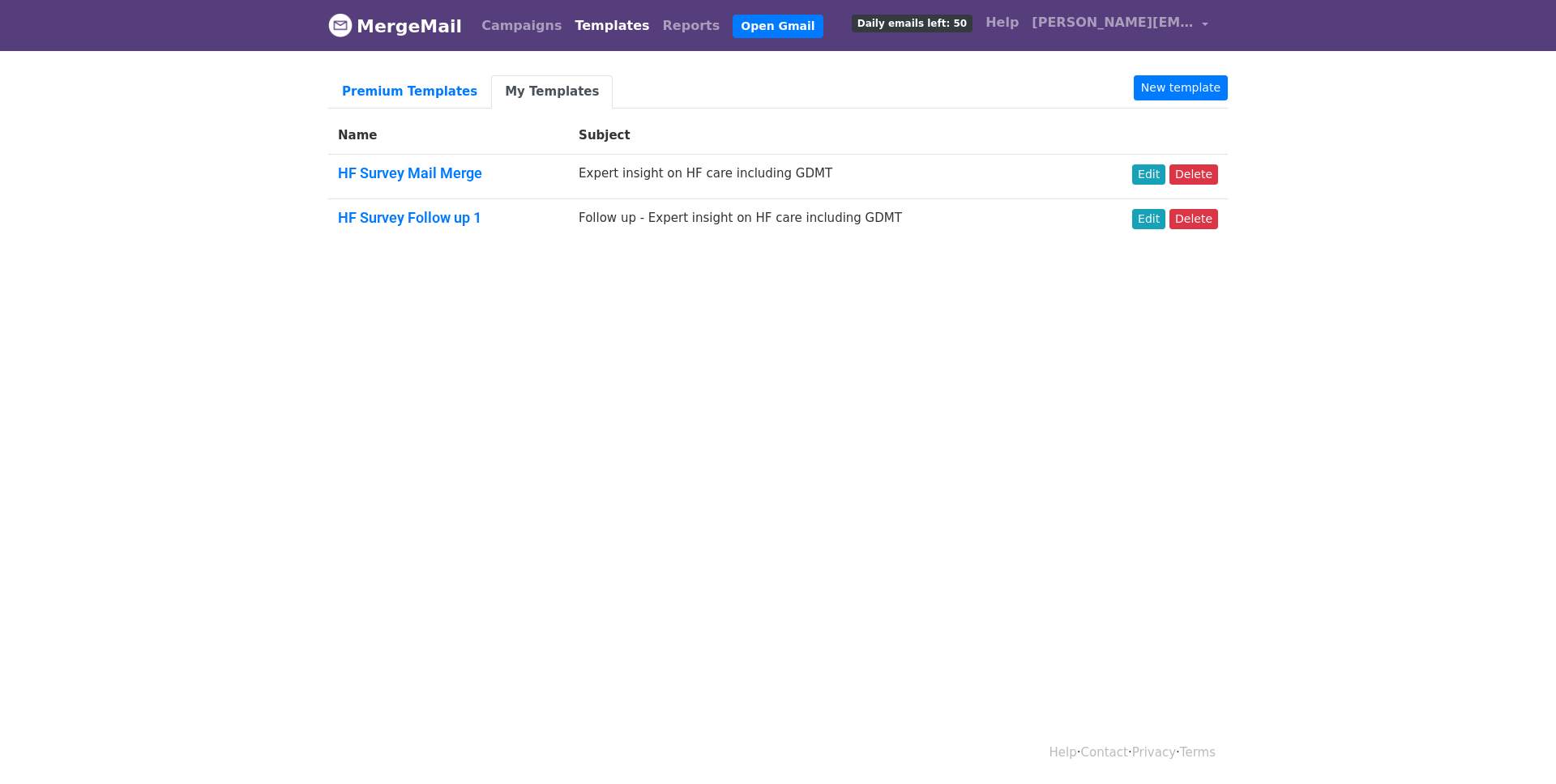
click at [588, 215] on td "Follow up - Expert insight on HF care including GDMT" at bounding box center [820, 220] width 504 height 44
copy td "Follow up - Expert insight on HF care including GDMT"
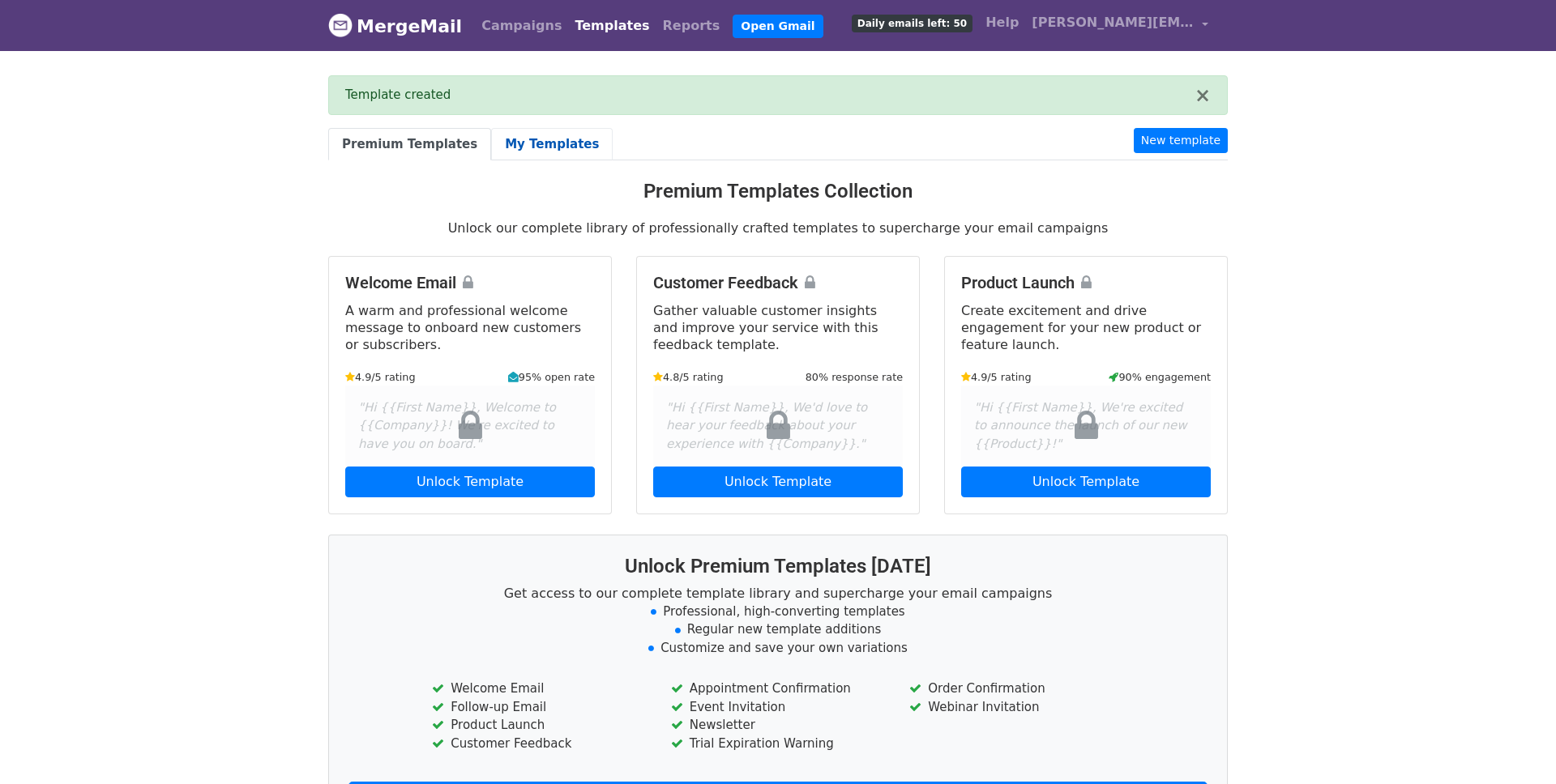
click at [536, 139] on link "My Templates" at bounding box center [552, 144] width 122 height 34
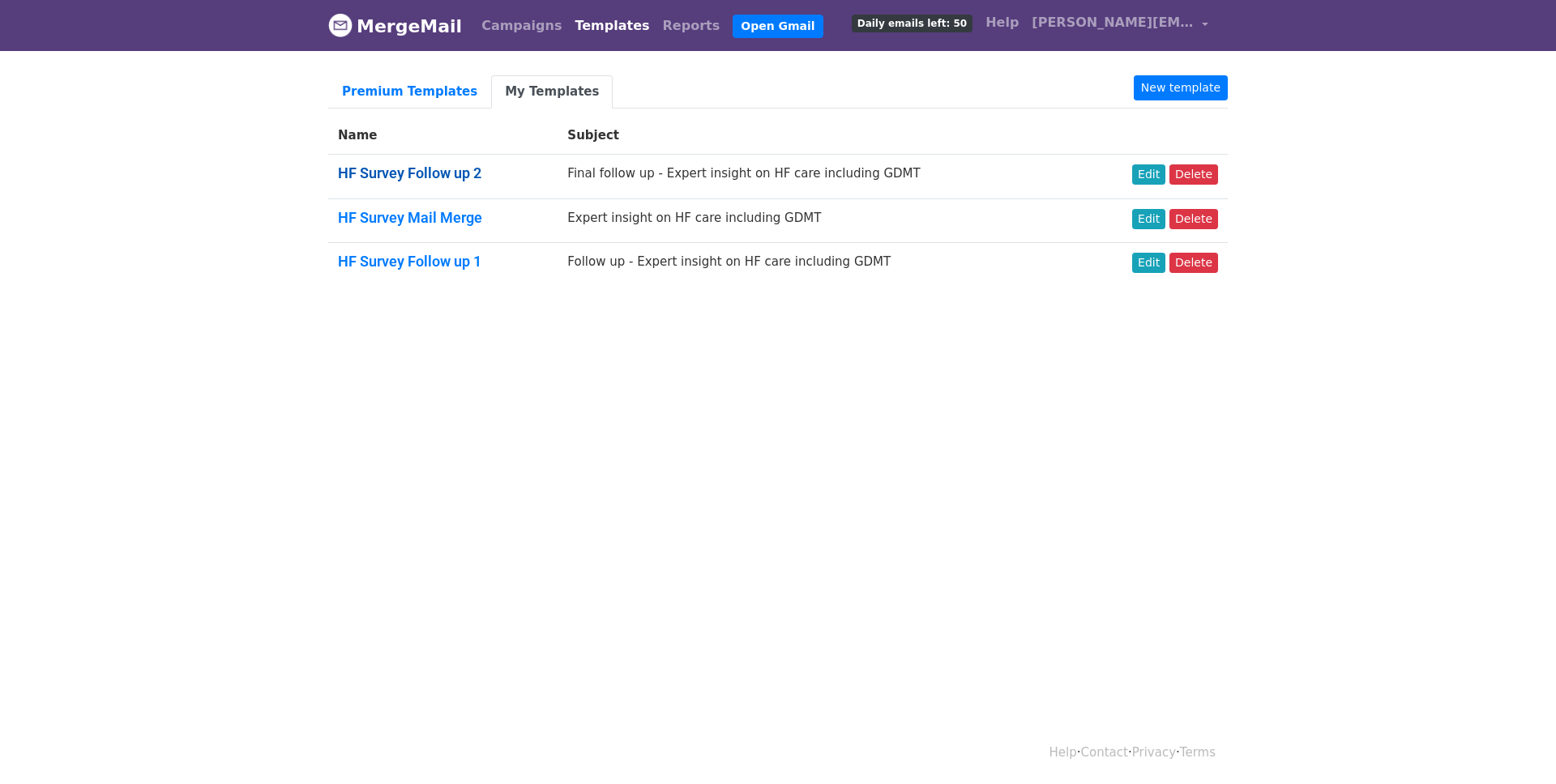
click at [435, 172] on link "HF Survey Follow up 2" at bounding box center [409, 173] width 144 height 17
click at [1150, 173] on link "Edit" at bounding box center [1149, 175] width 34 height 20
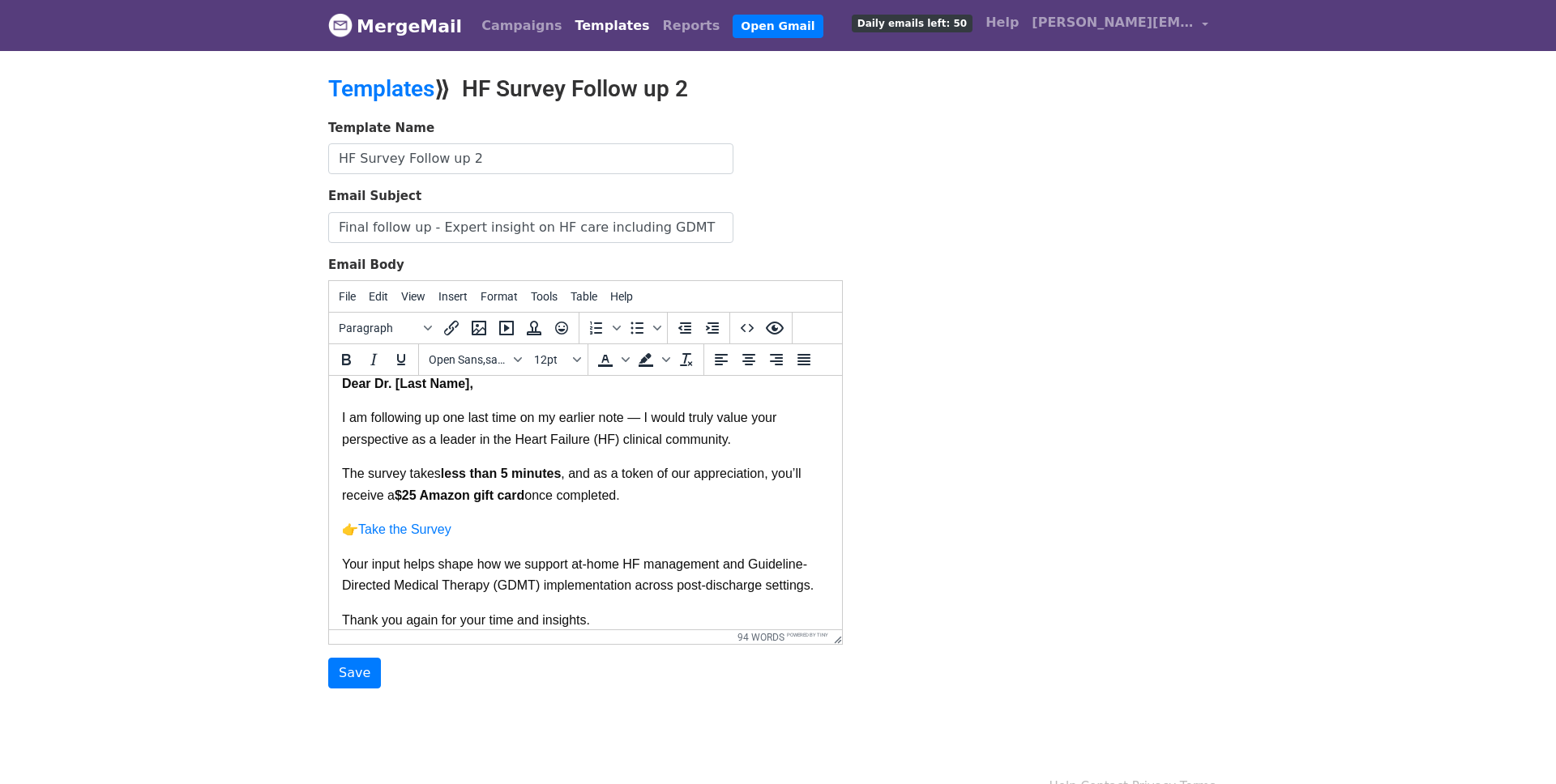
scroll to position [13, 0]
click at [729, 446] on span "I am following up one last time on my earlier note — I would truly value your p…" at bounding box center [561, 430] width 438 height 34
click at [437, 446] on span "I am following up one last time on my earlier note — I would truly value your p…" at bounding box center [561, 430] width 438 height 34
click at [588, 468] on p "The survey takes less than 5 minutes , and as a token of our appreciation, you’…" at bounding box center [585, 494] width 487 height 56
click at [651, 501] on p "The survey takes less than 5 minutes , and as a token of our appreciation, you’…" at bounding box center [585, 494] width 487 height 56
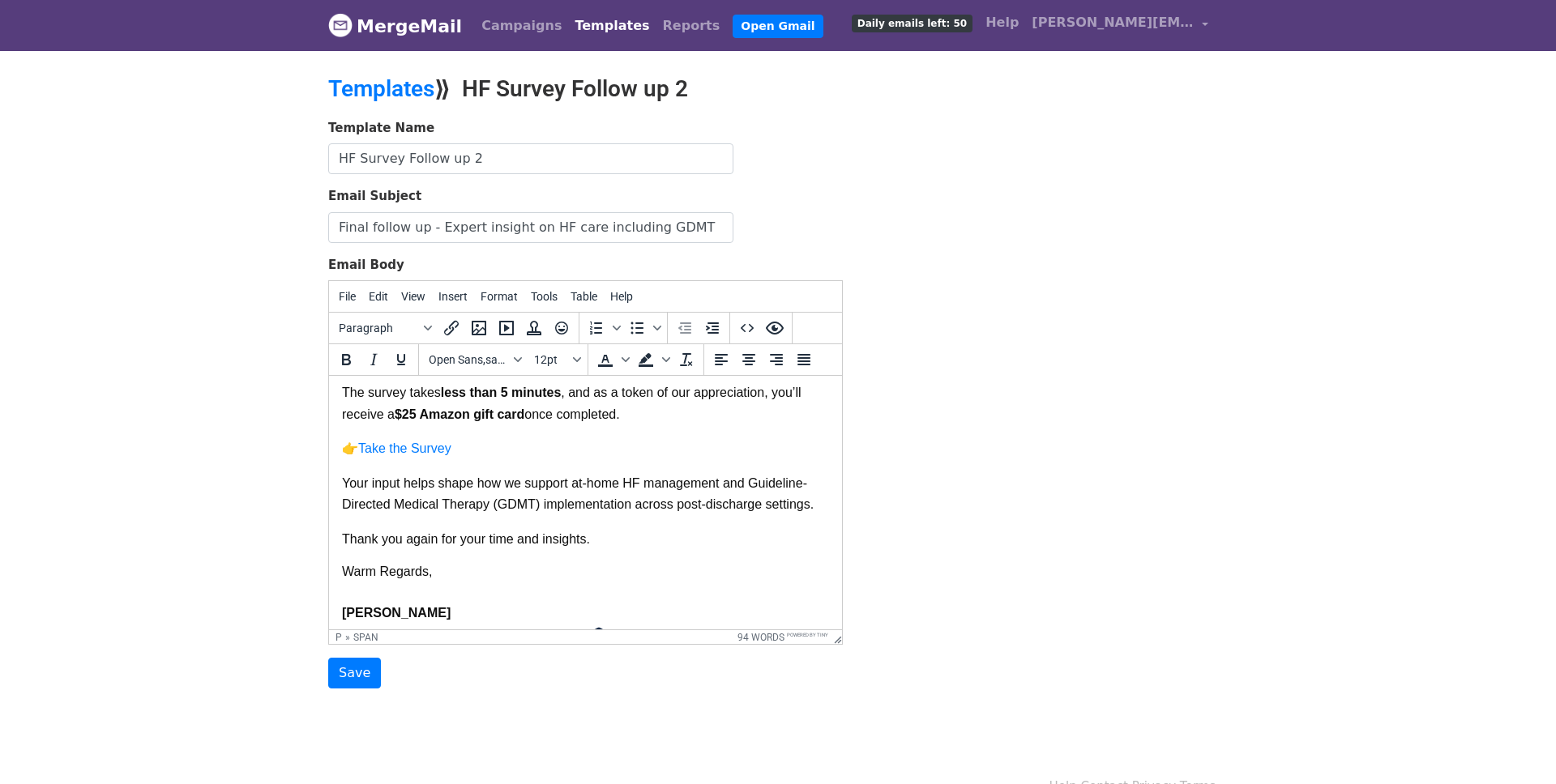
scroll to position [94, 0]
drag, startPoint x: 808, startPoint y: 396, endPoint x: 775, endPoint y: 398, distance: 33.1
click at [775, 398] on p "The survey takes less than 5 minutes , and as a token of our appreciation, you’…" at bounding box center [585, 412] width 487 height 56
click at [647, 424] on p "The survey takes less than 5 minutes , and as a token of our appreciation, we w…" at bounding box center [585, 412] width 487 height 56
drag, startPoint x: 642, startPoint y: 422, endPoint x: 542, endPoint y: 426, distance: 100.1
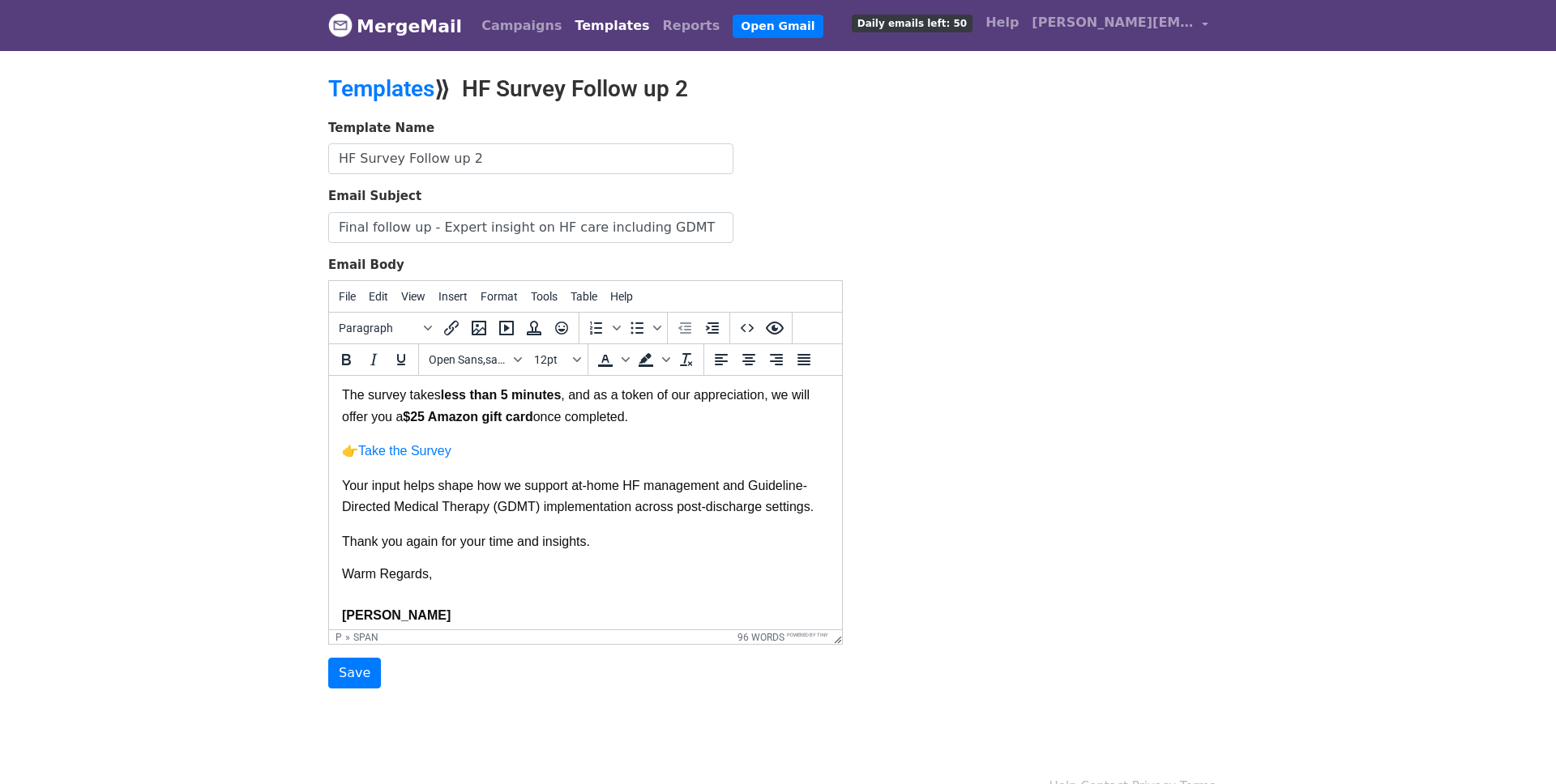
click at [542, 426] on p "The survey takes less than 5 minutes , and as a token of our appreciation, we w…" at bounding box center [585, 412] width 487 height 56
click at [580, 531] on p "Your input helps shape how we support at-home HF management and Guideline-Direc…" at bounding box center [585, 503] width 487 height 56
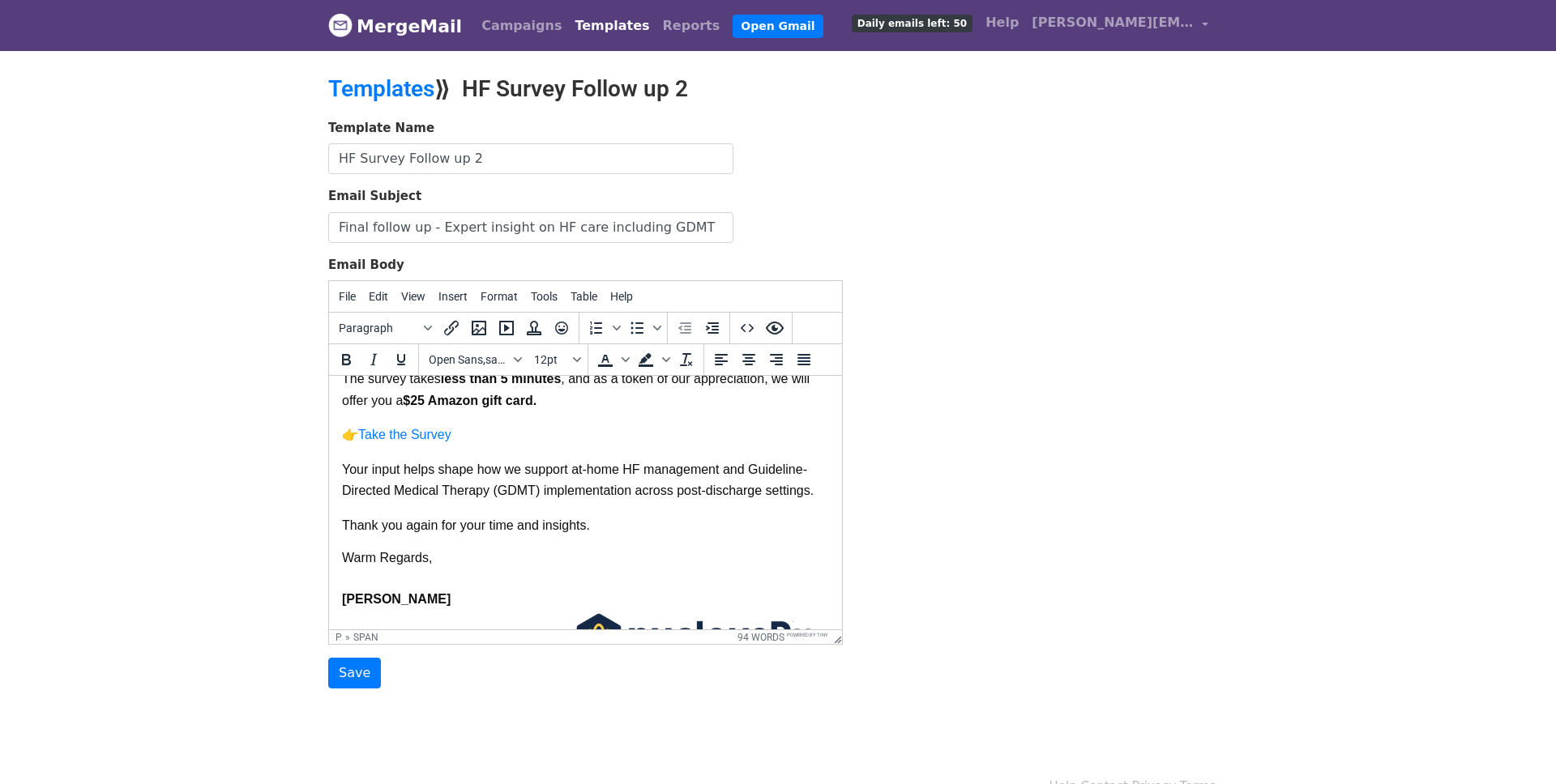
scroll to position [132, 0]
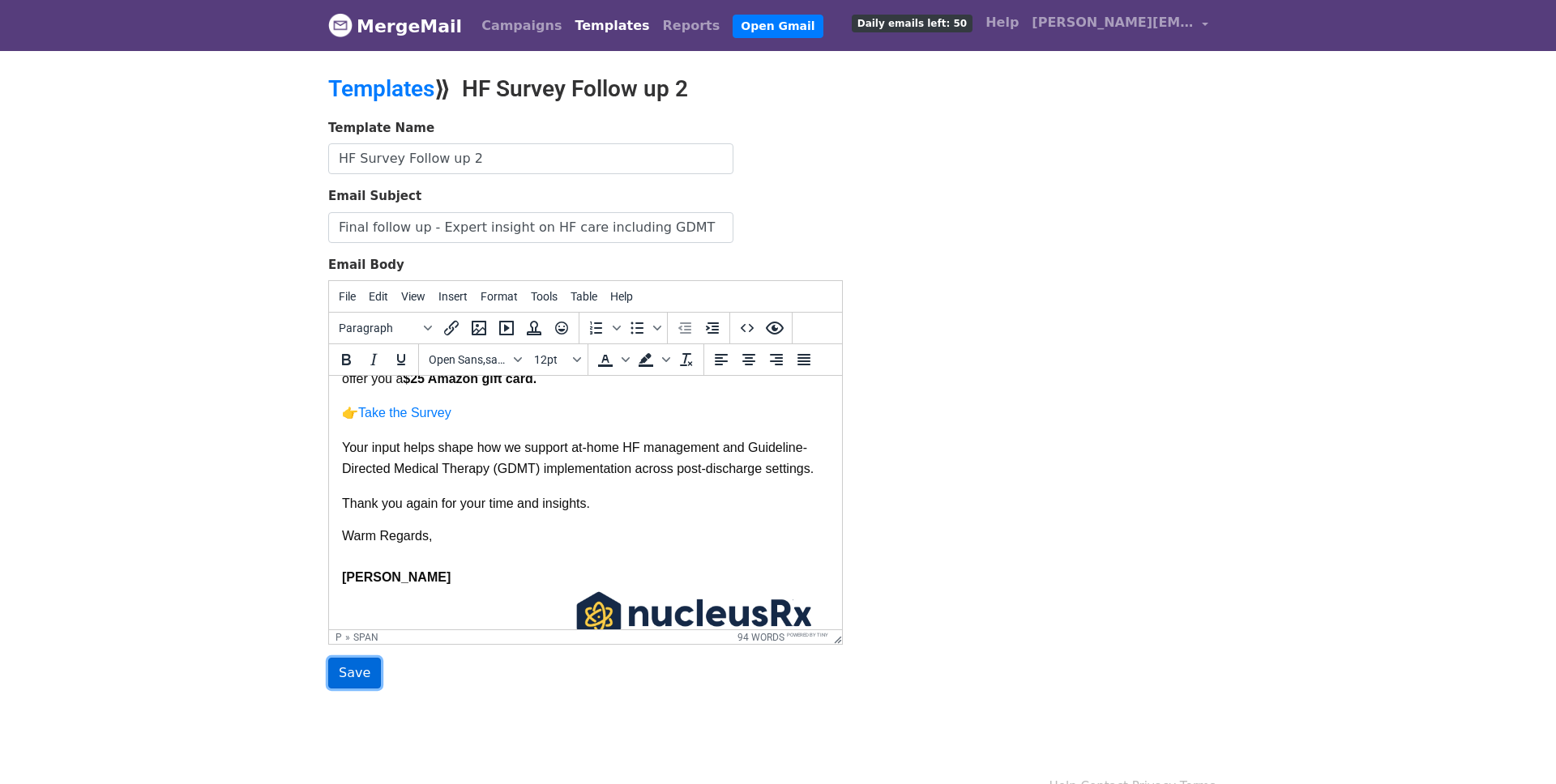
click at [357, 673] on input "Save" at bounding box center [354, 672] width 53 height 31
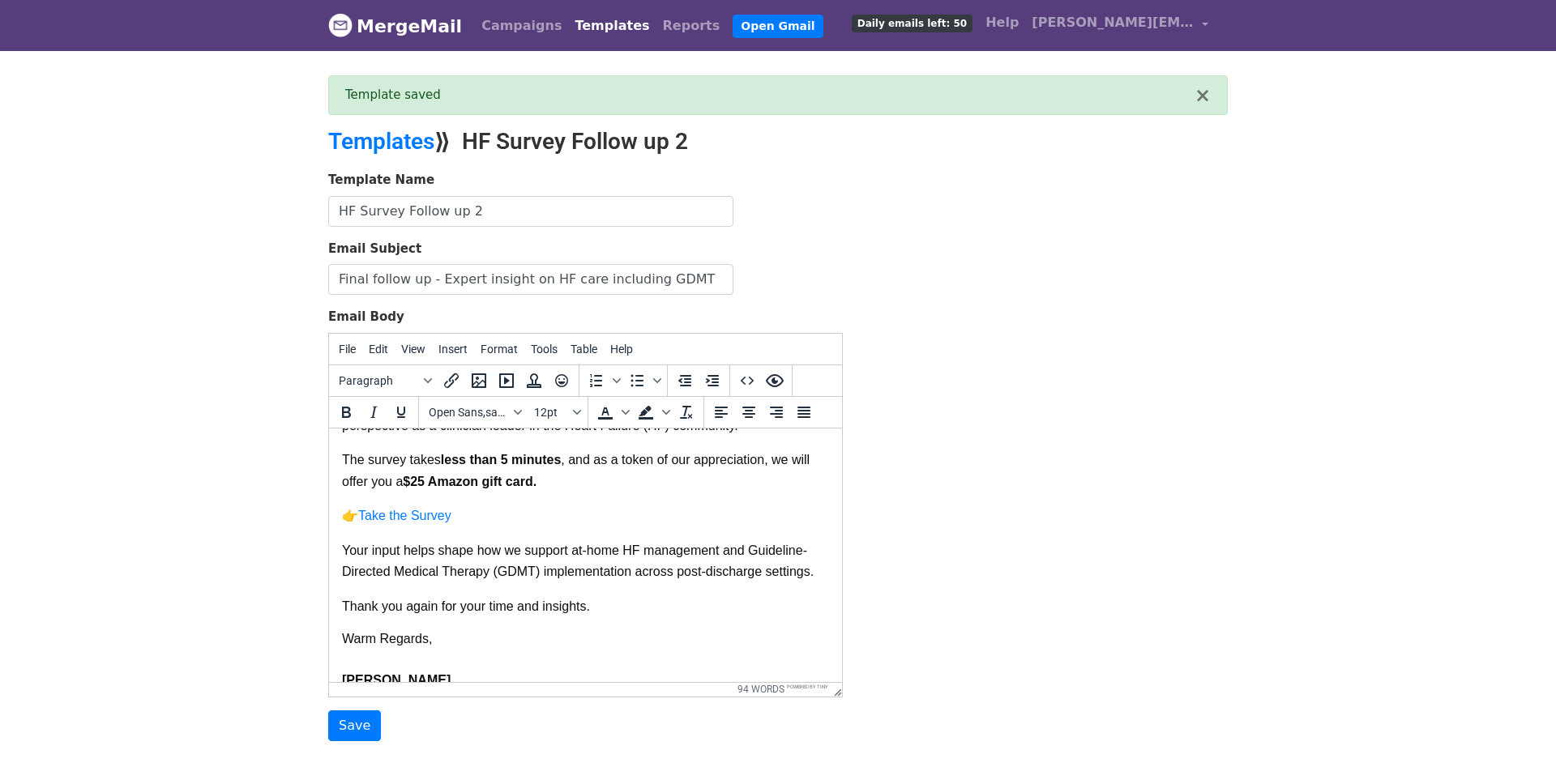
scroll to position [74, 0]
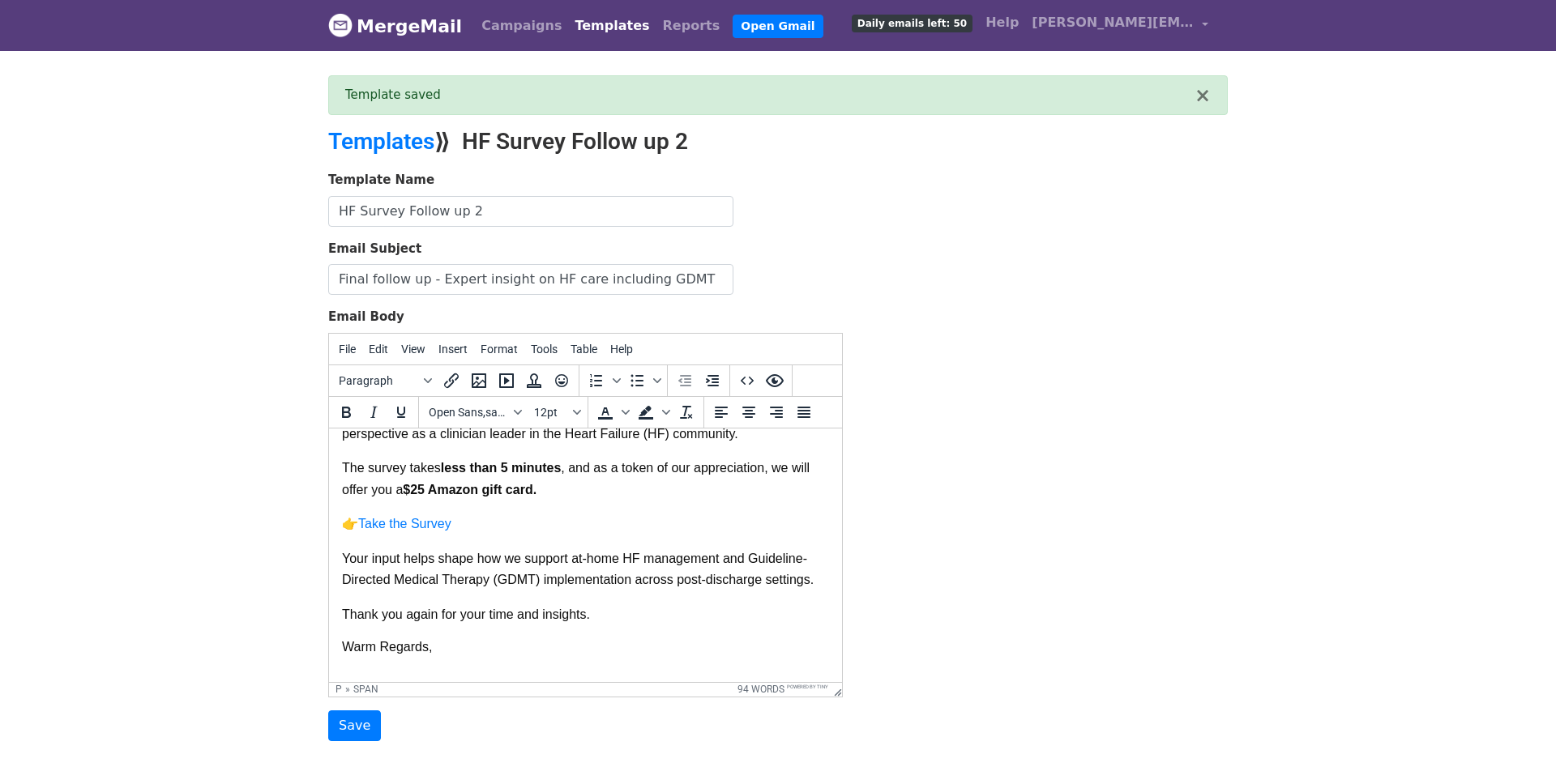
drag, startPoint x: 443, startPoint y: 473, endPoint x: 410, endPoint y: 473, distance: 33.0
click at [410, 473] on p "The survey takes less than 5 minutes , and as a token of our appreciation, we w…" at bounding box center [585, 484] width 487 height 56
click at [583, 468] on span ", and as a token of our appreciation, we will offer you a" at bounding box center [584, 477] width 486 height 34
click at [579, 468] on span ", and as a token of our appreciation, we will offer you a" at bounding box center [584, 477] width 486 height 34
click at [340, 406] on icon "Bold" at bounding box center [345, 412] width 19 height 19
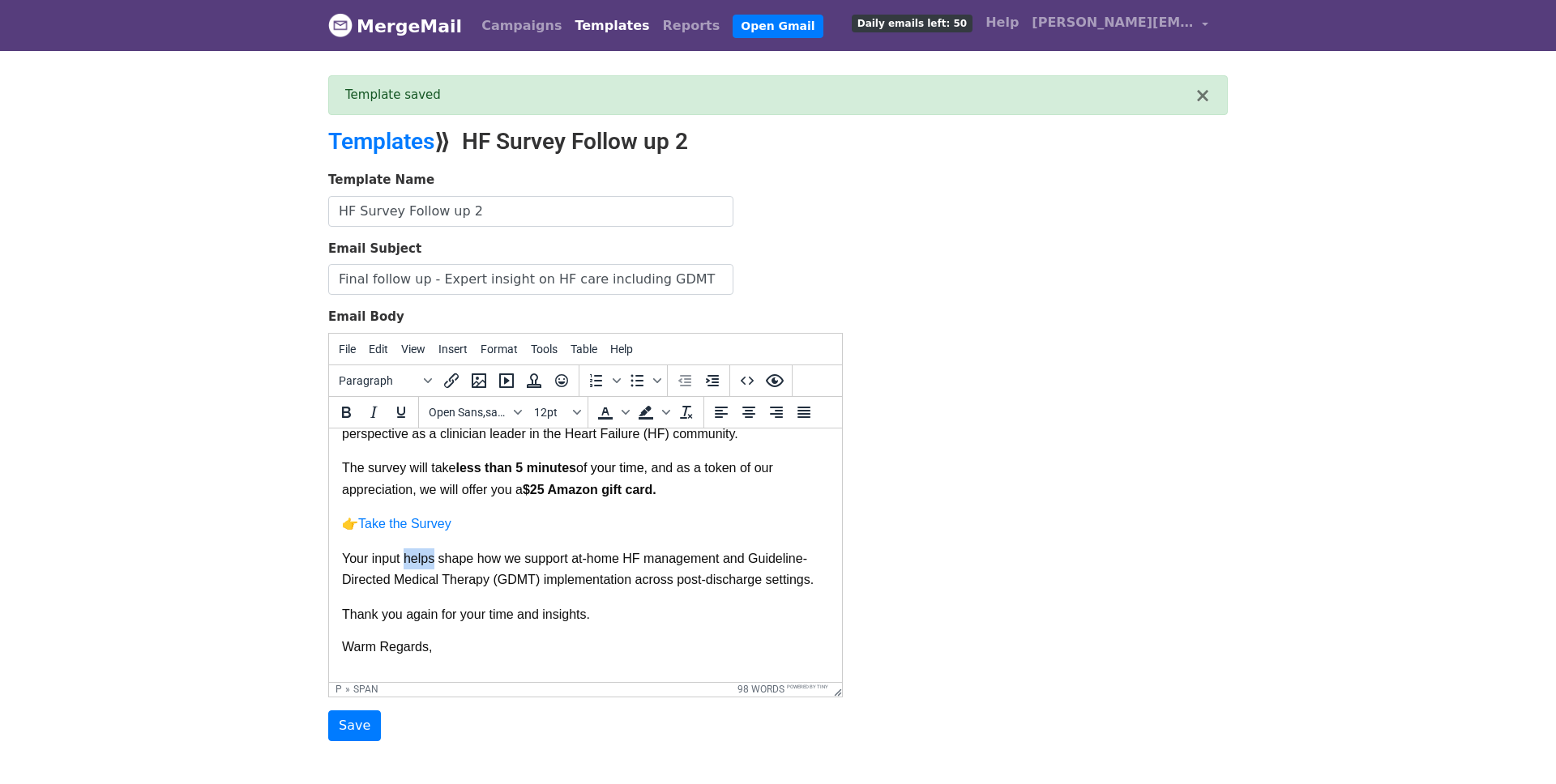
drag, startPoint x: 434, startPoint y: 566, endPoint x: 404, endPoint y: 567, distance: 30.0
click at [404, 567] on span "Your input helps shape how we support at-home HF management and Guideline-Direc…" at bounding box center [578, 567] width 472 height 34
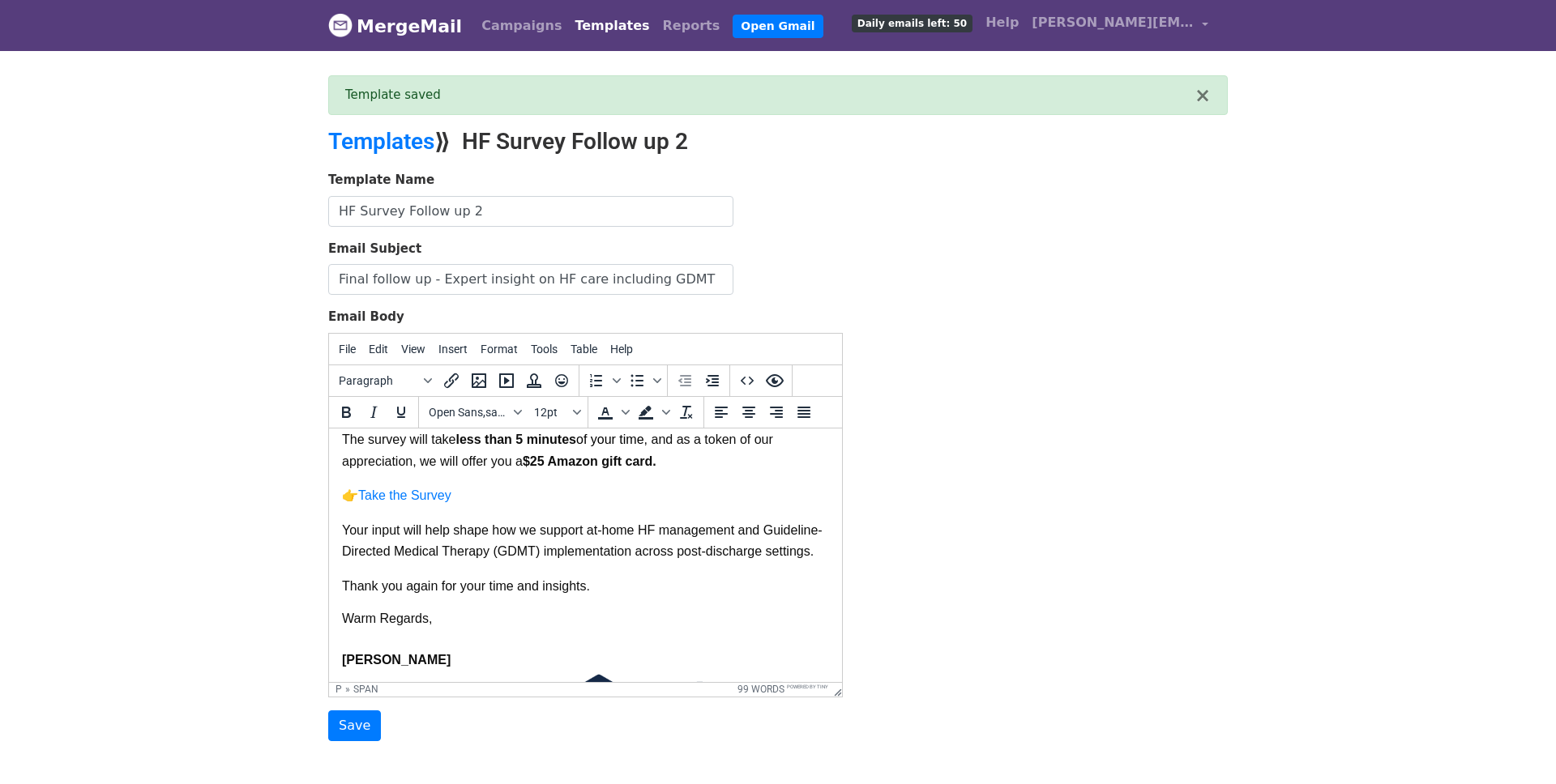
scroll to position [104, 0]
click at [350, 724] on input "Save" at bounding box center [354, 725] width 53 height 31
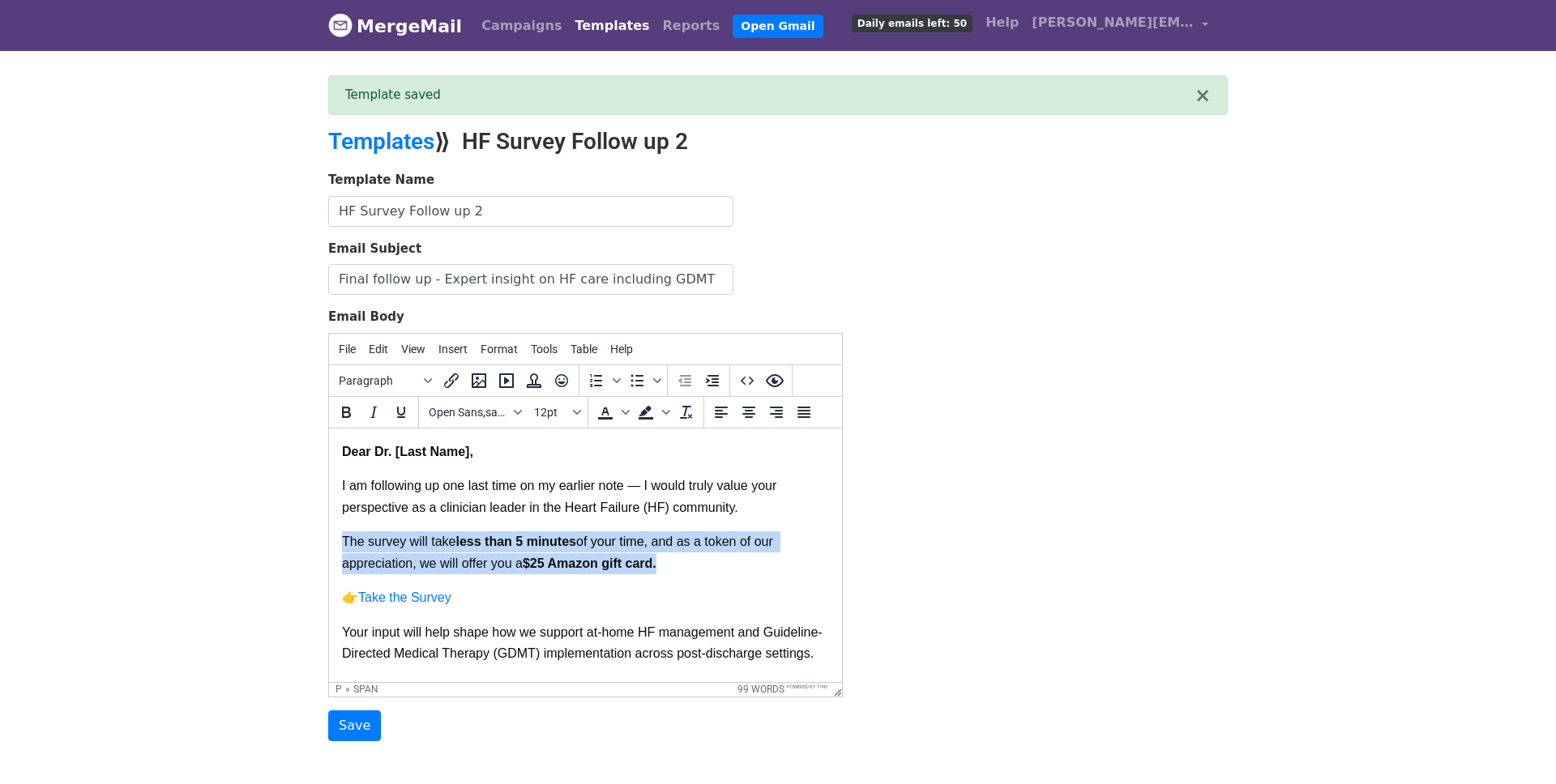
drag, startPoint x: 682, startPoint y: 565, endPoint x: 318, endPoint y: 552, distance: 364.2
click at [329, 552] on html "Dear Dr. [Last Name], I am following up one last time on my earlier note — I wo…" at bounding box center [585, 639] width 513 height 423
copy p "The survey will take less than 5 minutes of your time , and as a token of our a…"
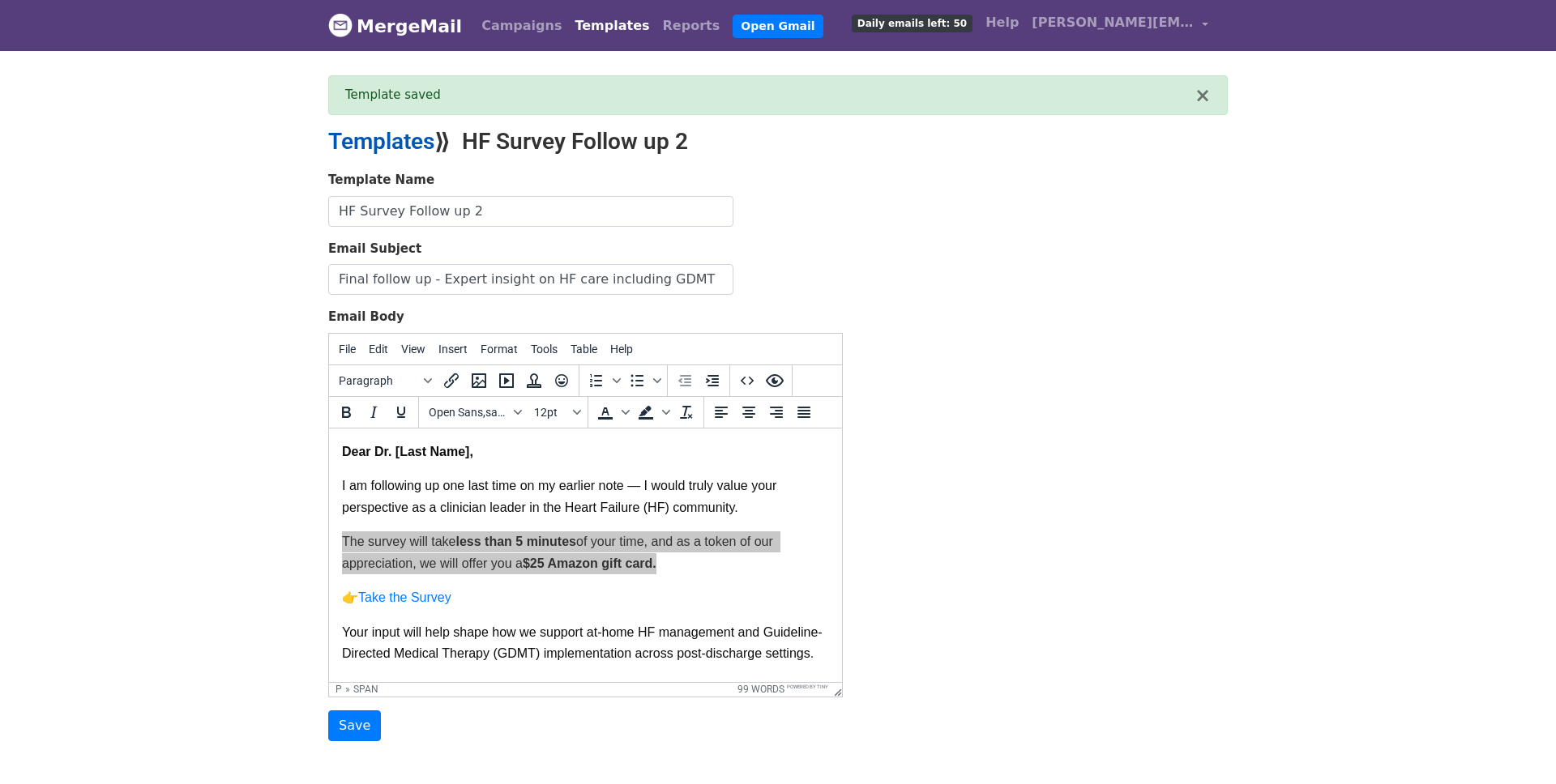
click at [395, 145] on link "Templates" at bounding box center [381, 141] width 106 height 27
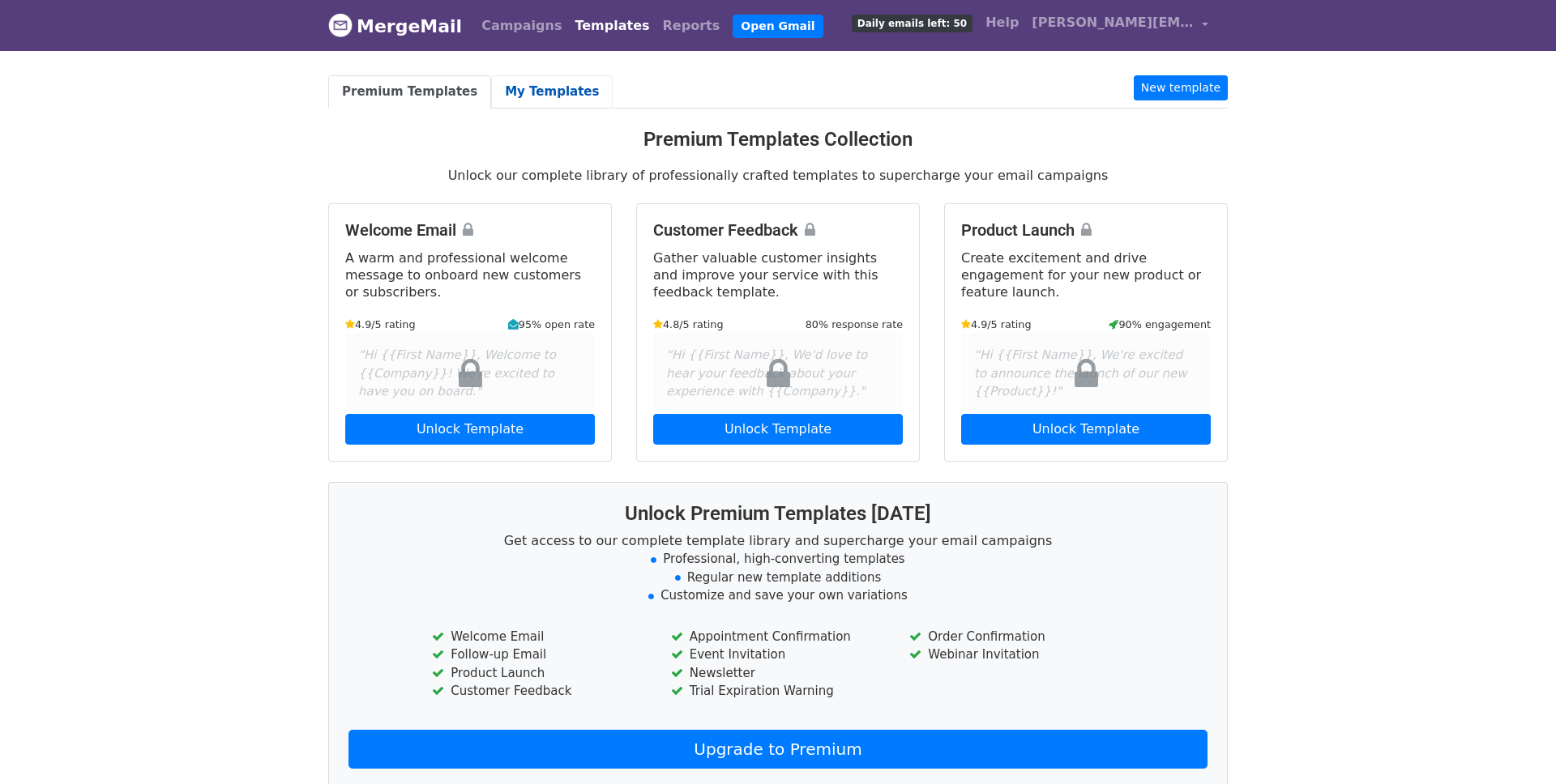
click at [529, 96] on link "My Templates" at bounding box center [552, 92] width 122 height 34
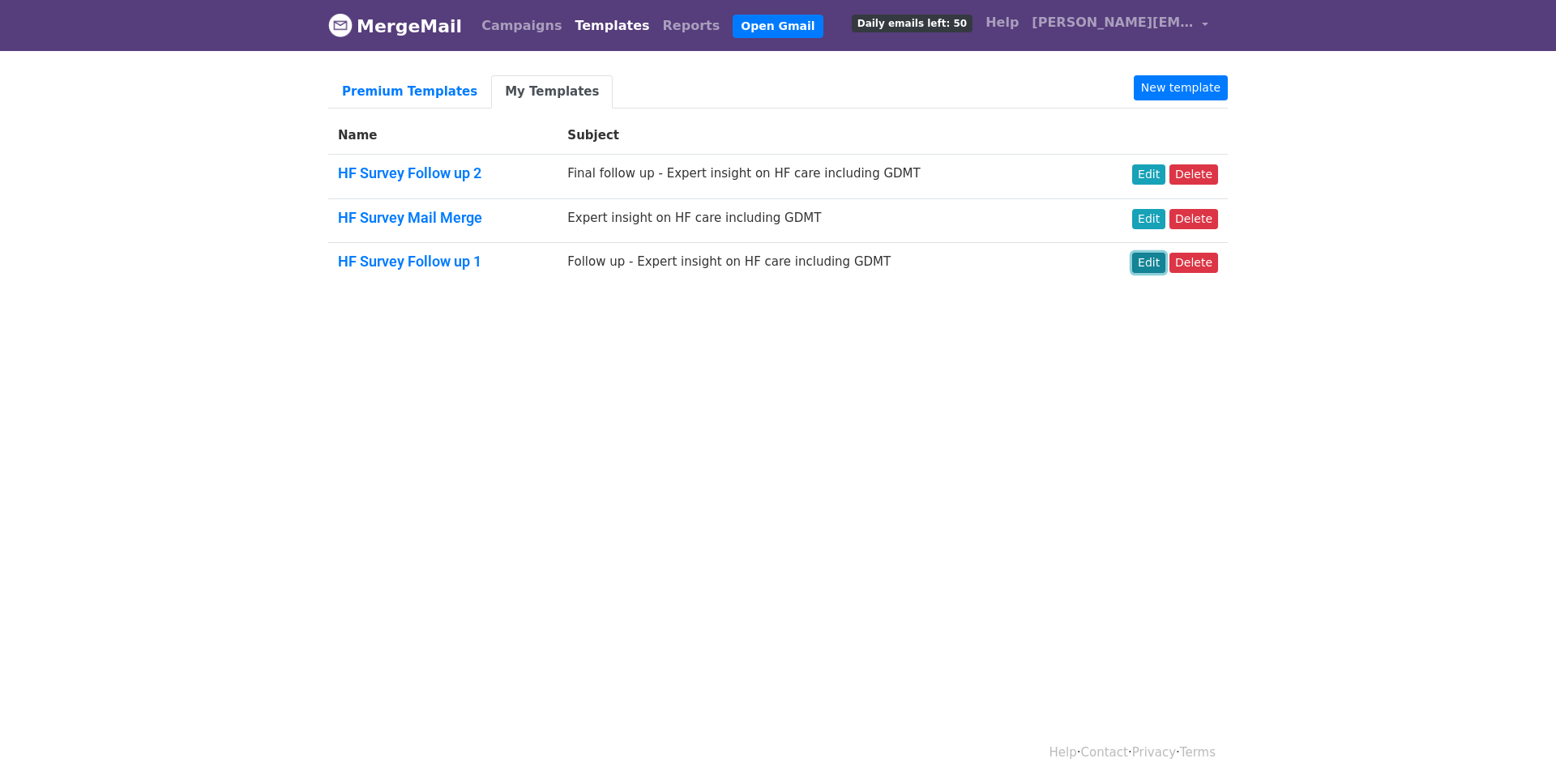
click at [1147, 262] on link "Edit" at bounding box center [1149, 263] width 34 height 20
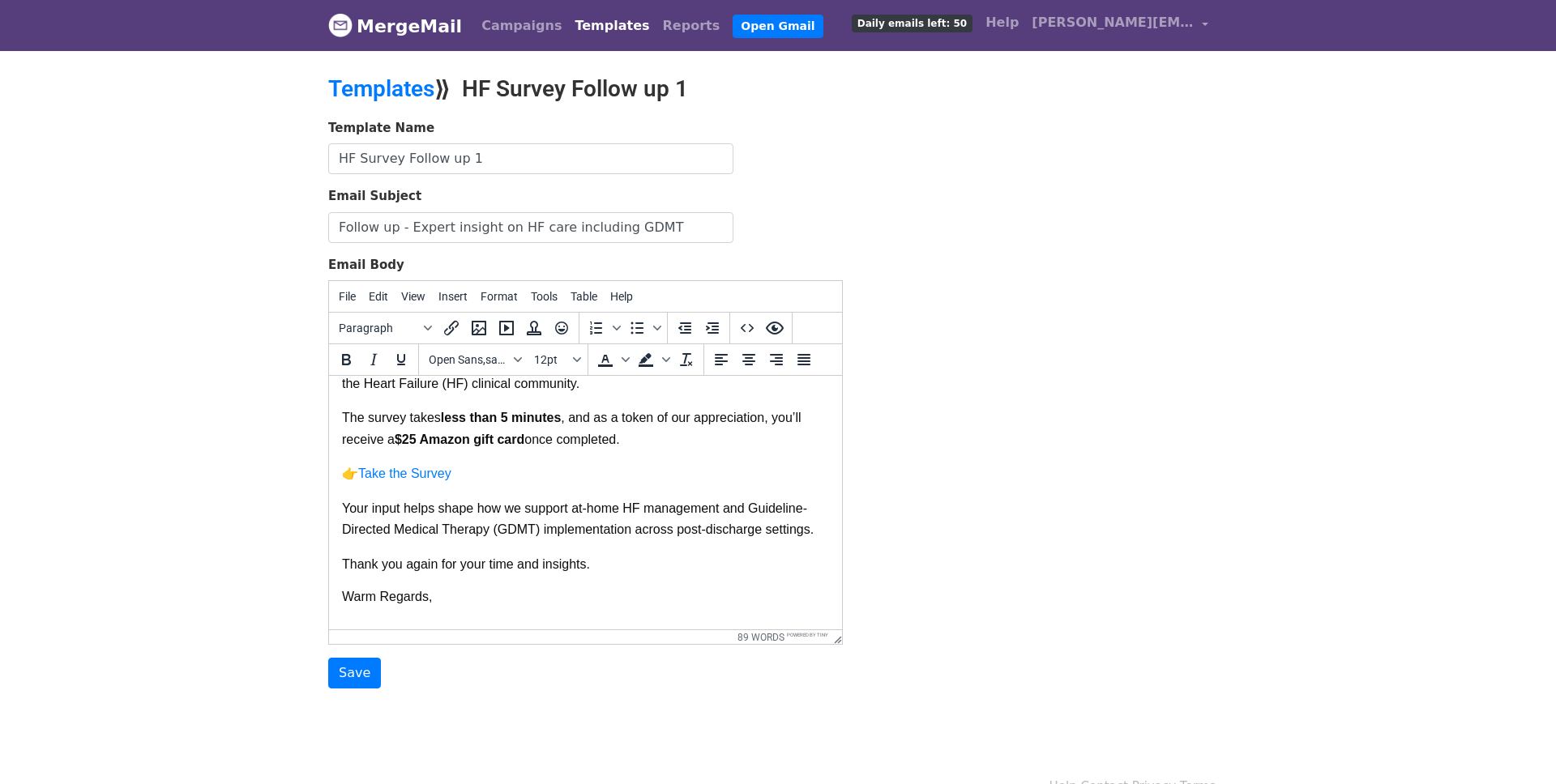
scroll to position [30, 0]
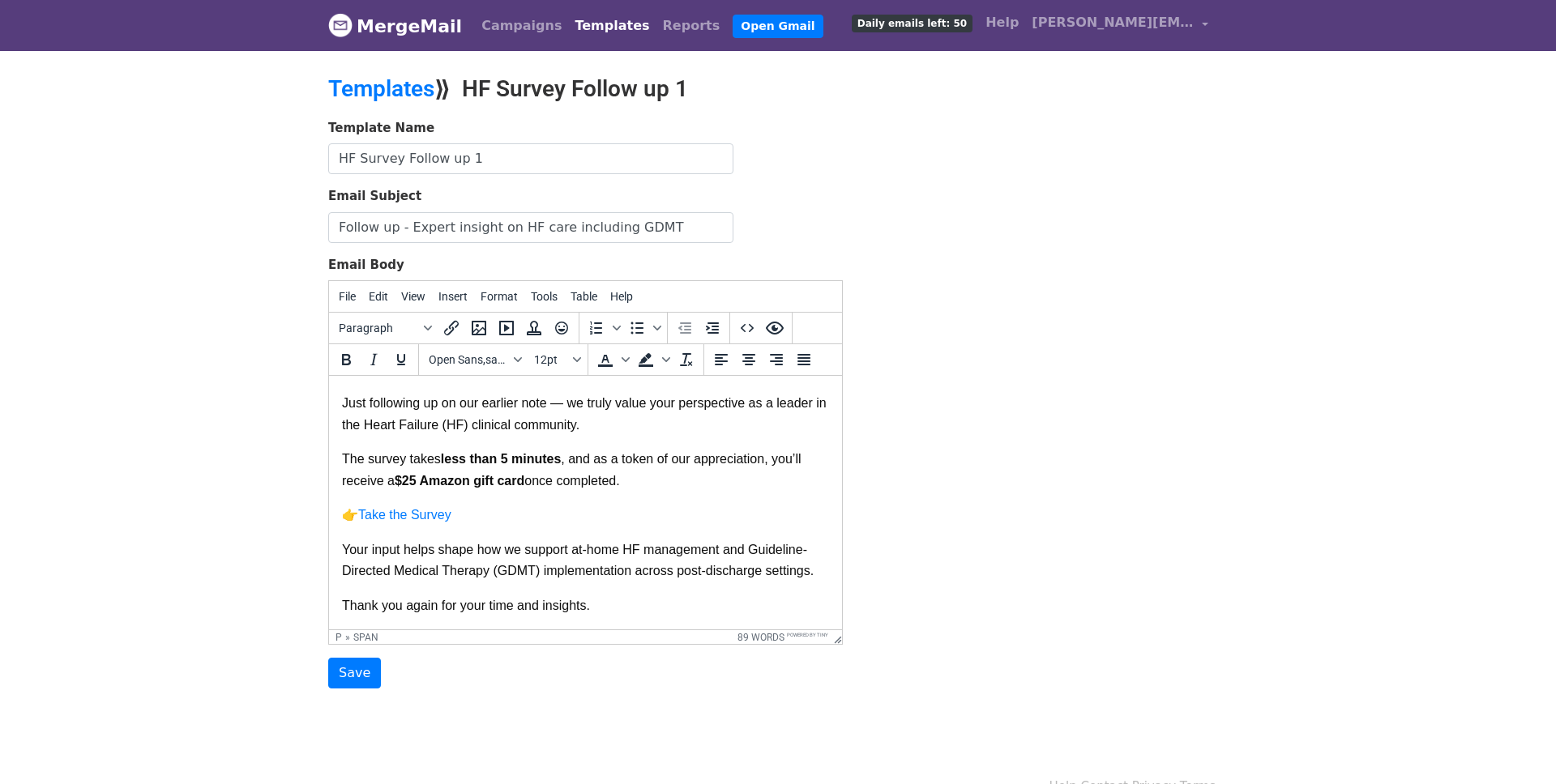
drag, startPoint x: 637, startPoint y: 483, endPoint x: 322, endPoint y: 464, distance: 315.6
click at [329, 464] on html "Dear Dr. [Last Name], Just following up on our earlier note — we truly value yo…" at bounding box center [585, 557] width 513 height 423
paste body
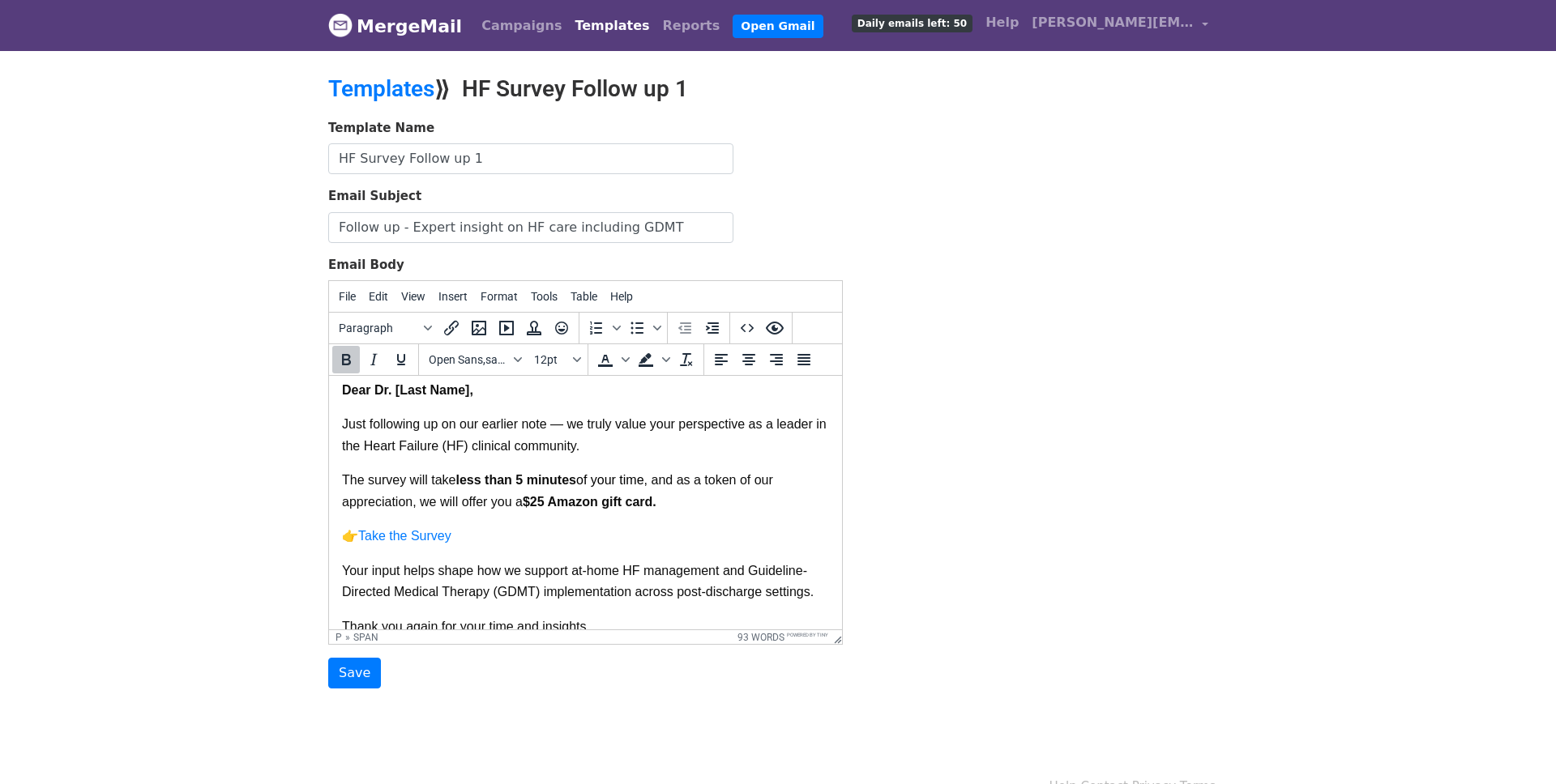
scroll to position [0, 0]
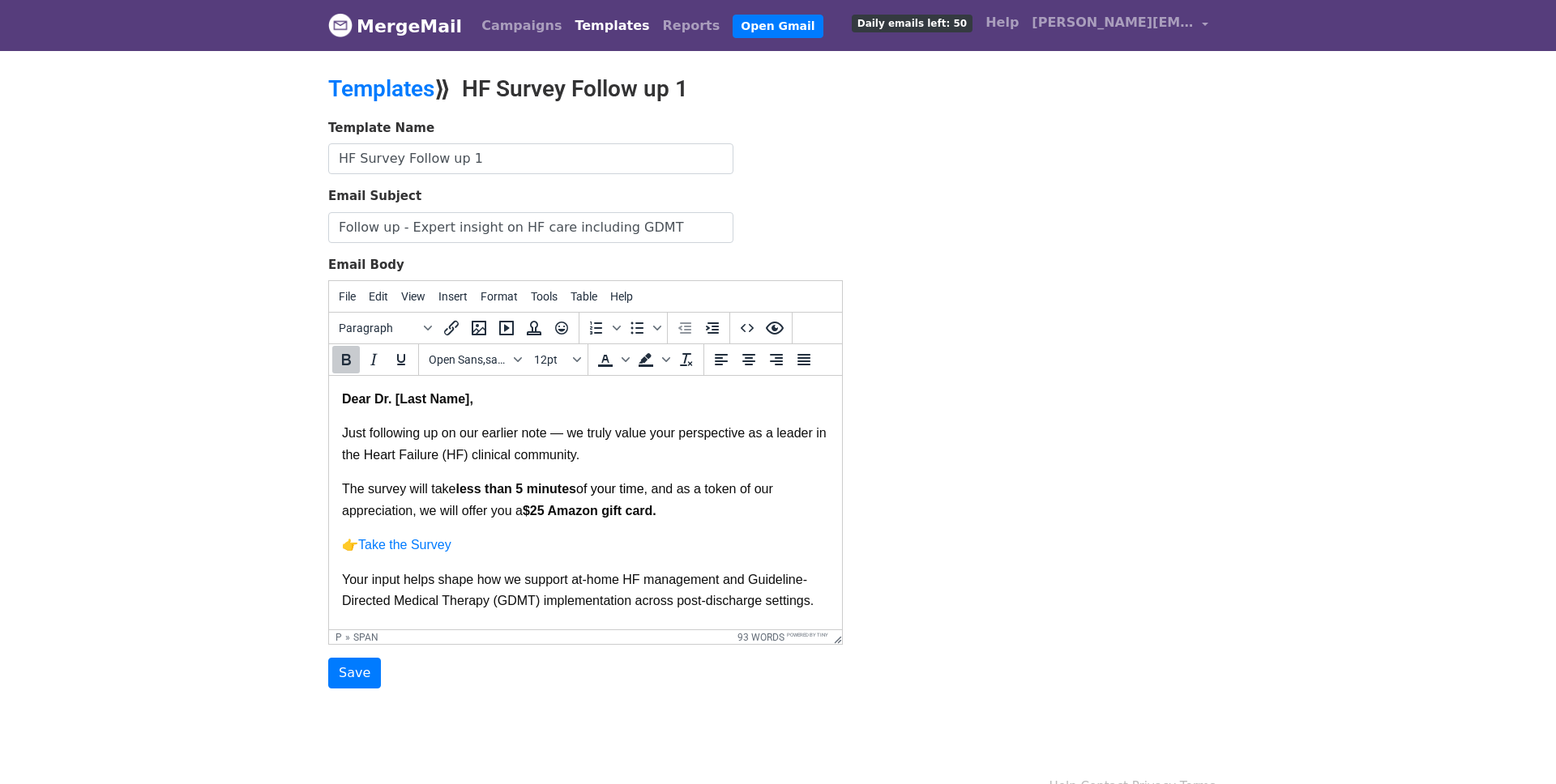
click at [474, 436] on span "Just following up on our earlier note — we truly value your perspective as a le…" at bounding box center [585, 443] width 488 height 34
click at [473, 436] on span "Just following up on our earlier note — we truly value your perspective as a le…" at bounding box center [585, 443] width 488 height 34
click at [474, 436] on span "Just following up on our earlier note — we truly value your perspective as a le…" at bounding box center [585, 443] width 488 height 34
click at [579, 436] on span "Just following up on my earlier note — we truly value your perspective as a lea…" at bounding box center [584, 443] width 486 height 34
click at [618, 478] on p "Just following up on my earlier note — I truly value your perspective as a lead…" at bounding box center [585, 451] width 487 height 56
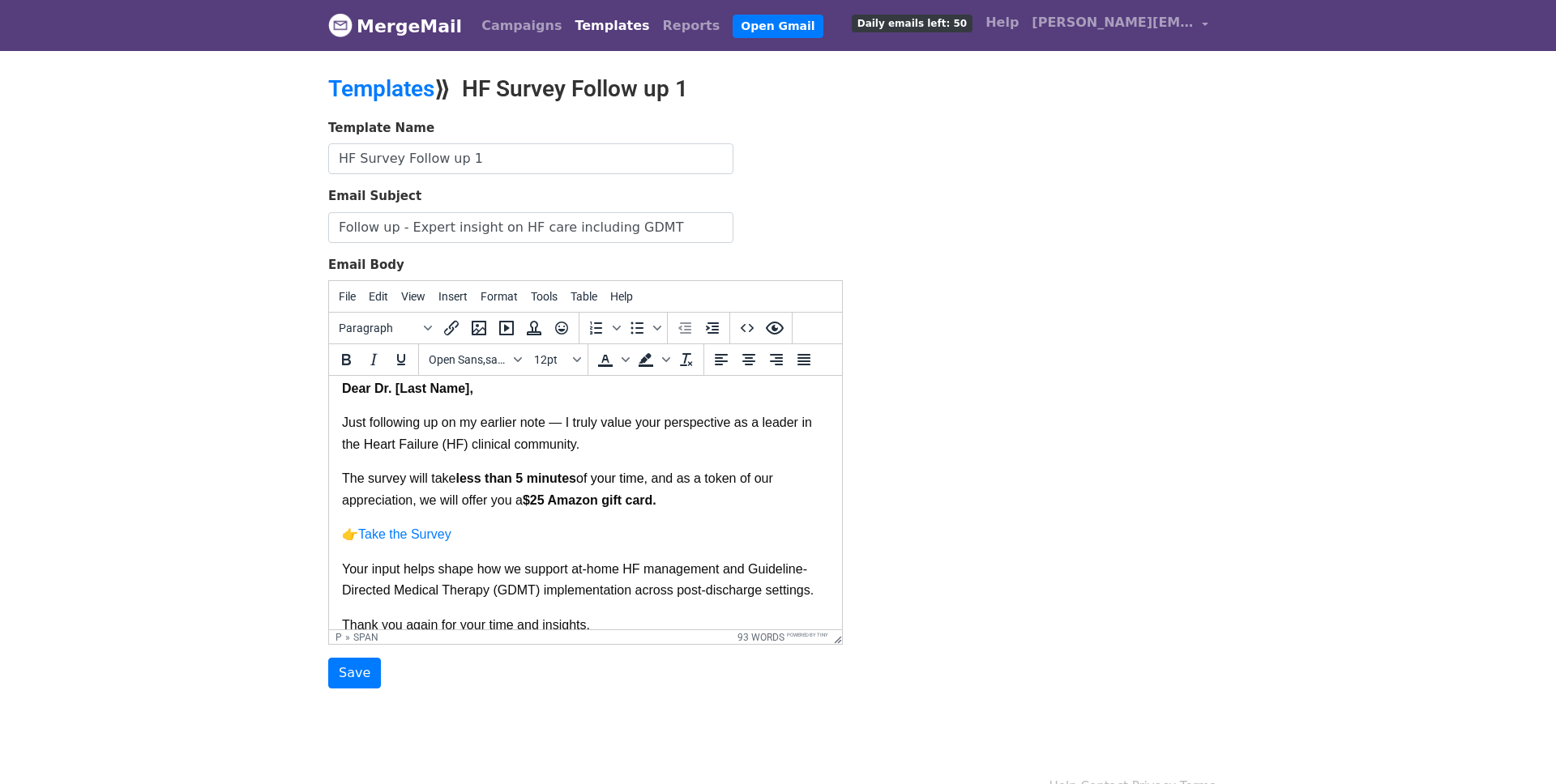
scroll to position [14, 0]
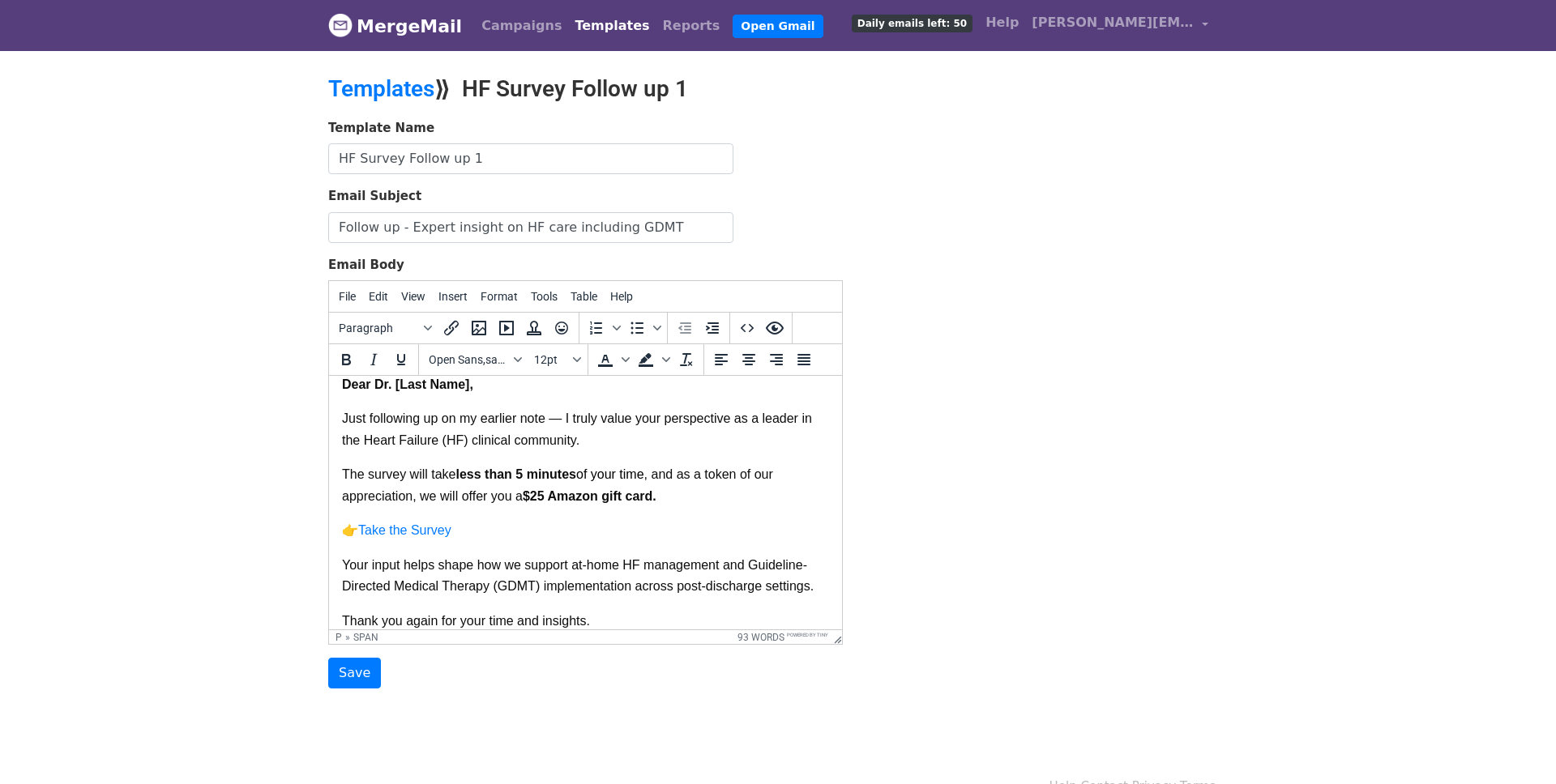
click at [474, 578] on p "Your input helps shape how we support at-home HF management and Guideline-Direc…" at bounding box center [585, 583] width 487 height 56
click at [476, 572] on span "Your input helps shape how we support at-home HF management and Guideline-Direc…" at bounding box center [578, 575] width 472 height 34
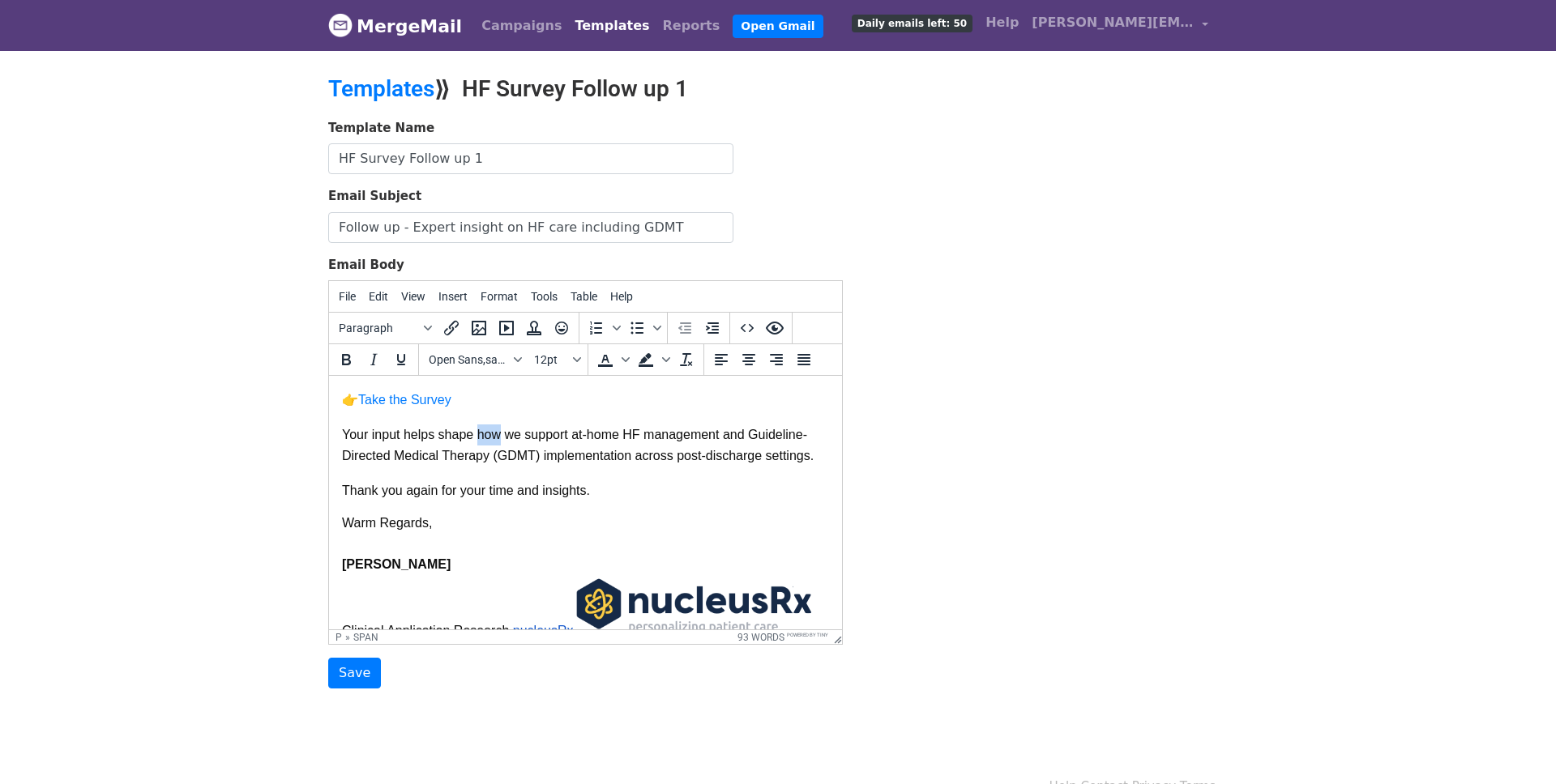
scroll to position [178, 0]
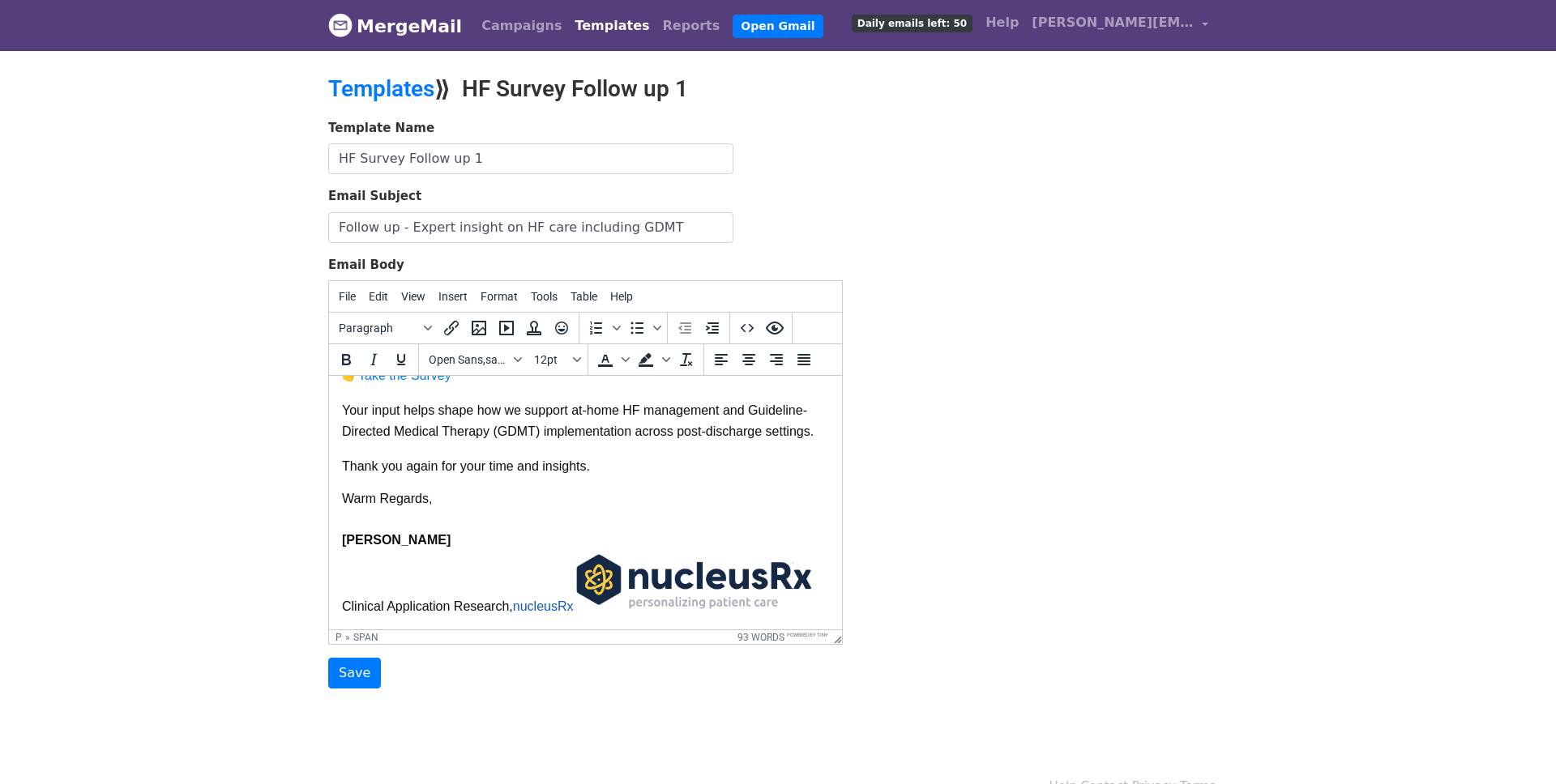
click at [519, 541] on p "[PERSON_NAME]" at bounding box center [585, 540] width 487 height 21
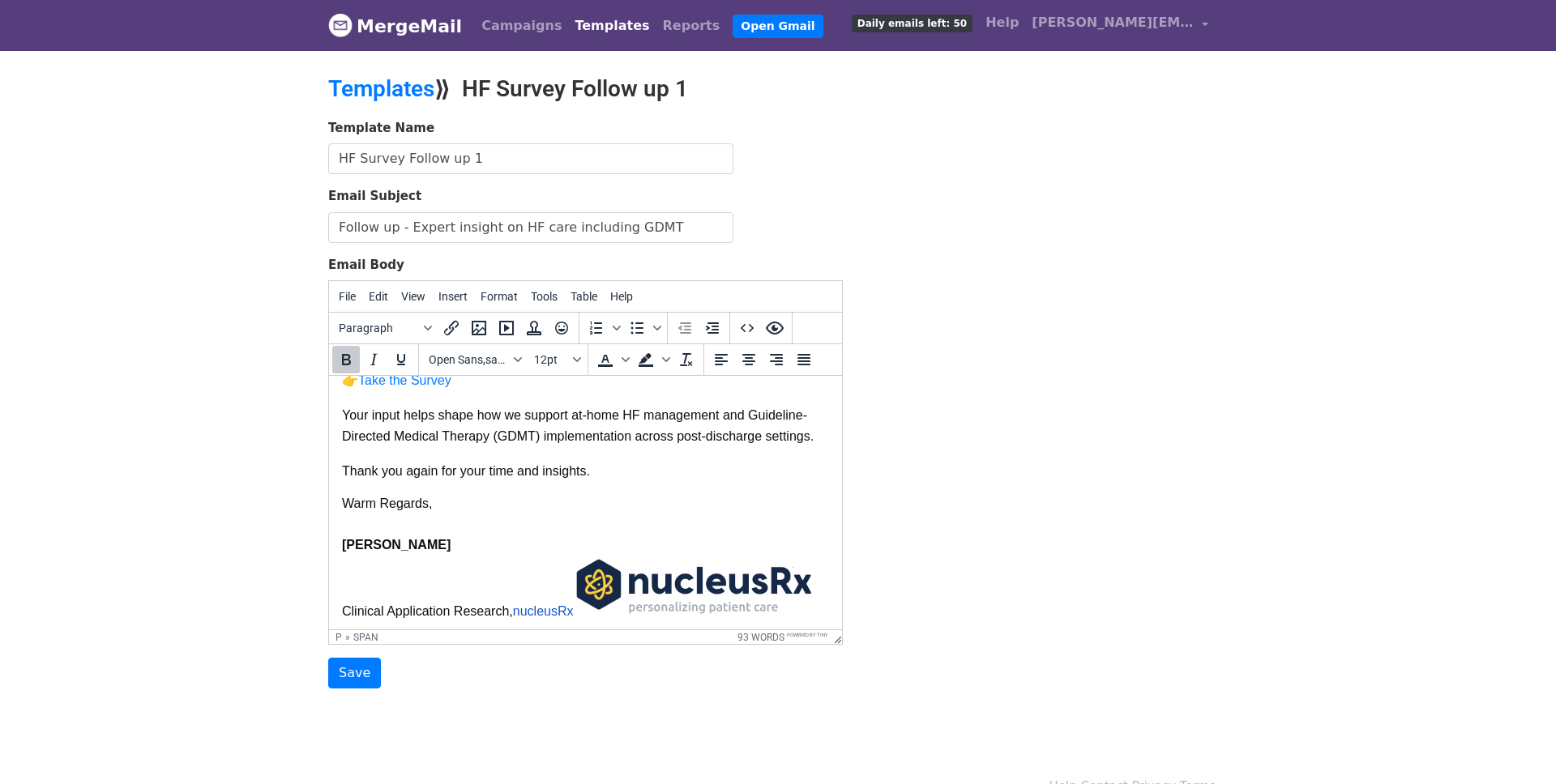
scroll to position [164, 0]
click at [353, 671] on input "Save" at bounding box center [354, 672] width 53 height 31
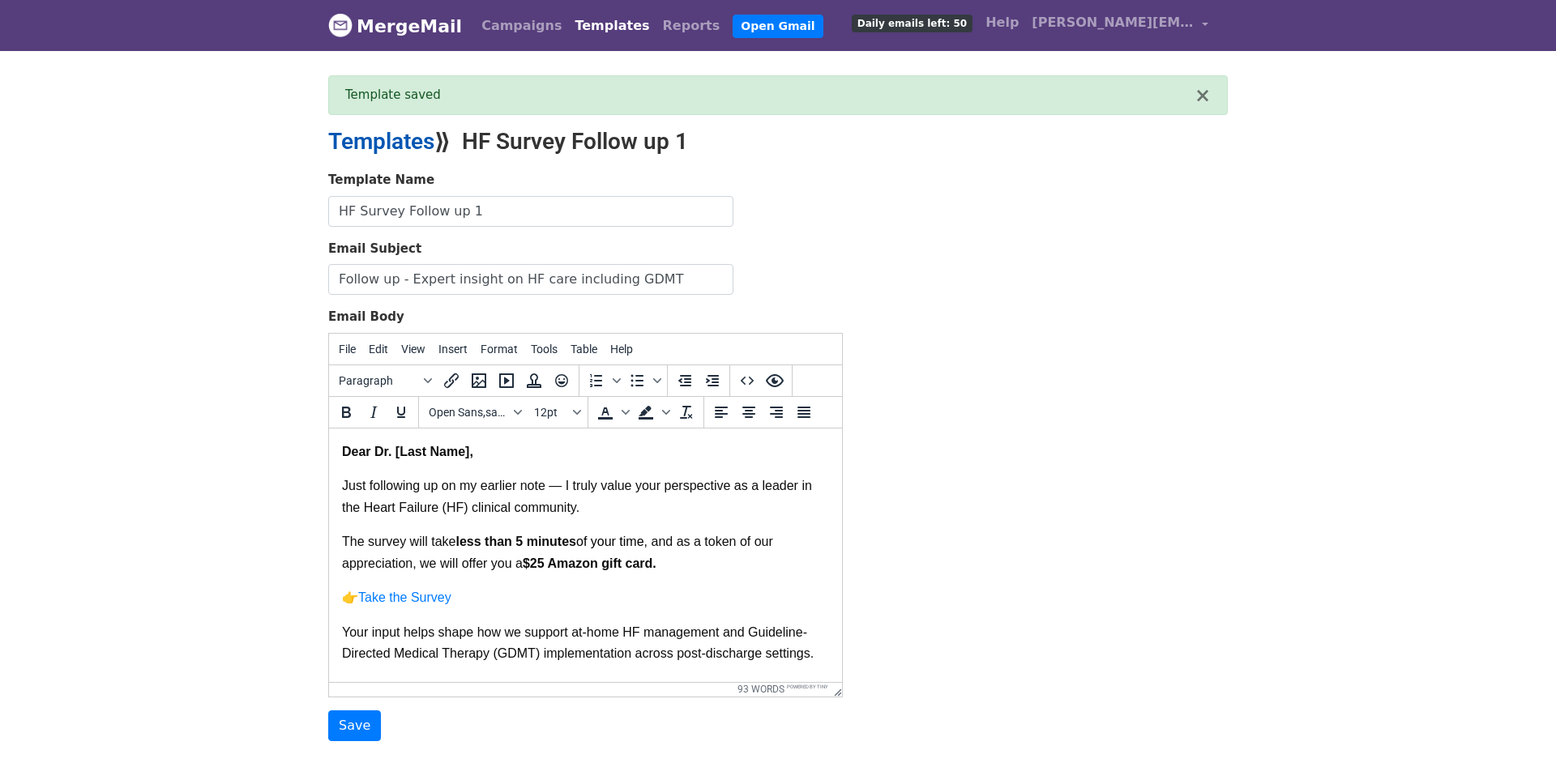
click at [410, 144] on link "Templates" at bounding box center [381, 141] width 106 height 27
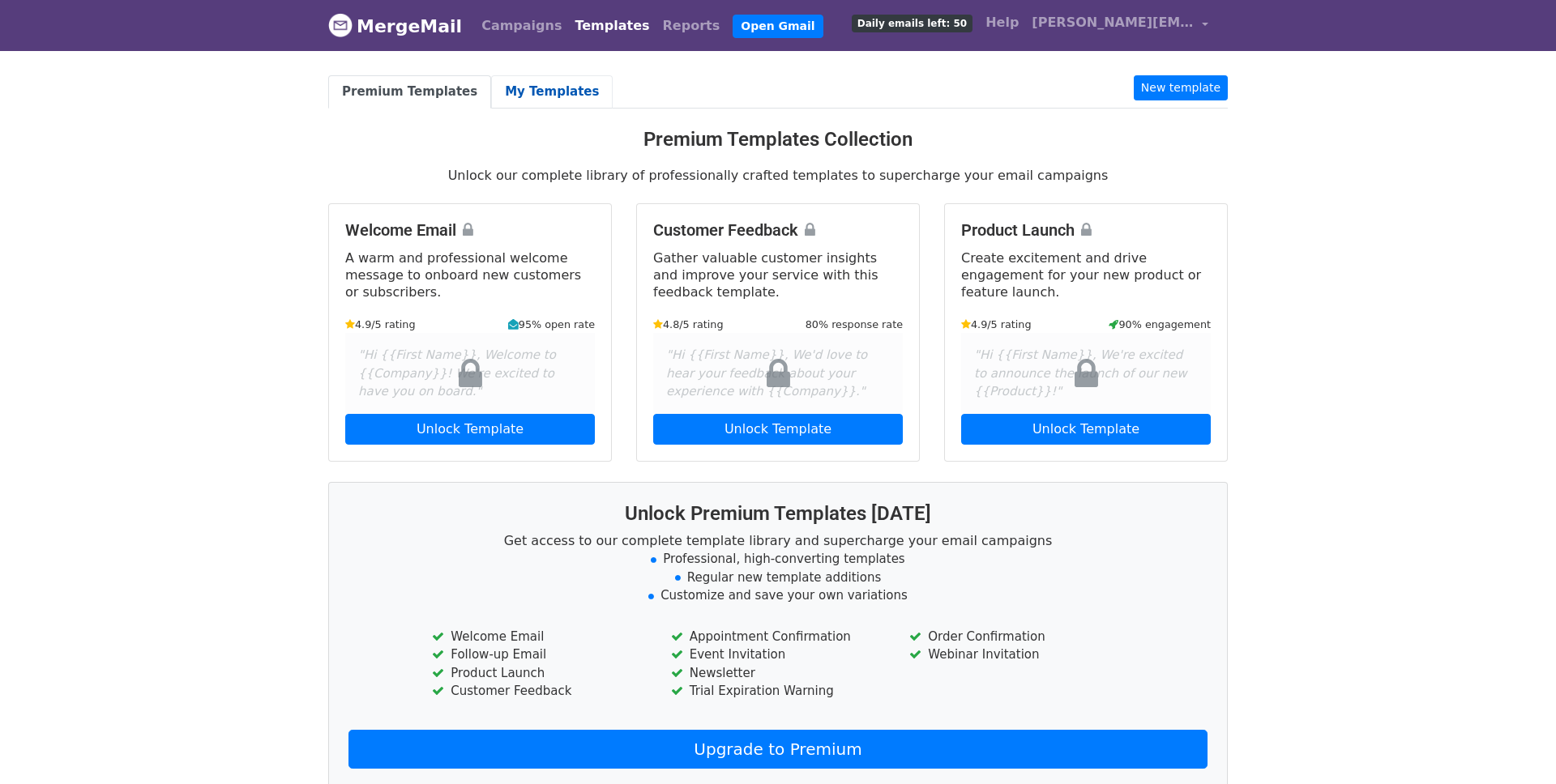
click at [529, 102] on link "My Templates" at bounding box center [552, 92] width 122 height 34
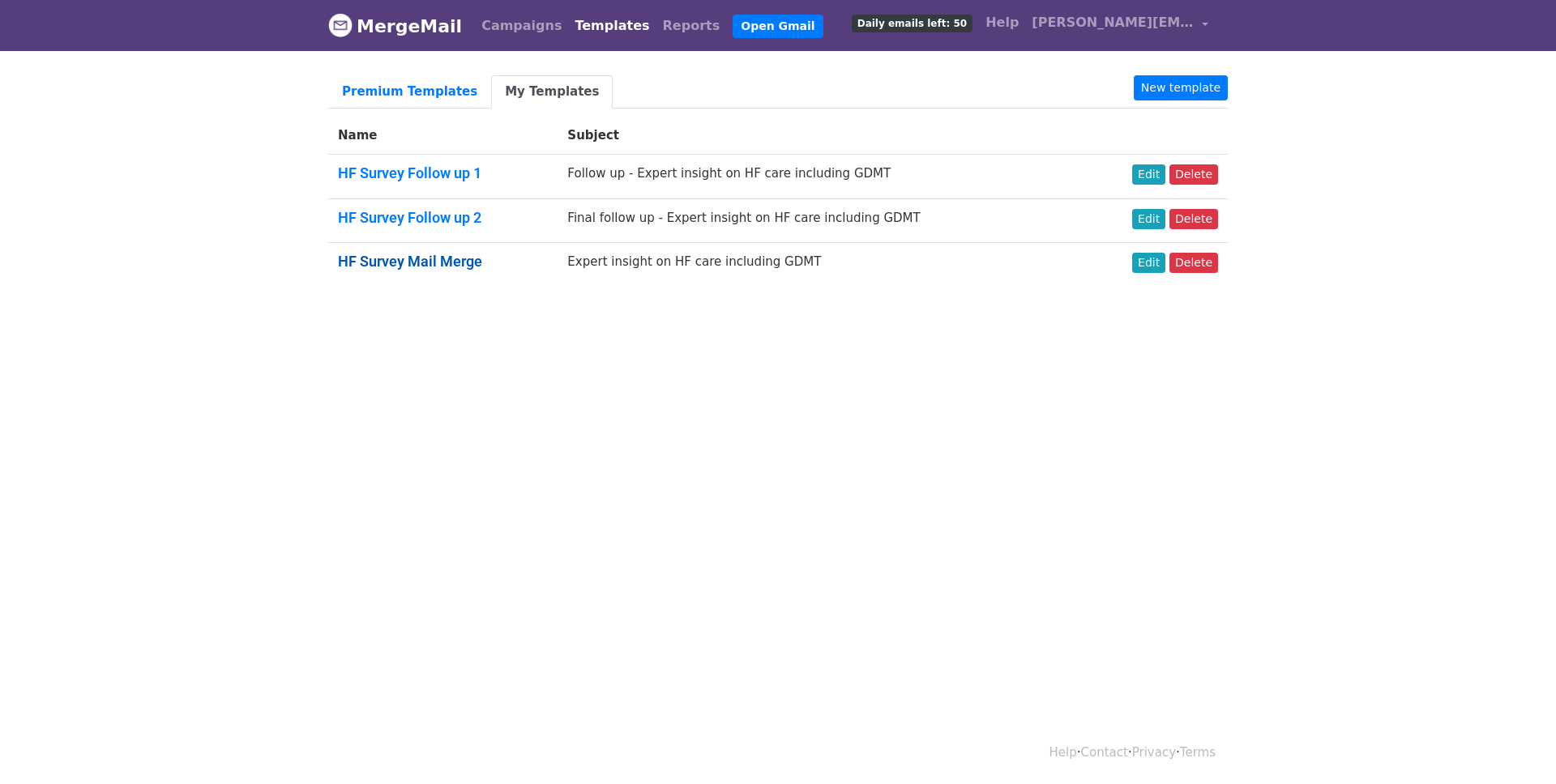
click at [444, 255] on link "HF Survey Mail Merge" at bounding box center [410, 261] width 144 height 17
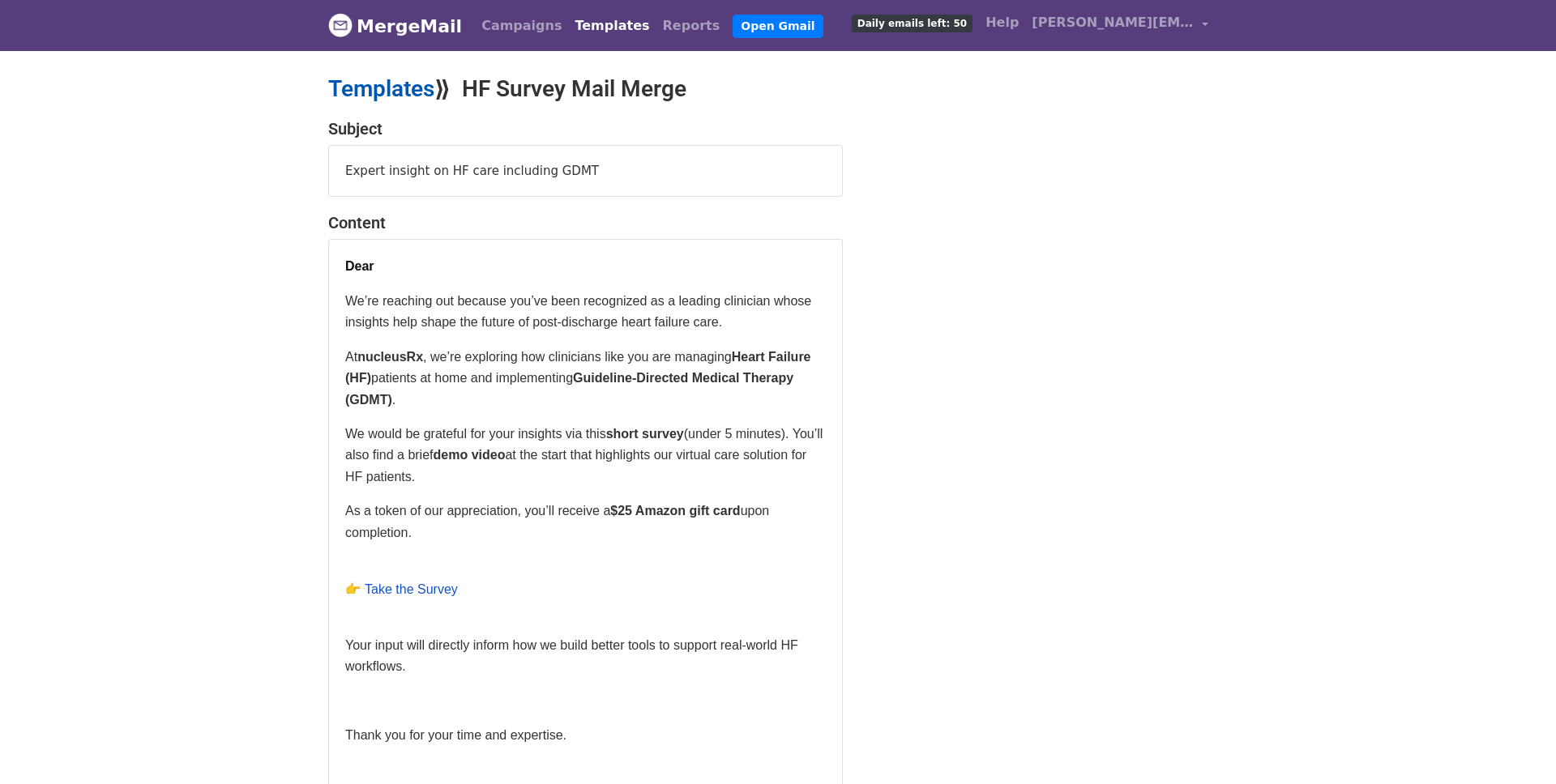
click at [388, 92] on link "Templates" at bounding box center [381, 89] width 106 height 27
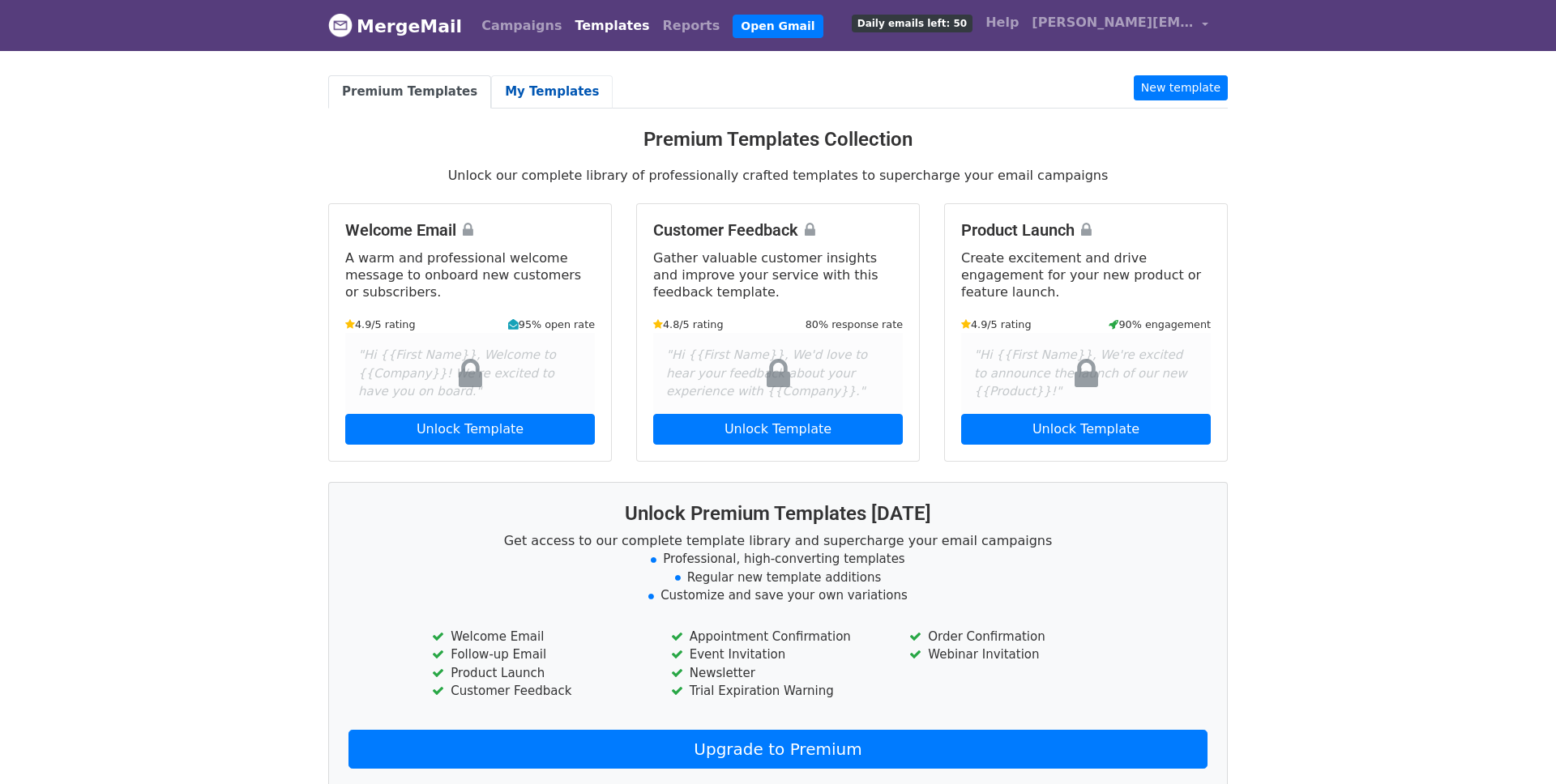
click at [543, 91] on link "My Templates" at bounding box center [552, 92] width 122 height 34
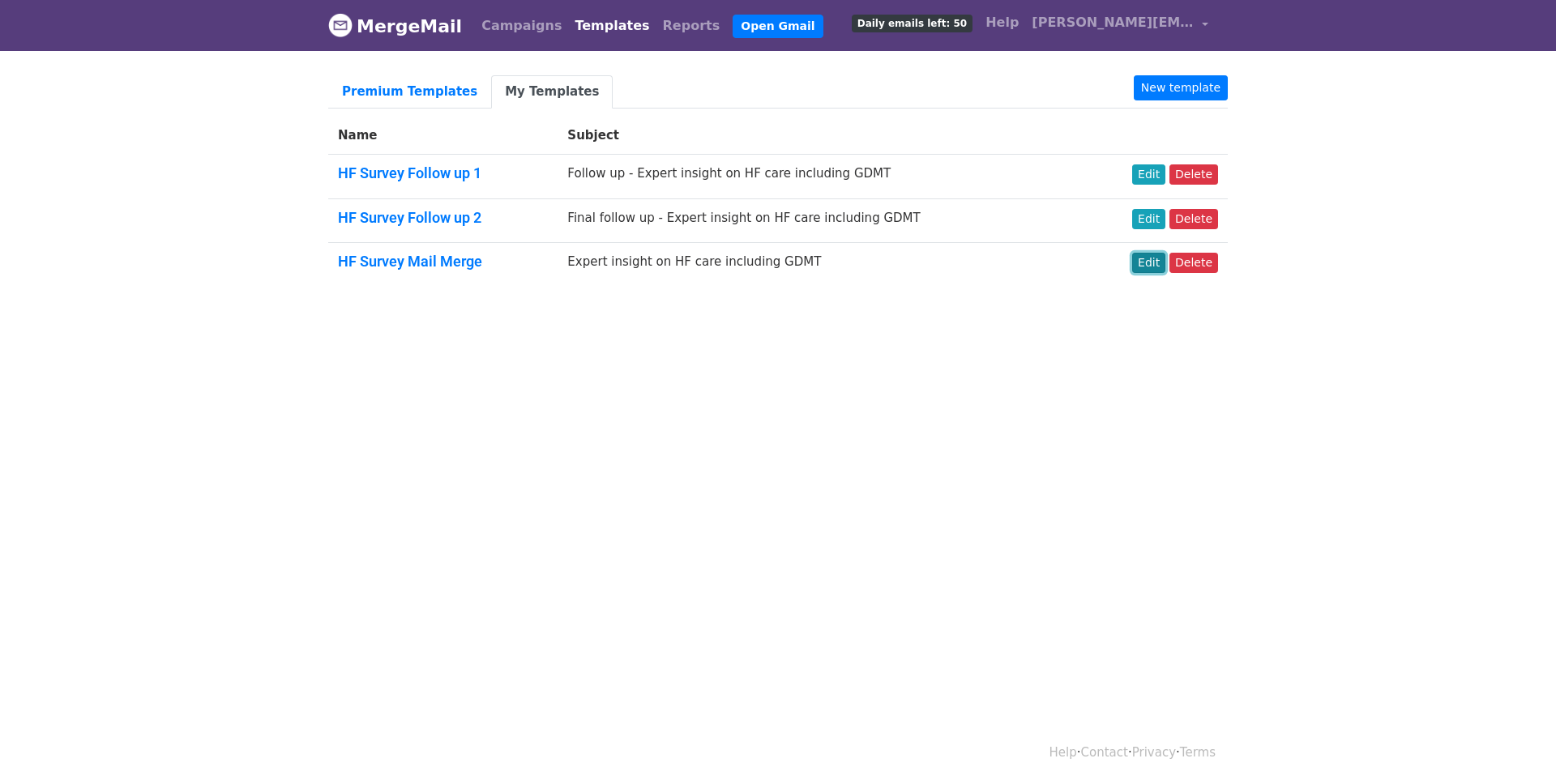
click at [1152, 260] on link "Edit" at bounding box center [1149, 263] width 34 height 20
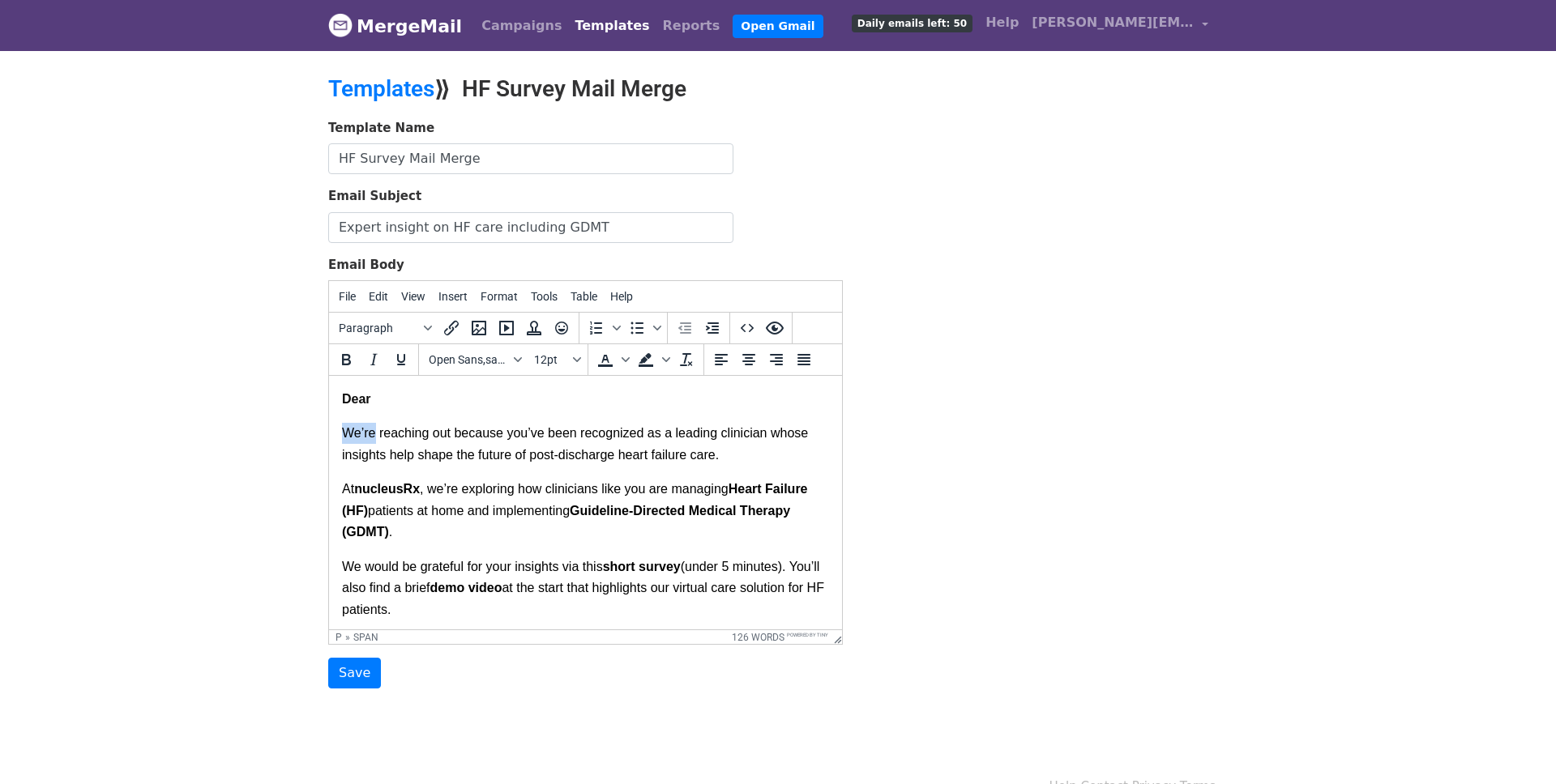
drag, startPoint x: 376, startPoint y: 436, endPoint x: 343, endPoint y: 436, distance: 33.0
click at [343, 436] on span "We’re reaching out because you’ve been recognized as a leading clinician whose …" at bounding box center [577, 443] width 470 height 34
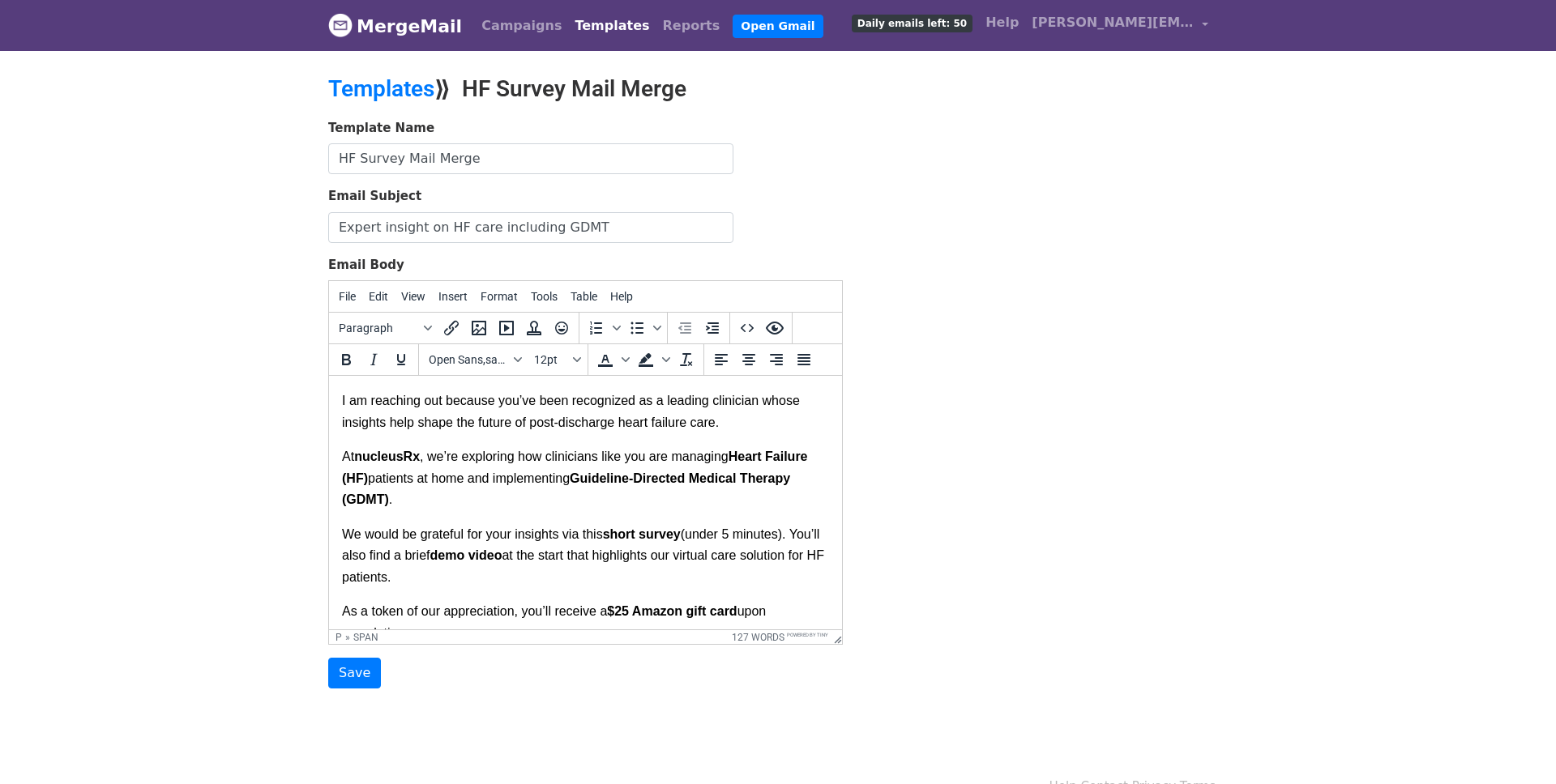
scroll to position [32, 0]
drag, startPoint x: 359, startPoint y: 541, endPoint x: 348, endPoint y: 541, distance: 11.0
click at [348, 541] on span "We would be grateful for your insights via this" at bounding box center [472, 535] width 261 height 13
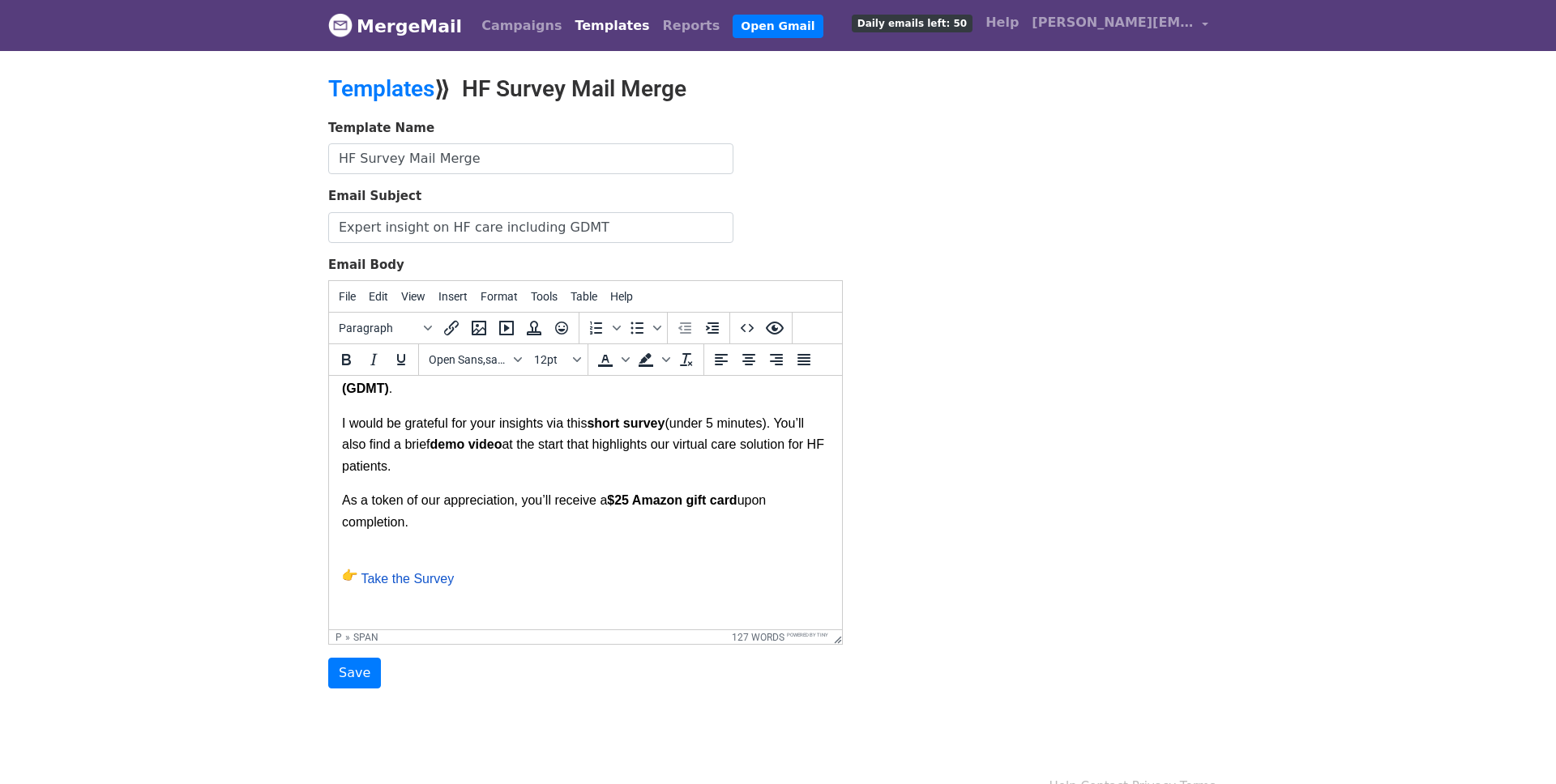
scroll to position [154, 0]
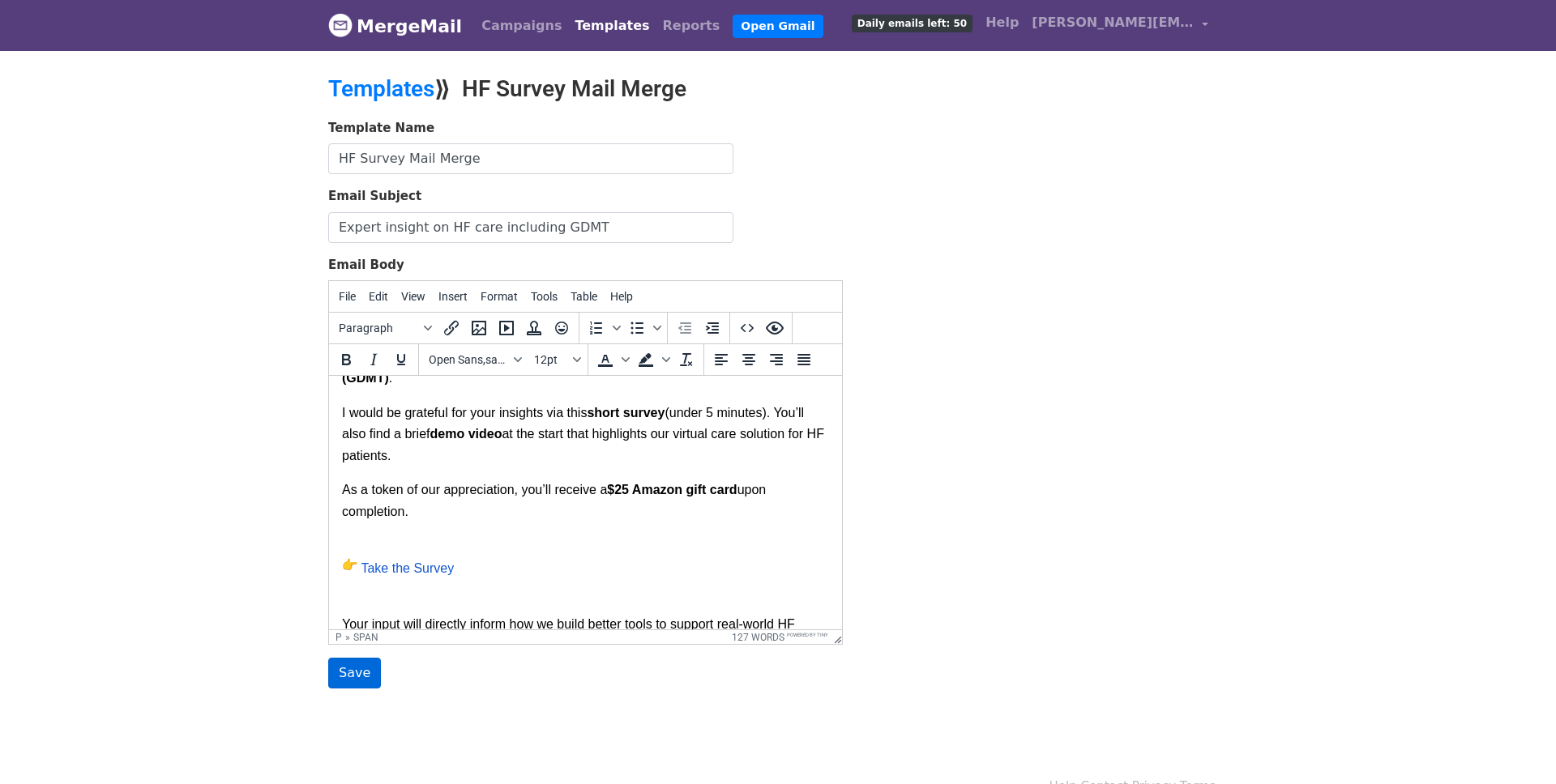
click at [364, 669] on input "Save" at bounding box center [354, 672] width 53 height 31
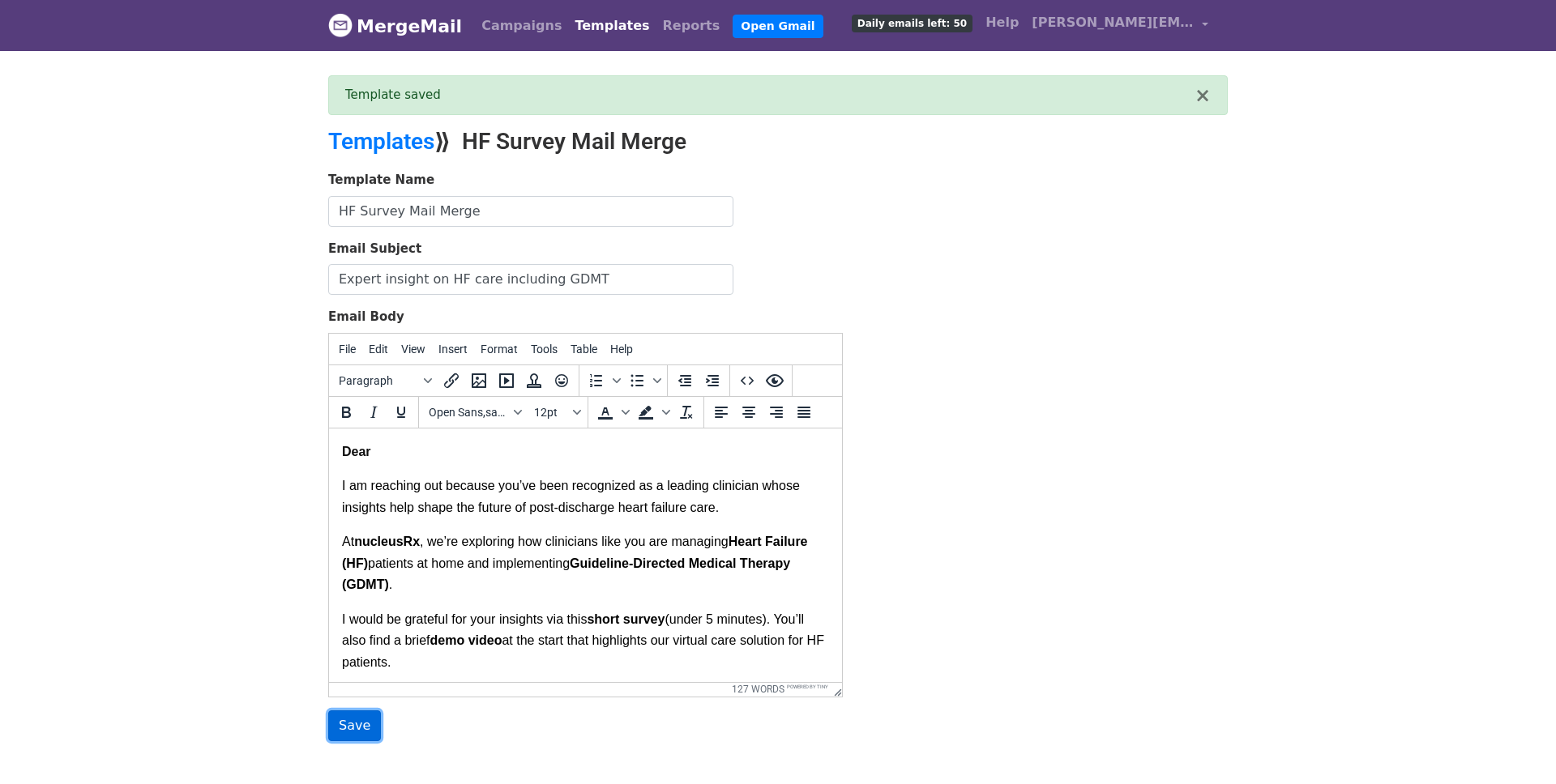
click at [354, 722] on input "Save" at bounding box center [354, 725] width 53 height 31
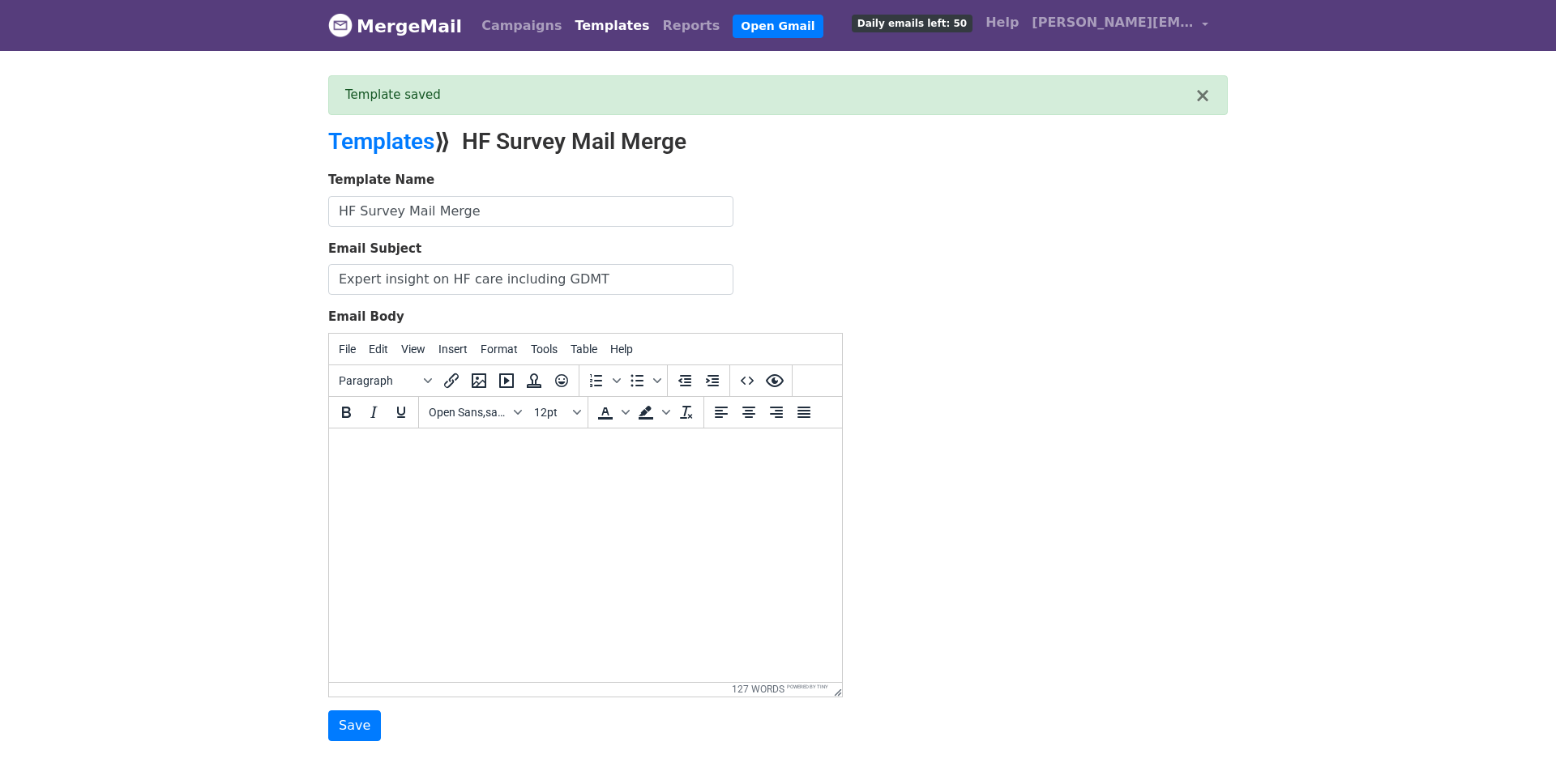
click at [406, 152] on link "Templates" at bounding box center [381, 141] width 106 height 27
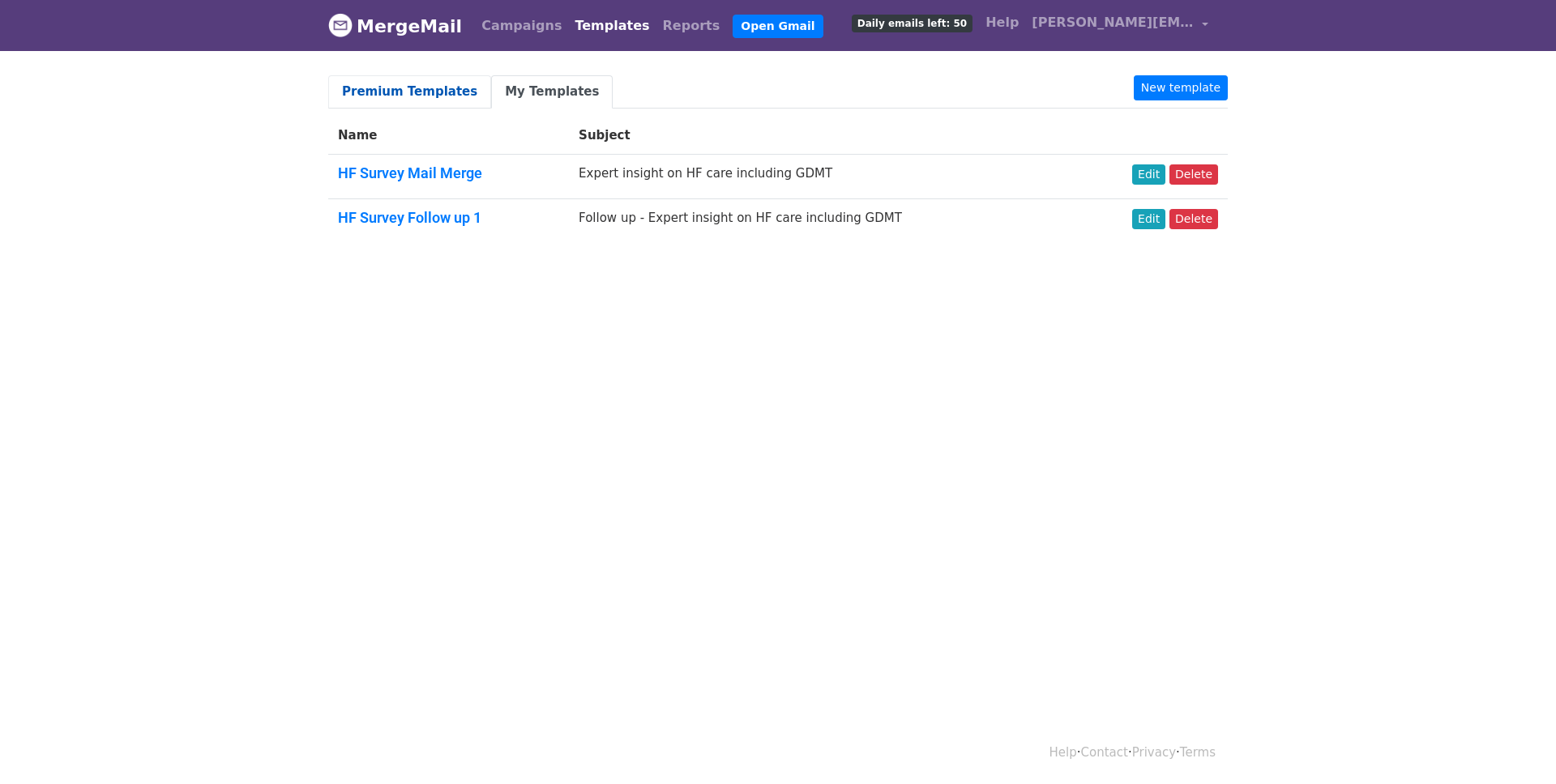
click at [412, 97] on link "Premium Templates" at bounding box center [410, 92] width 163 height 34
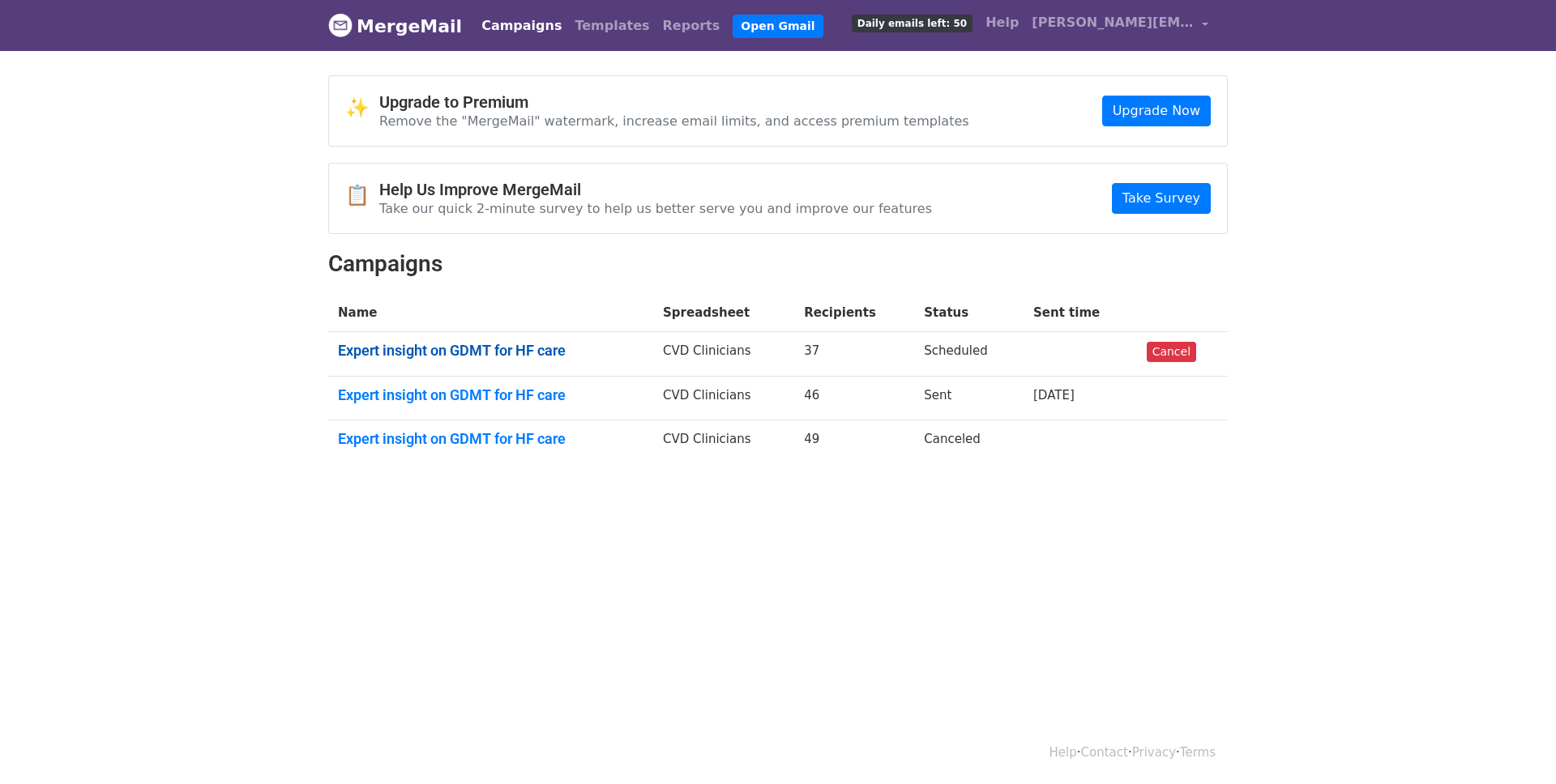
click at [488, 344] on link "Expert insight on GDMT for HF care" at bounding box center [490, 350] width 306 height 18
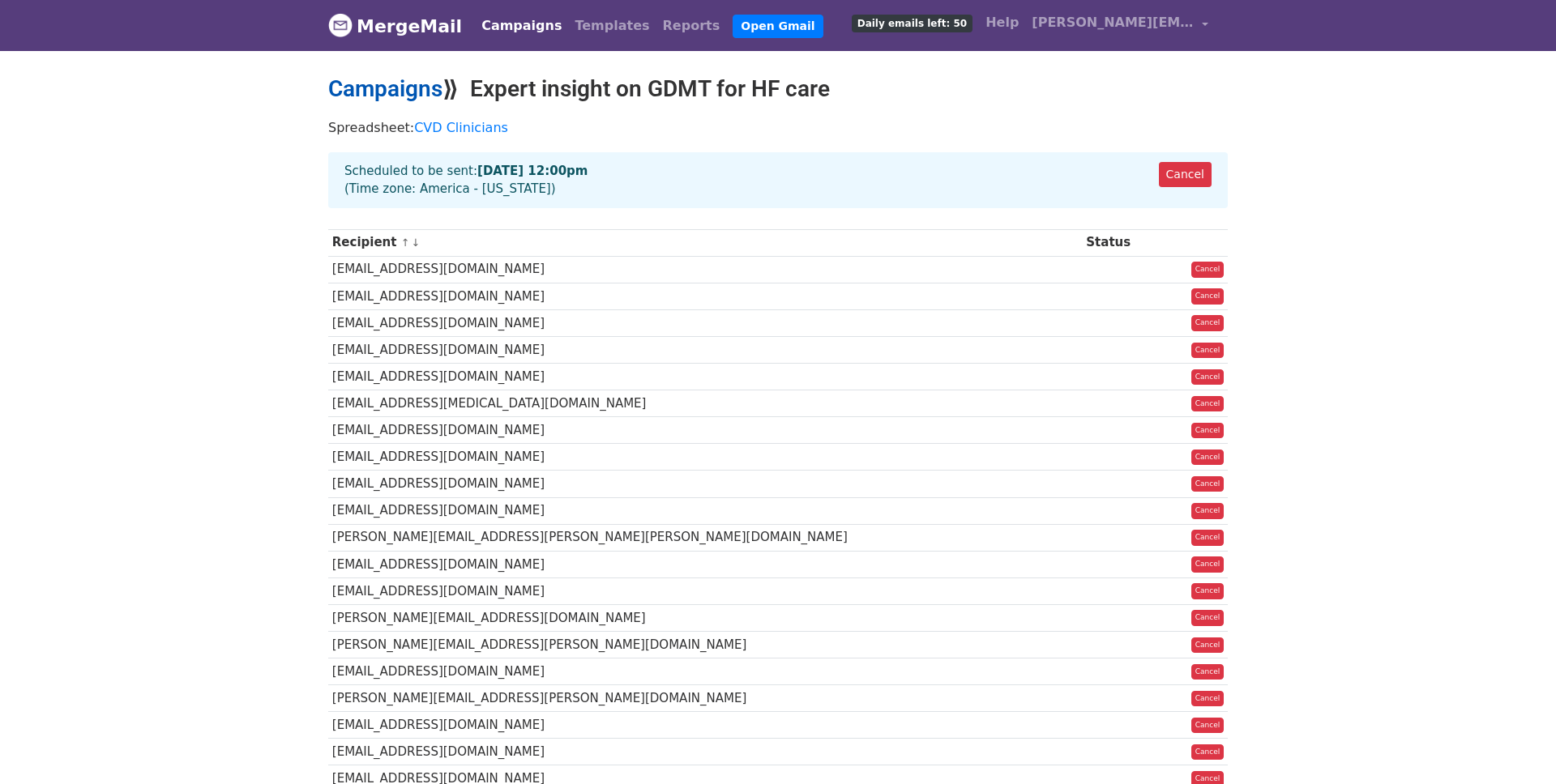
click at [380, 81] on link "Campaigns" at bounding box center [385, 89] width 114 height 27
